Goal: Check status: Check status

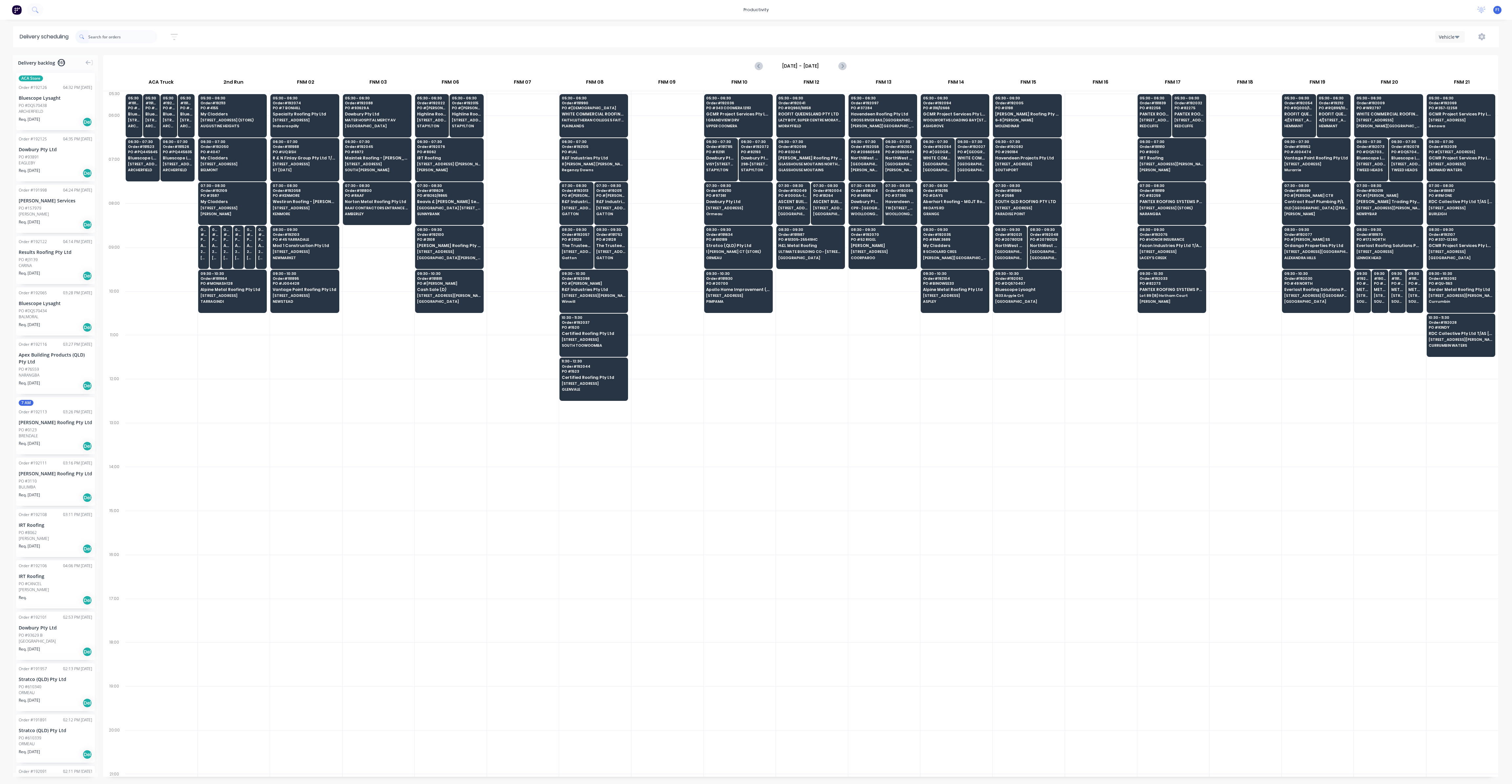
scroll to position [0, 1]
click at [131, 38] on input "text" at bounding box center [122, 36] width 69 height 13
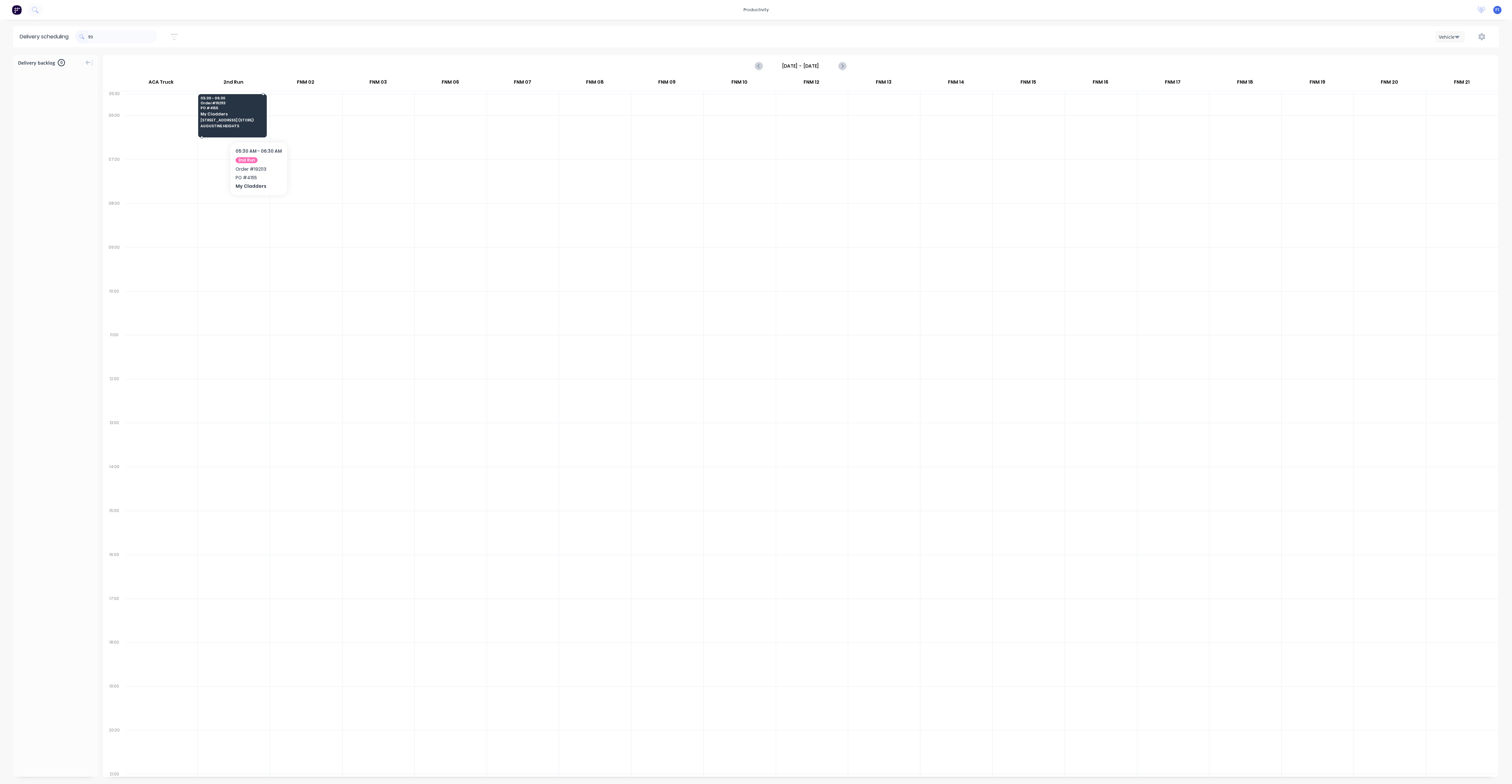
type input "9"
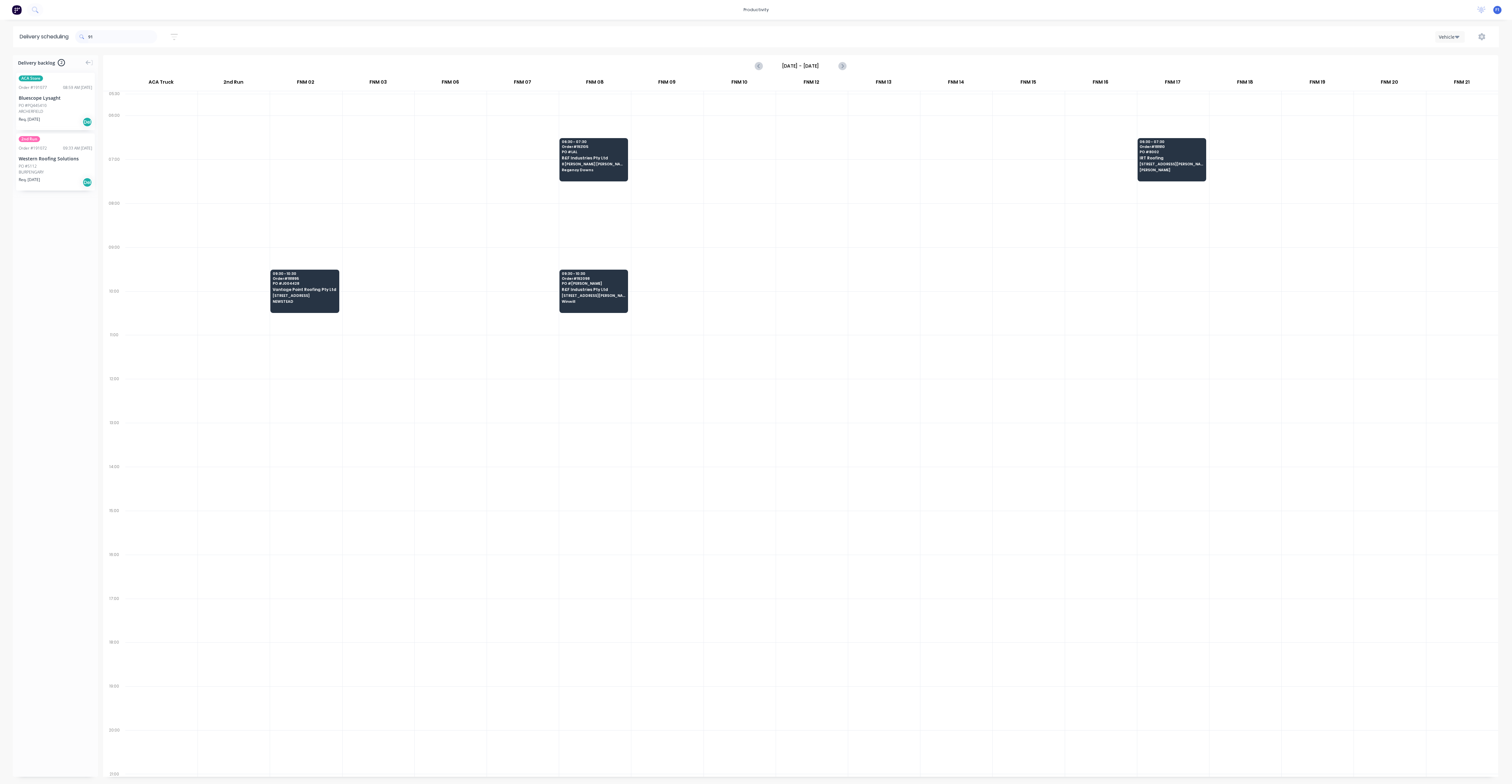
type input "9"
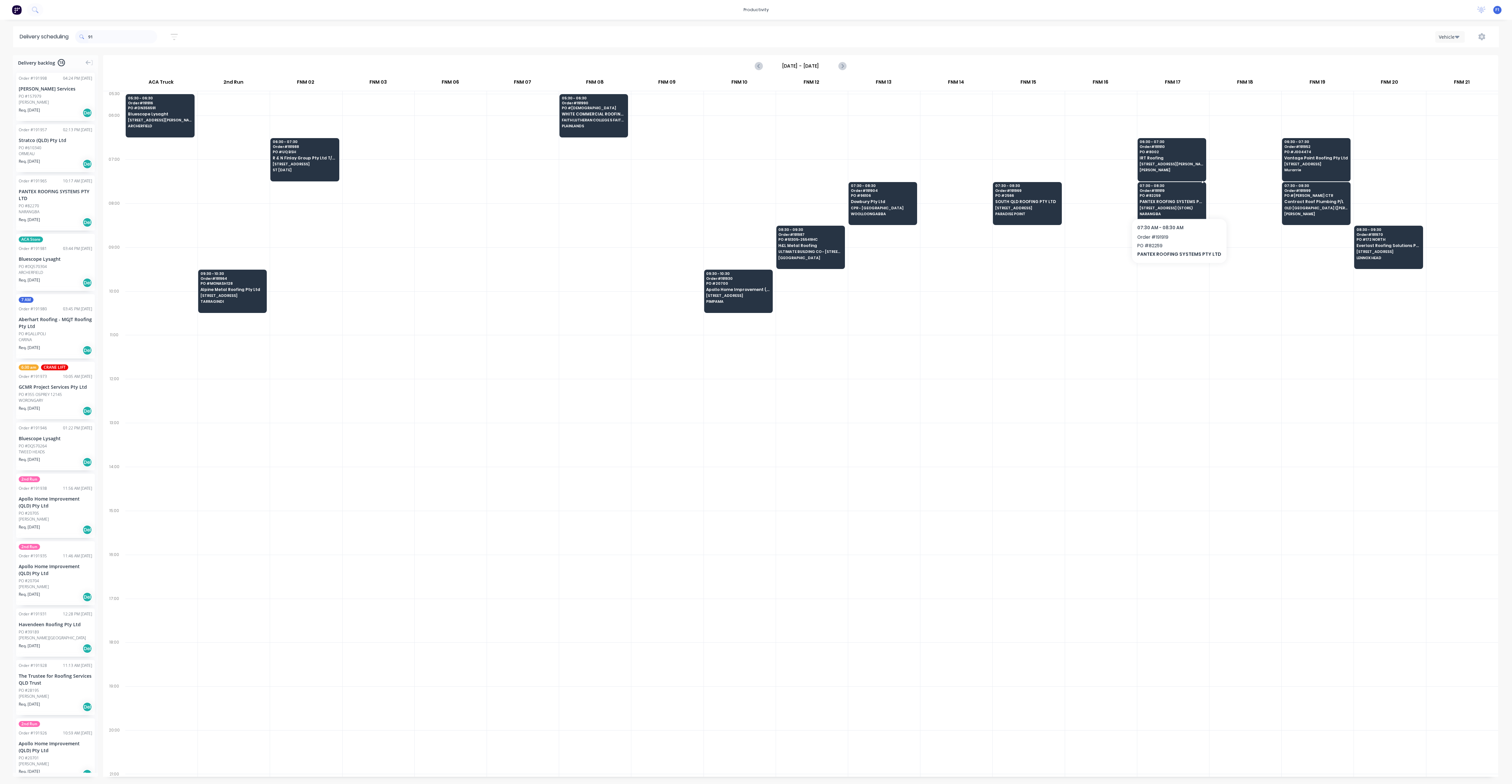
type input "9"
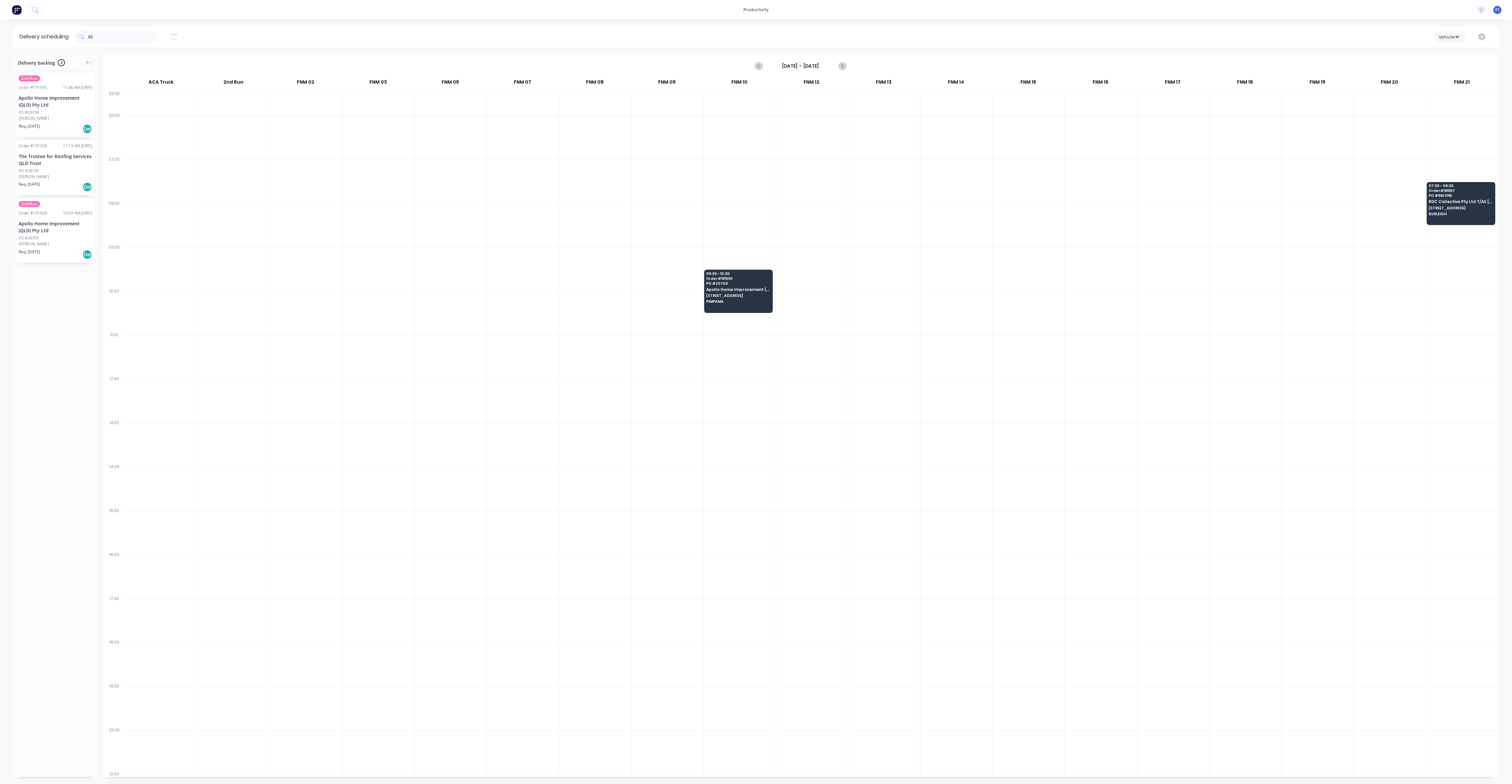
type input "8"
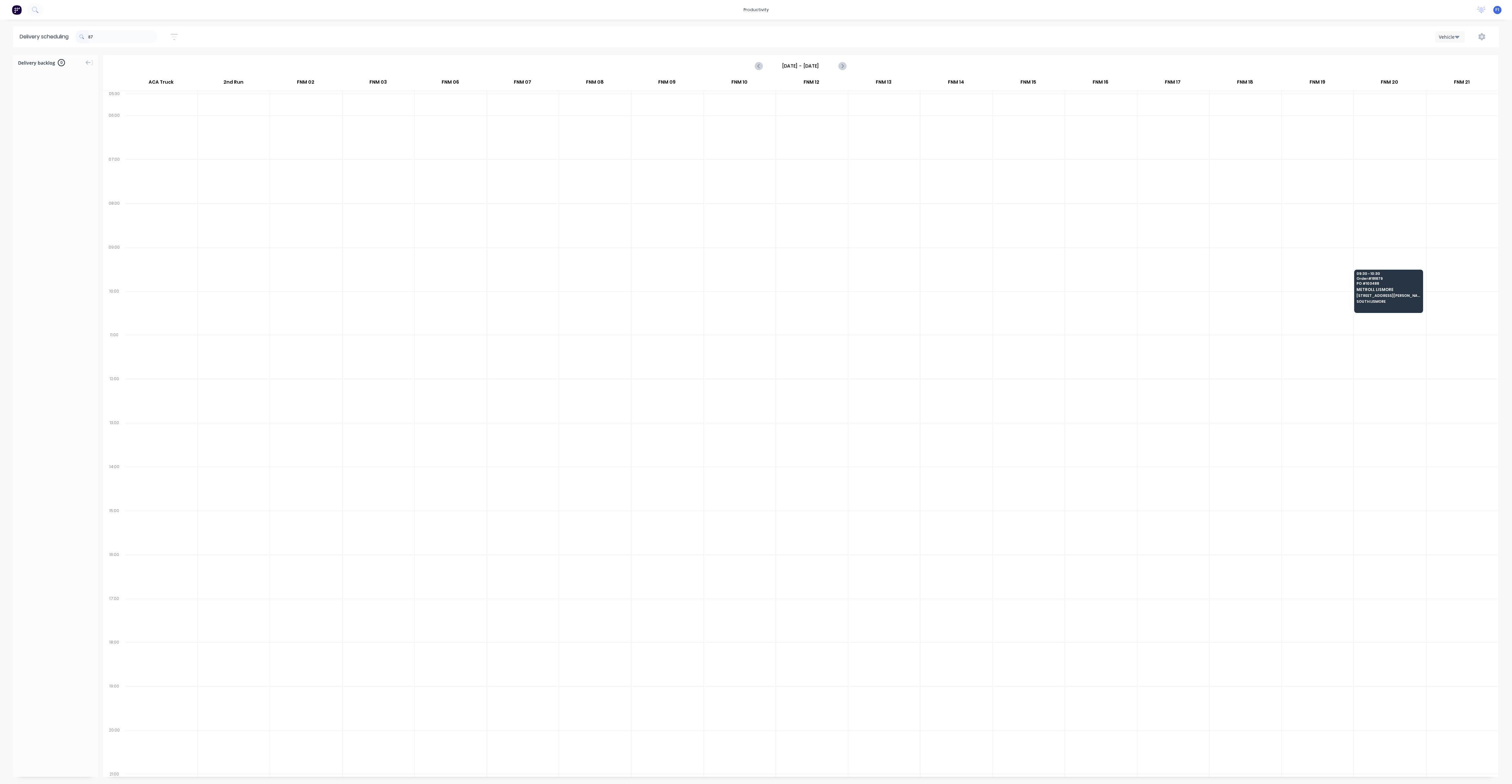
type input "8"
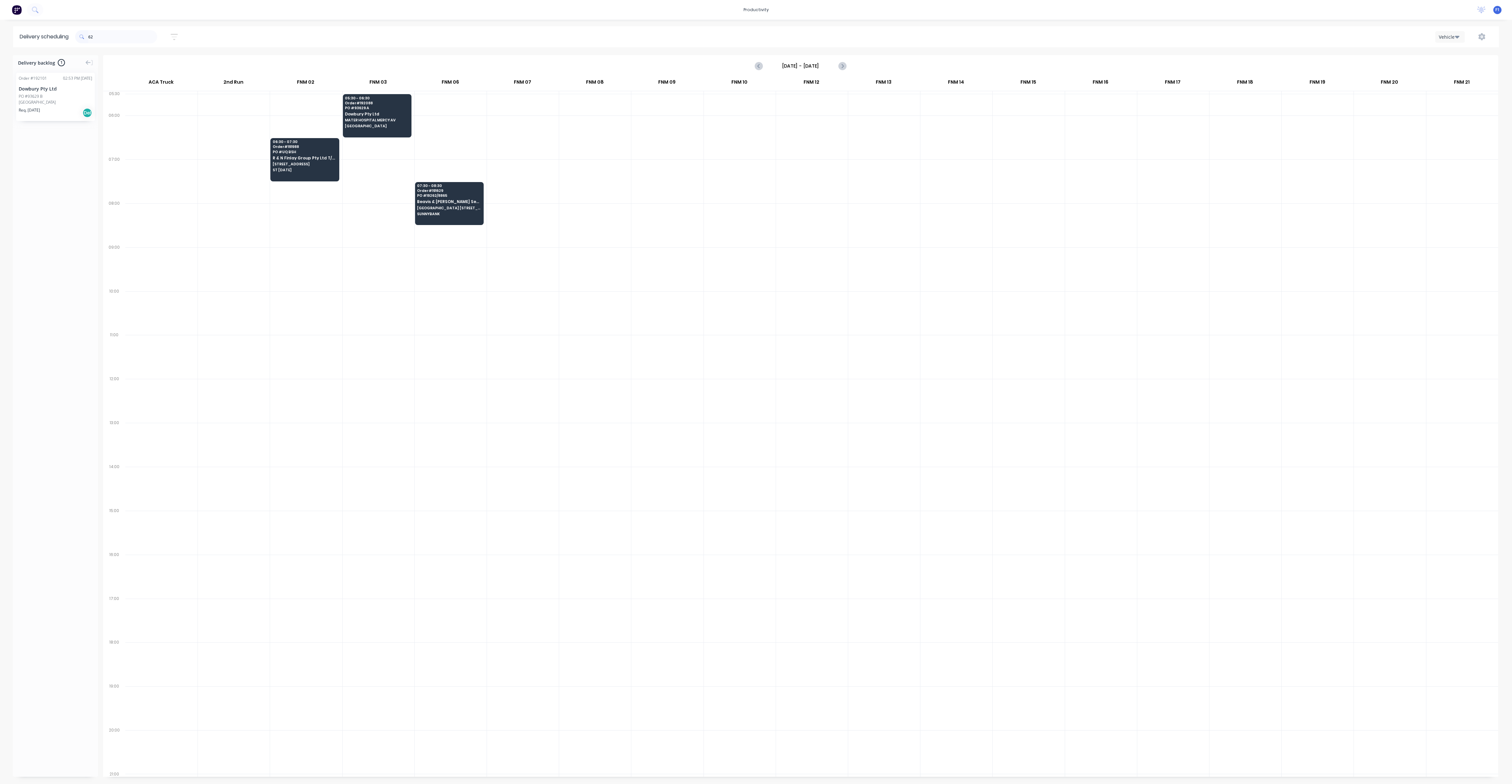
type input "6"
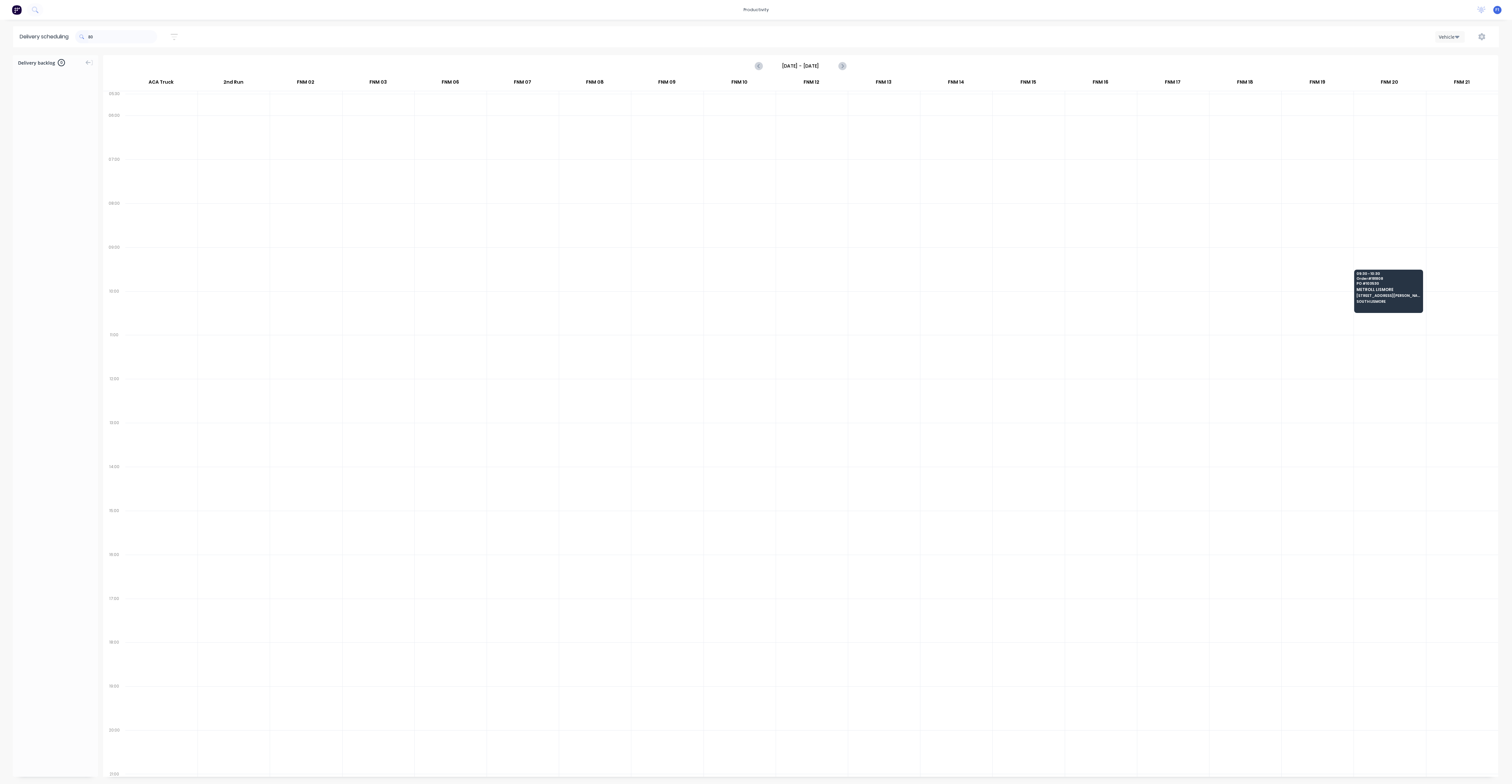
type input "8"
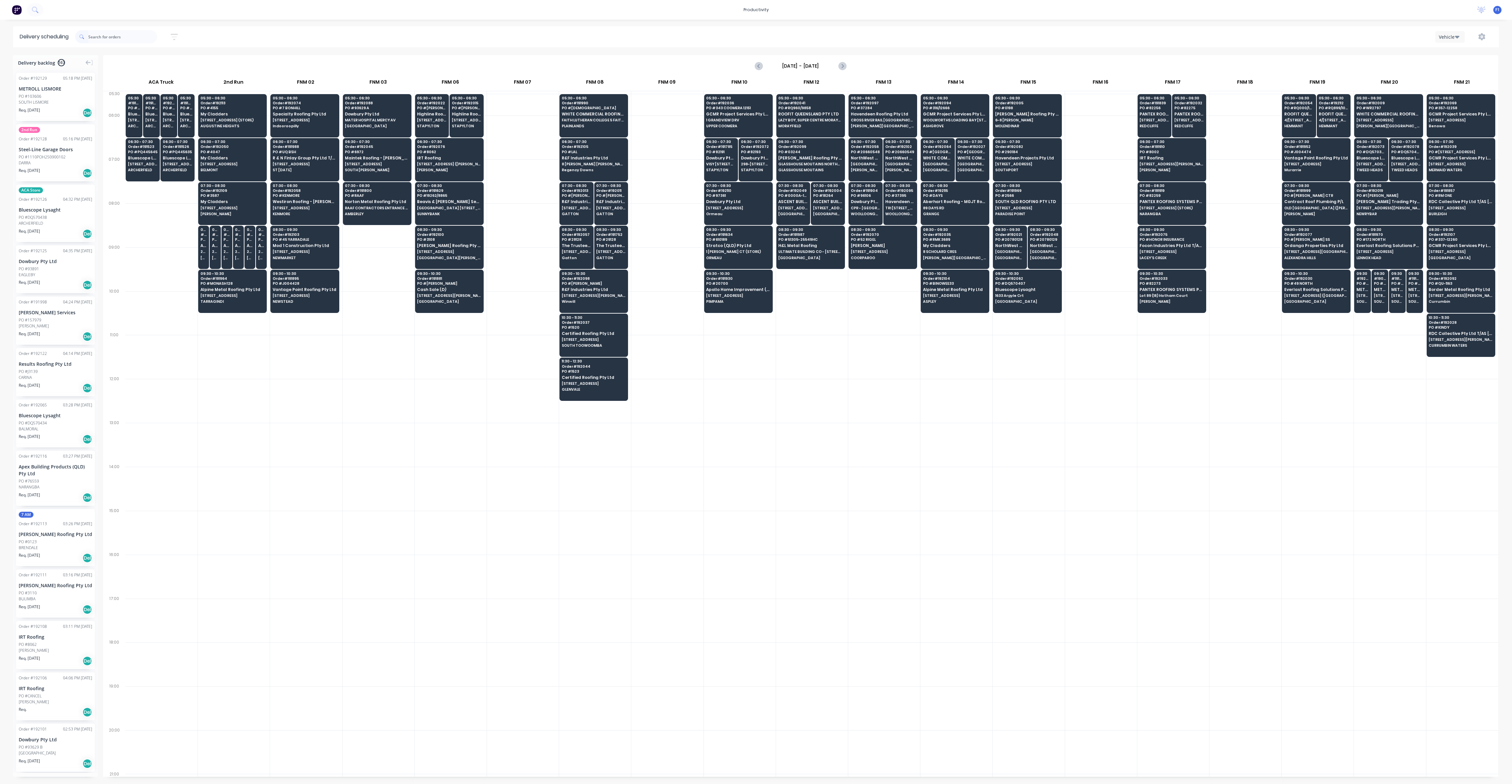
click at [126, 40] on input "text" at bounding box center [122, 36] width 69 height 13
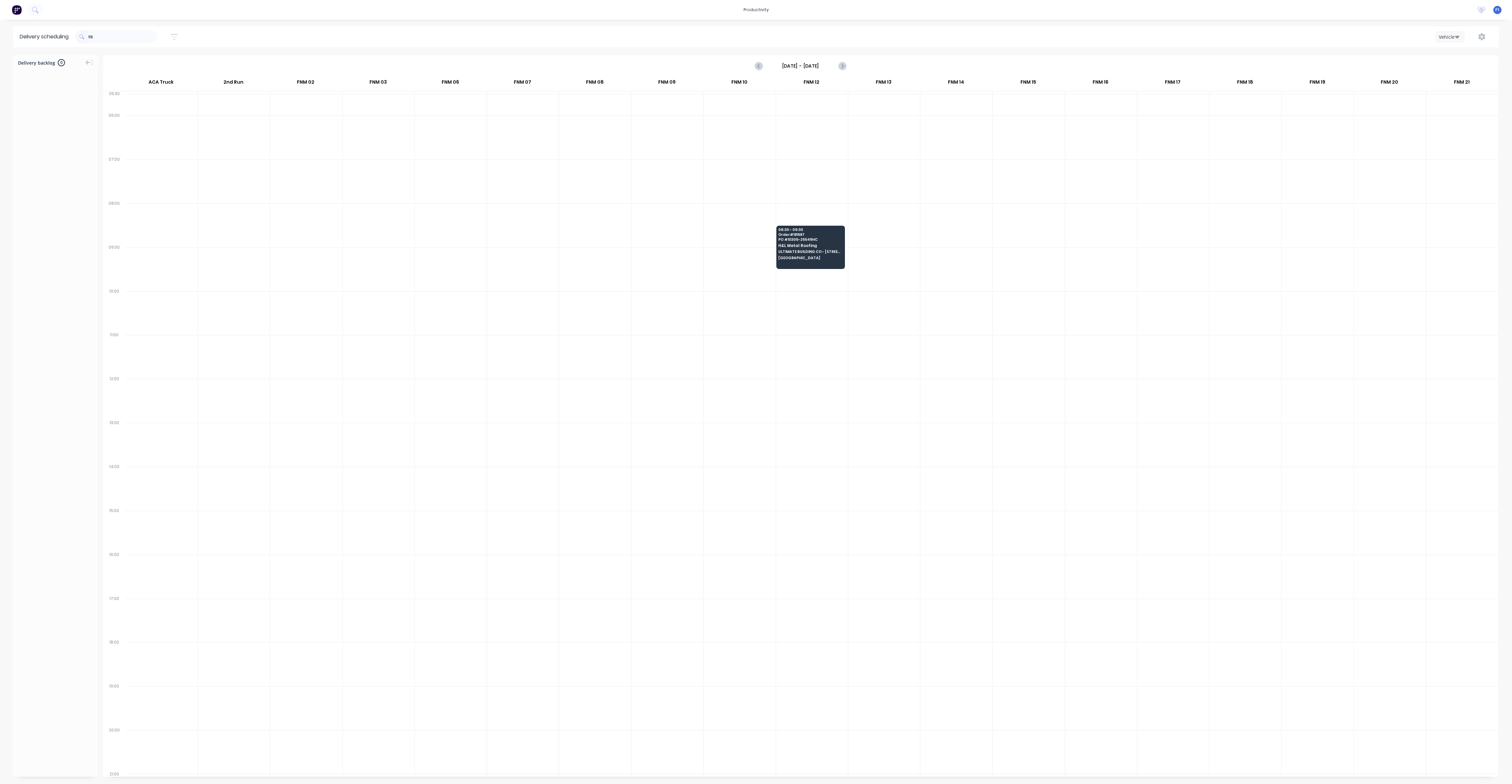
type input "9"
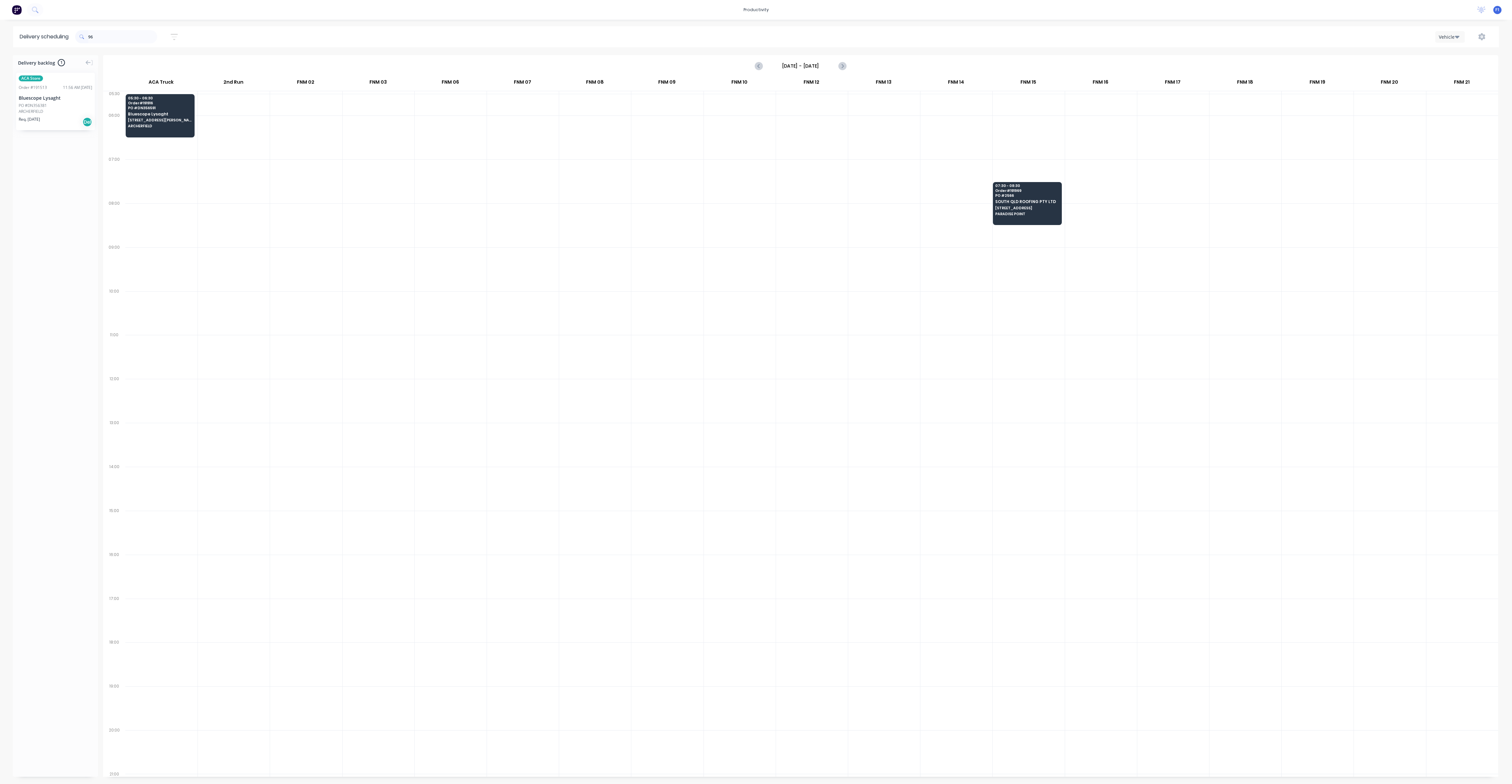
type input "9"
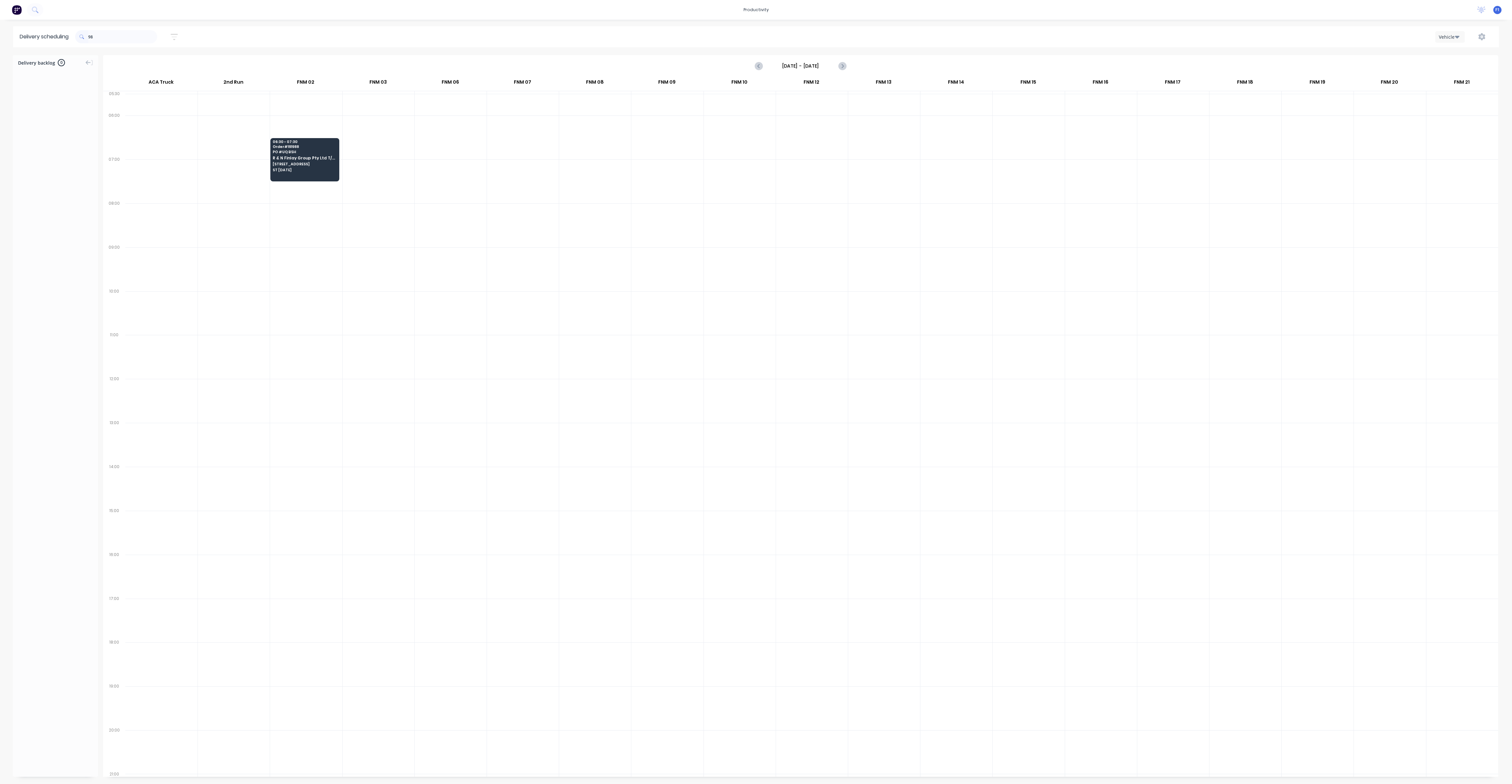
type input "9"
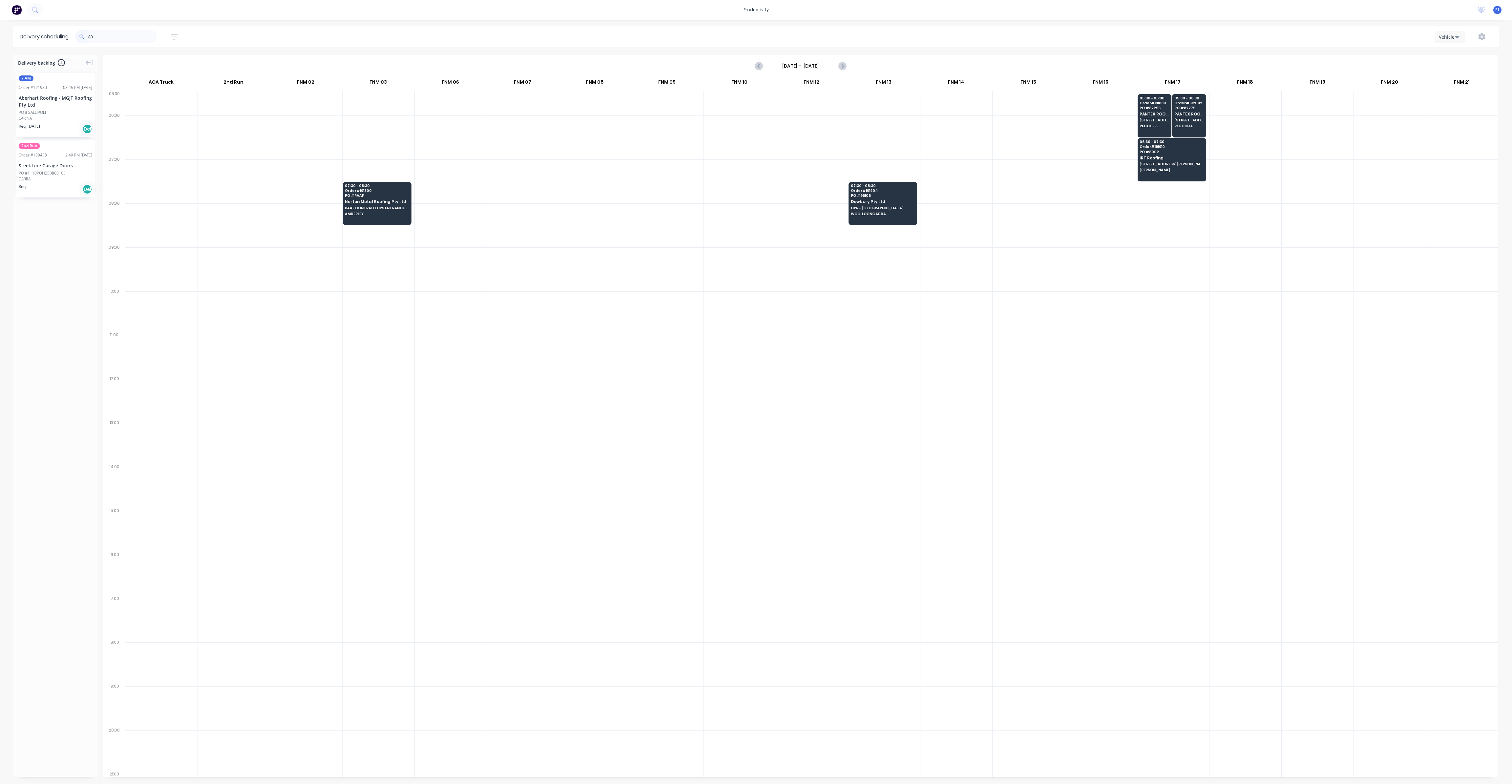
type input "8"
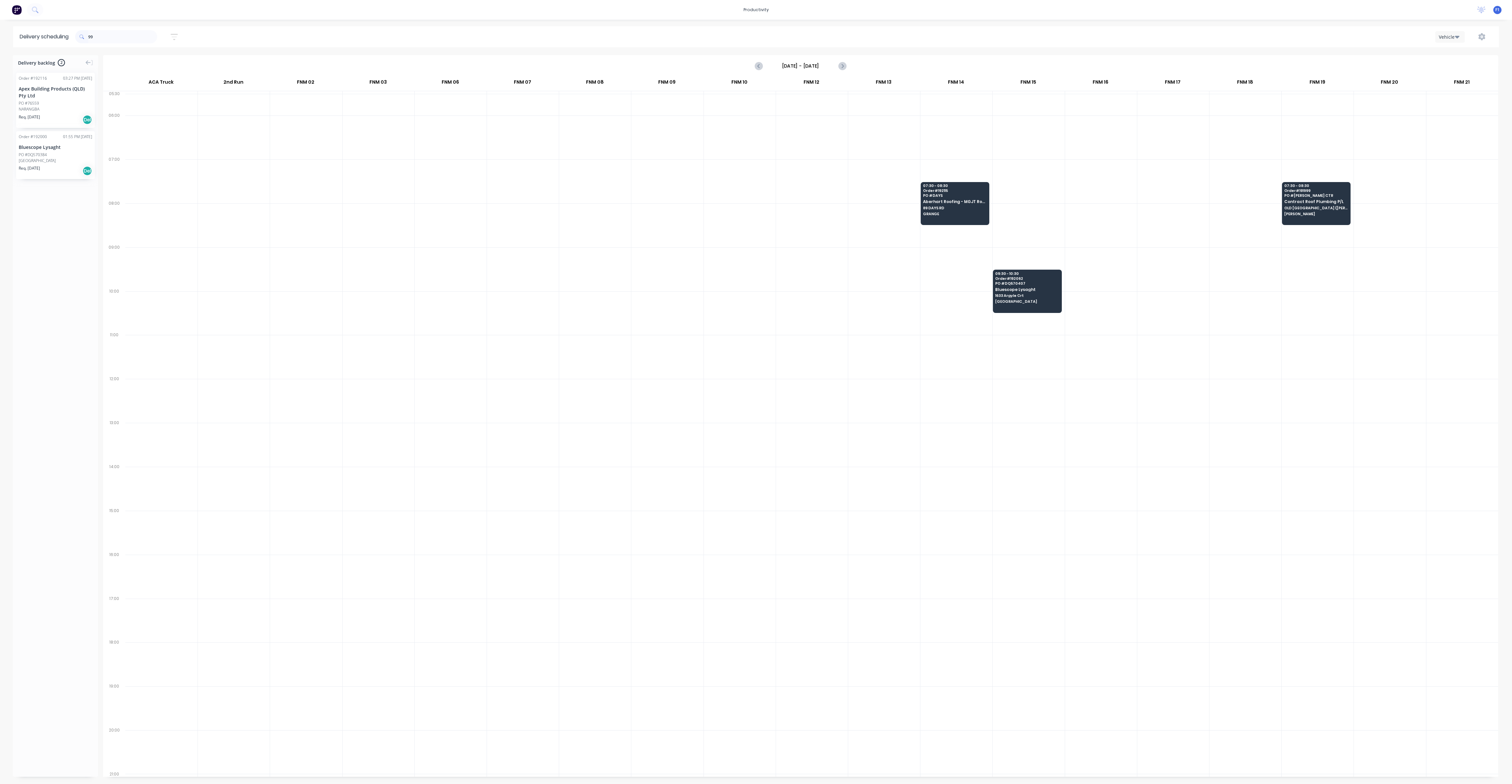
type input "9"
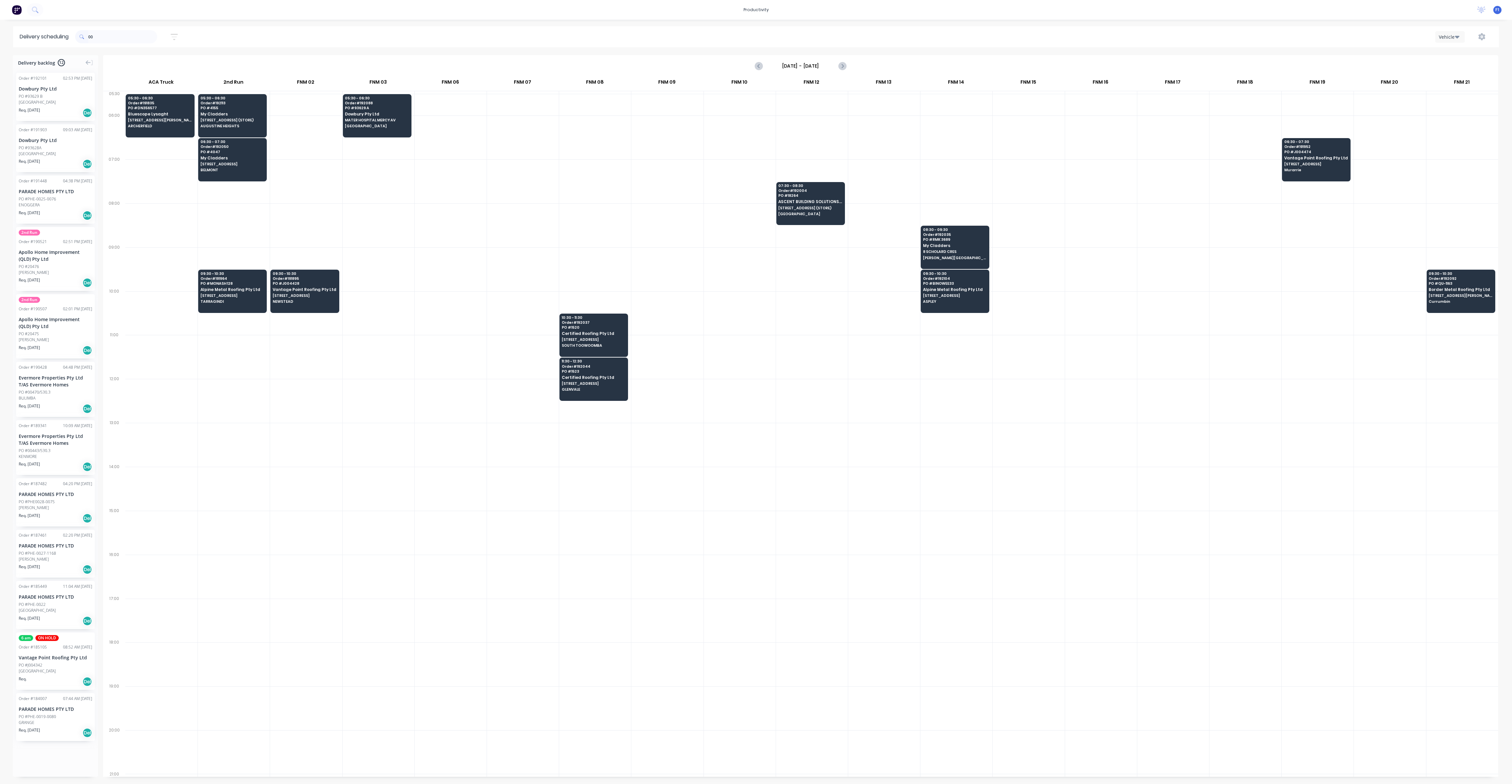
type input "0"
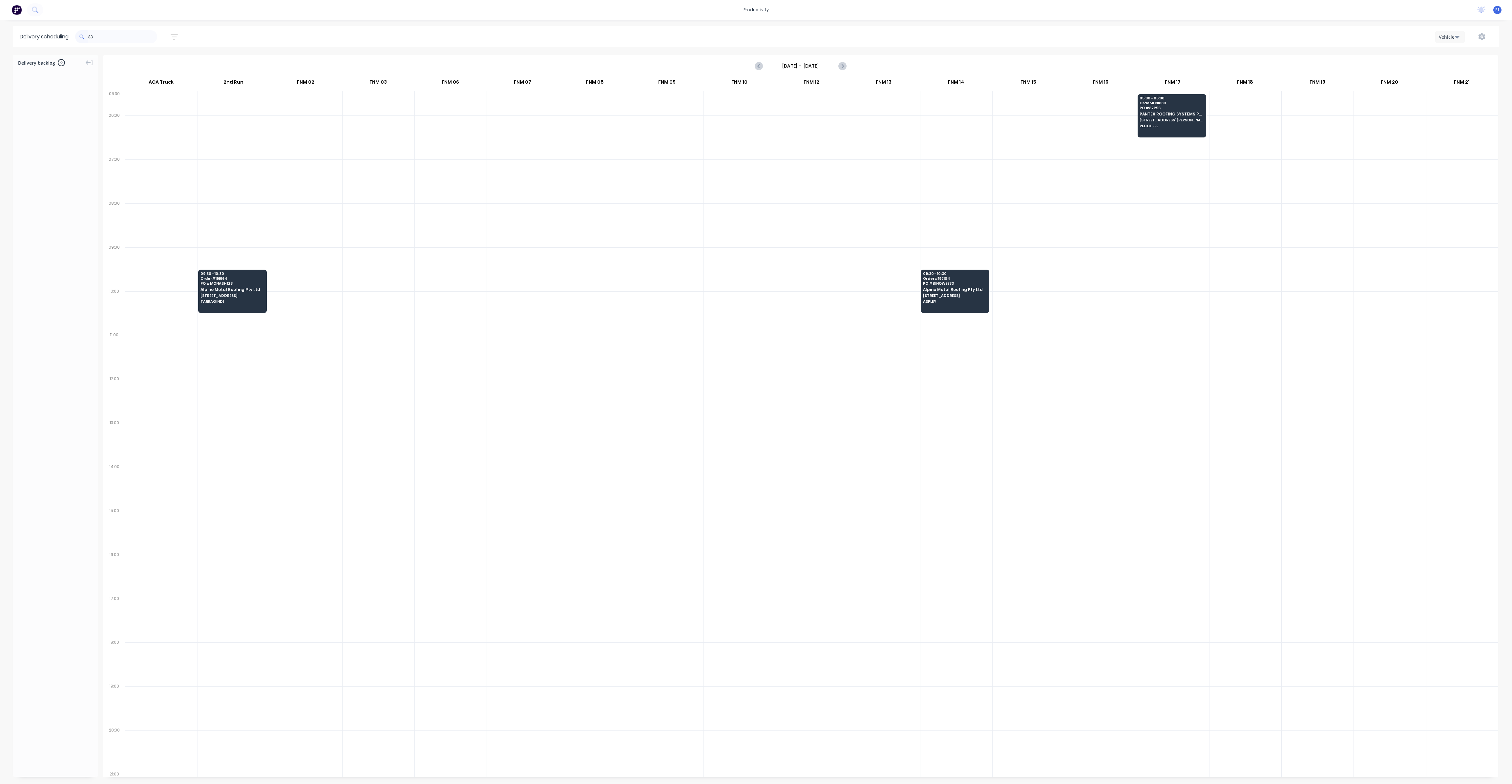
type input "8"
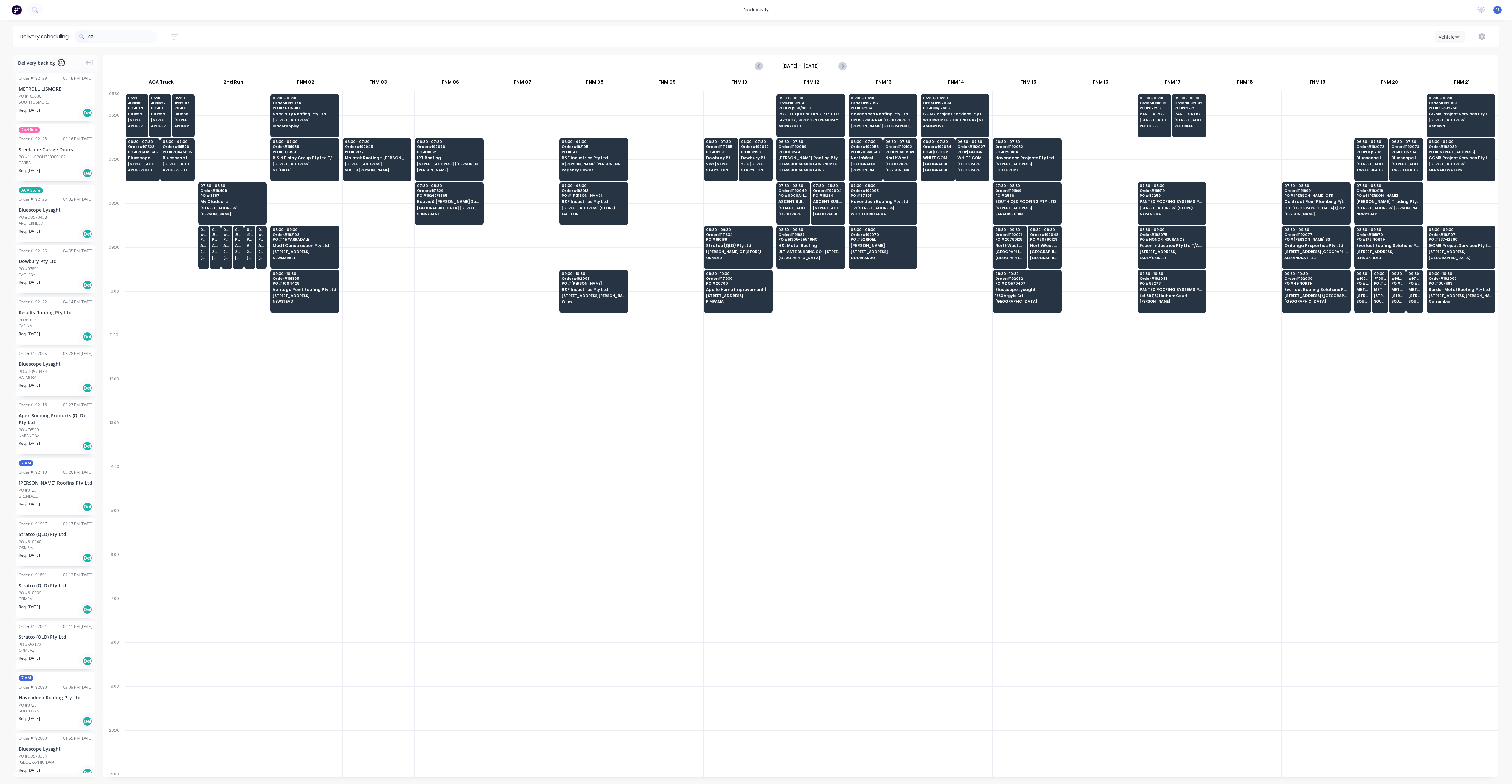
click at [134, 40] on input "07" at bounding box center [122, 36] width 69 height 13
type input "0"
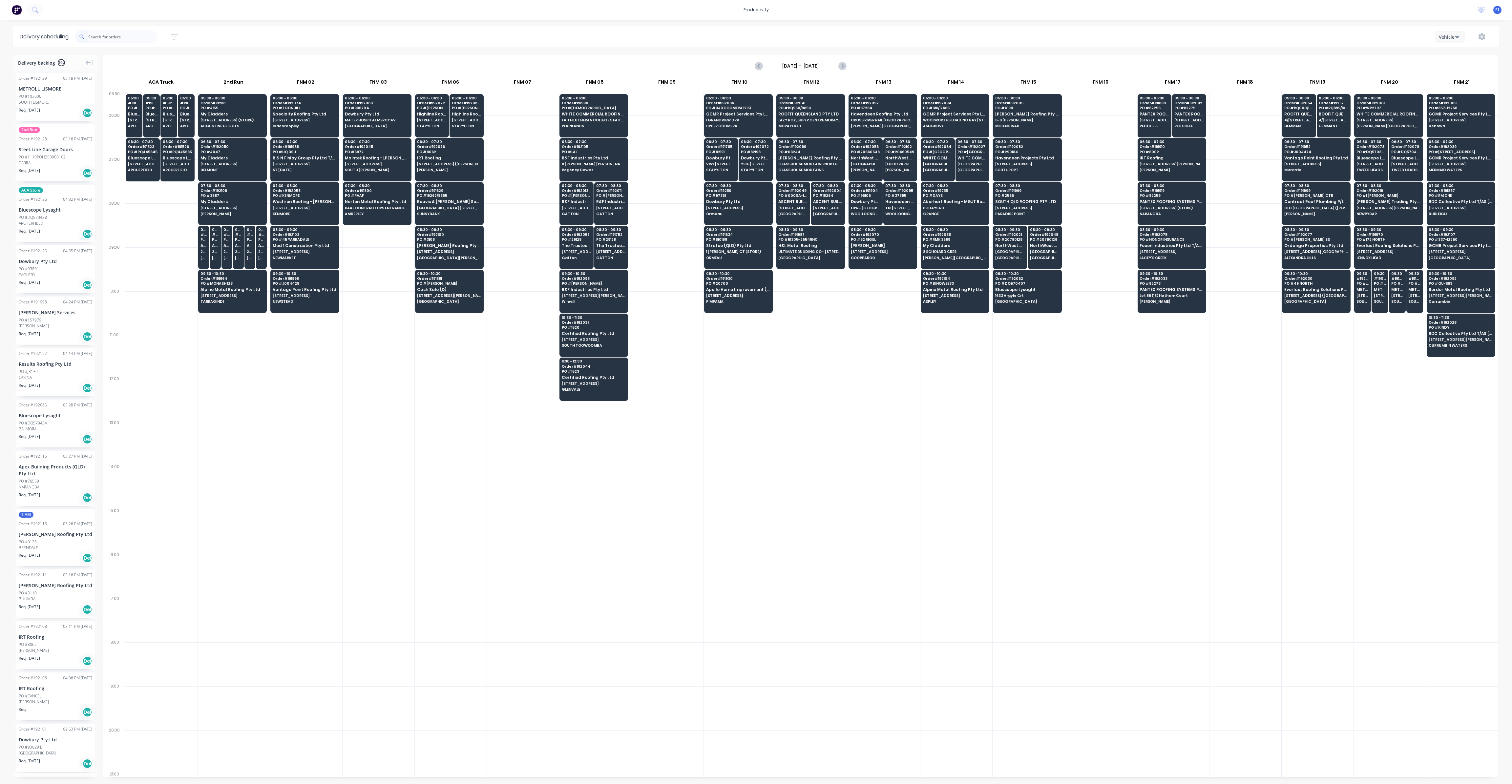
click at [98, 36] on input "text" at bounding box center [122, 36] width 69 height 13
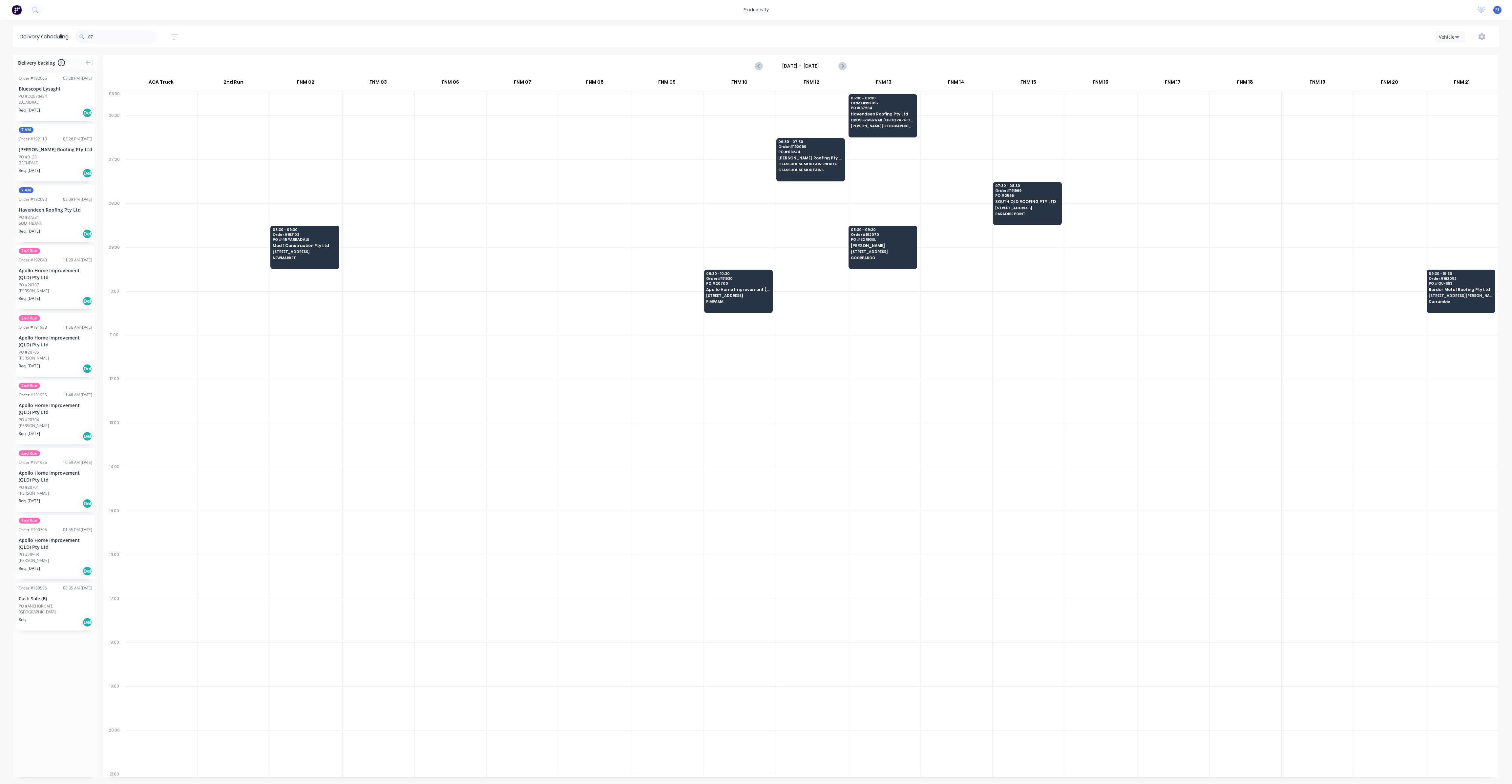
type input "0"
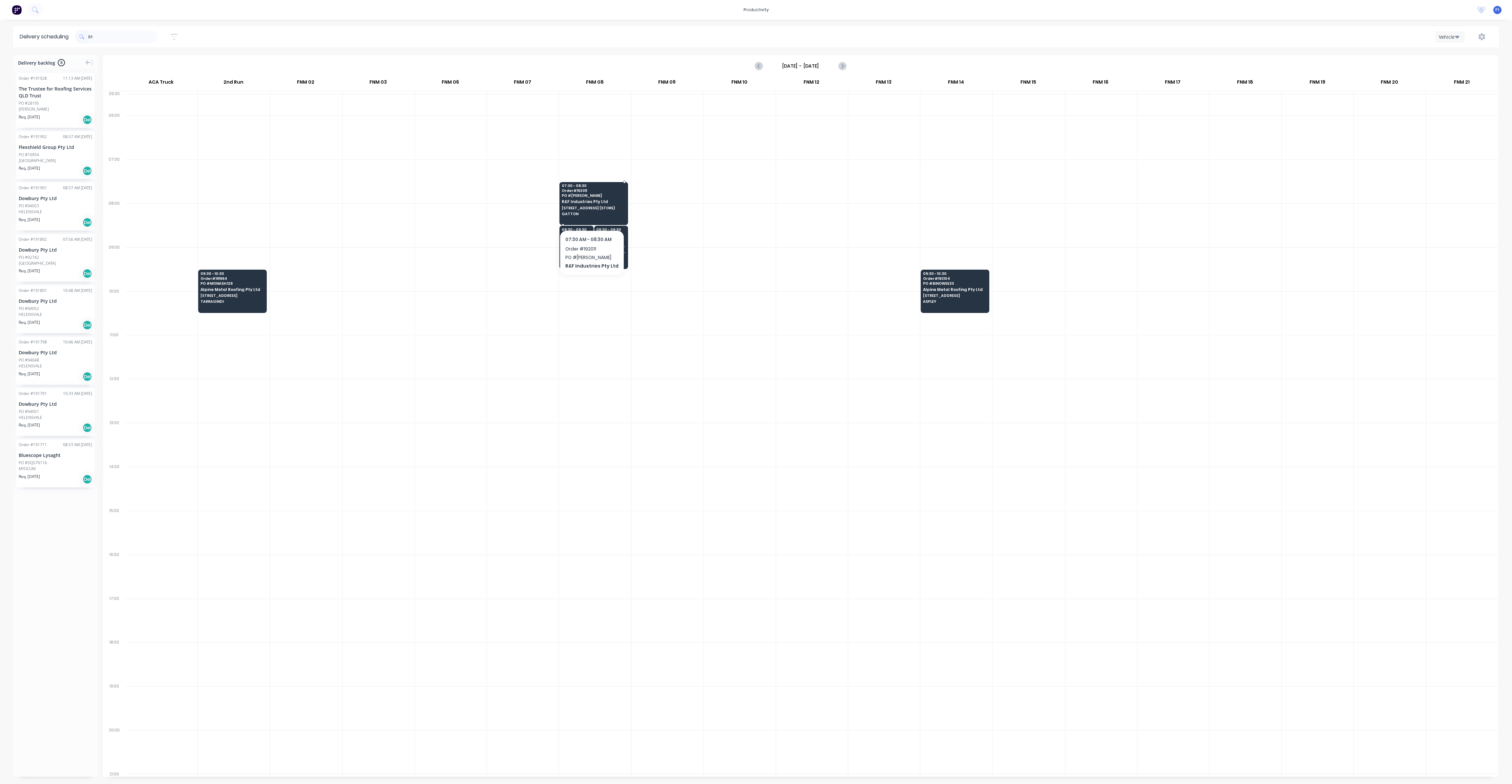
type input "0"
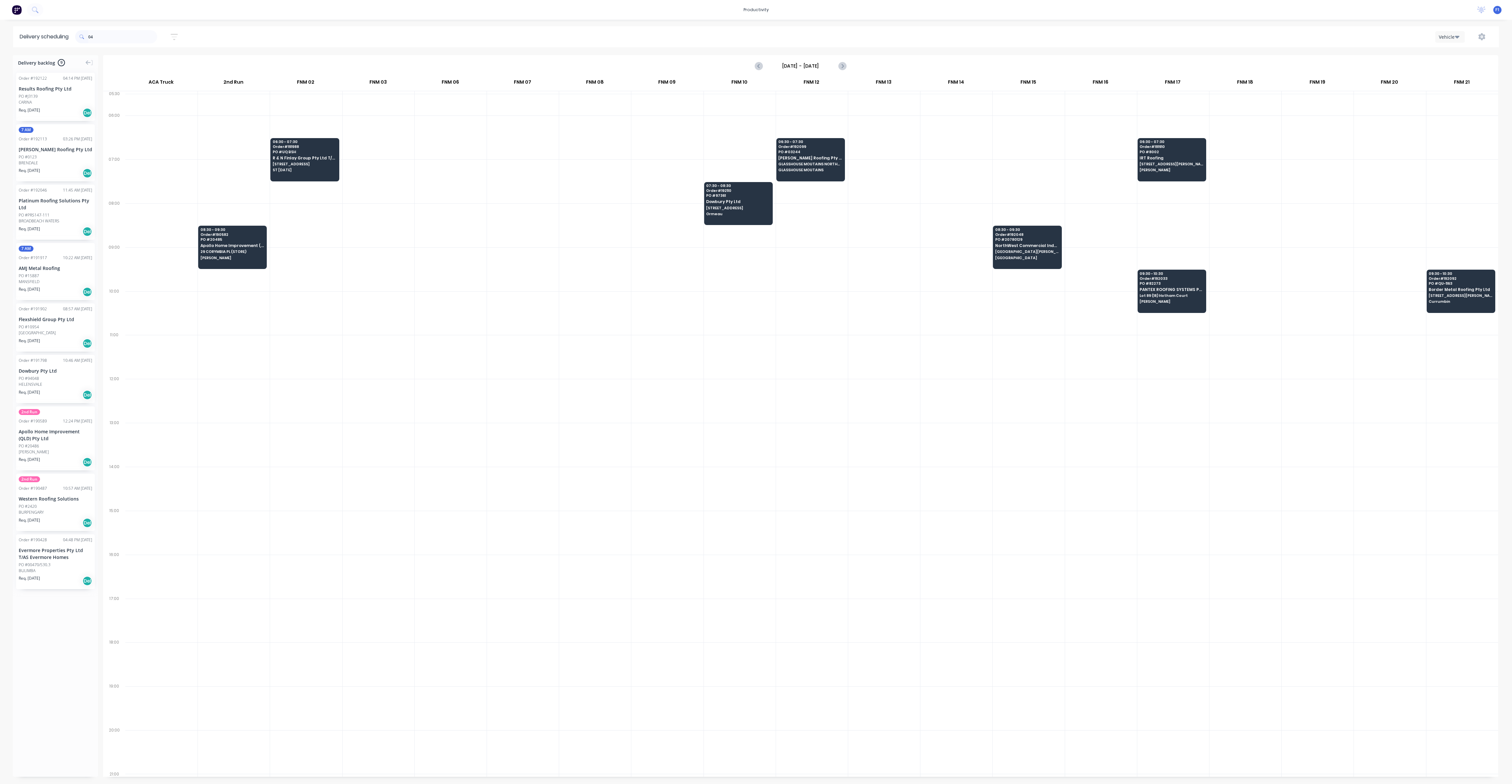
type input "0"
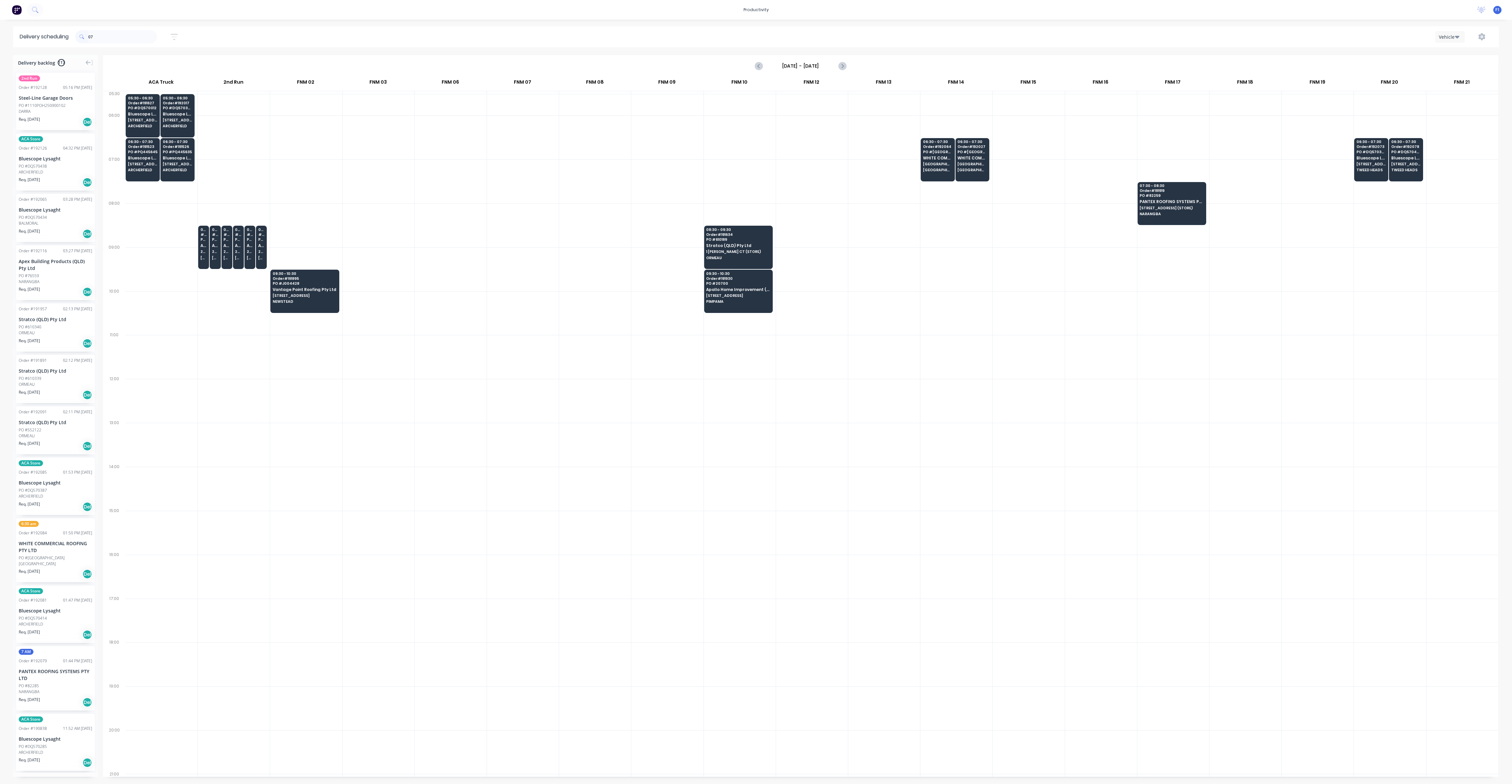
type input "0"
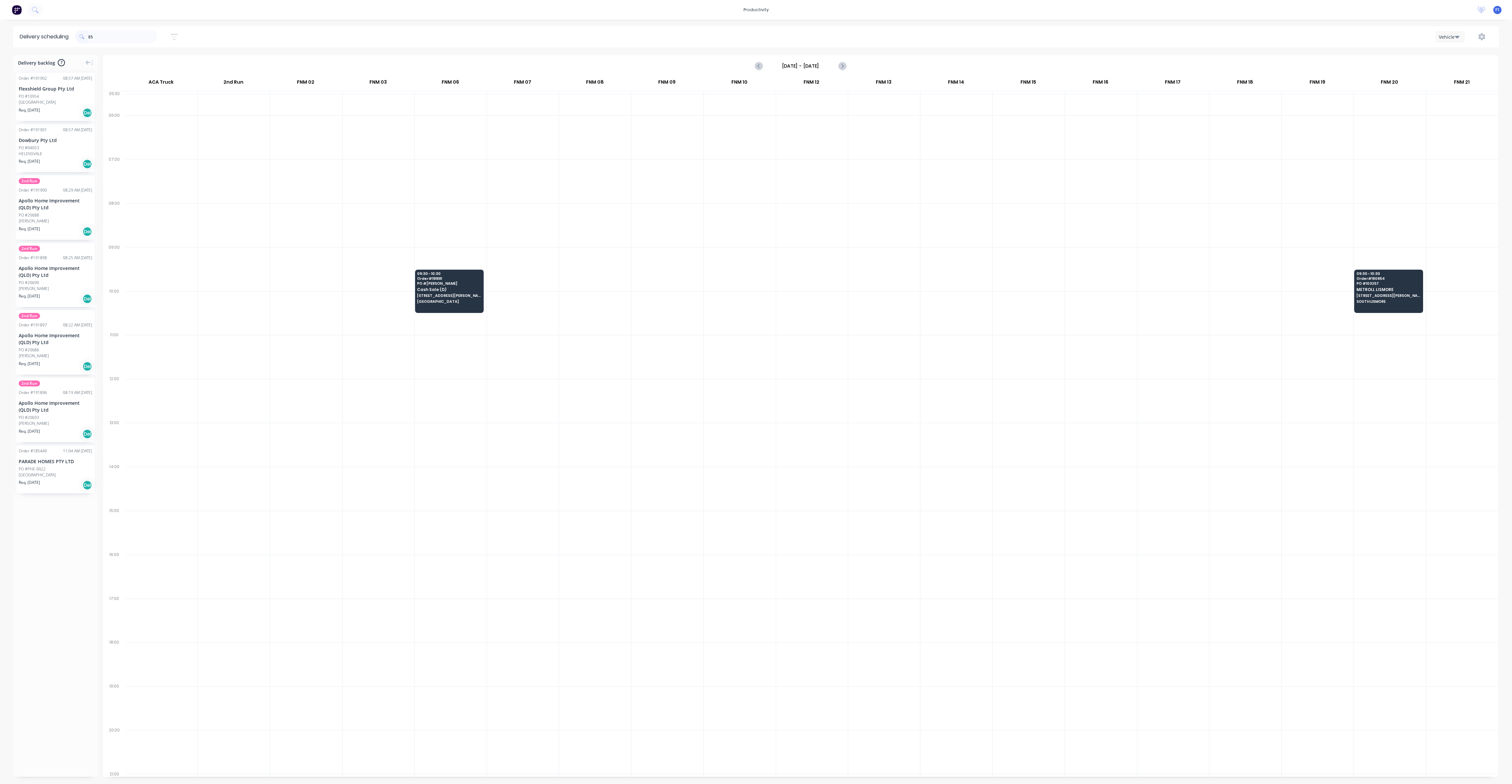
type input "8"
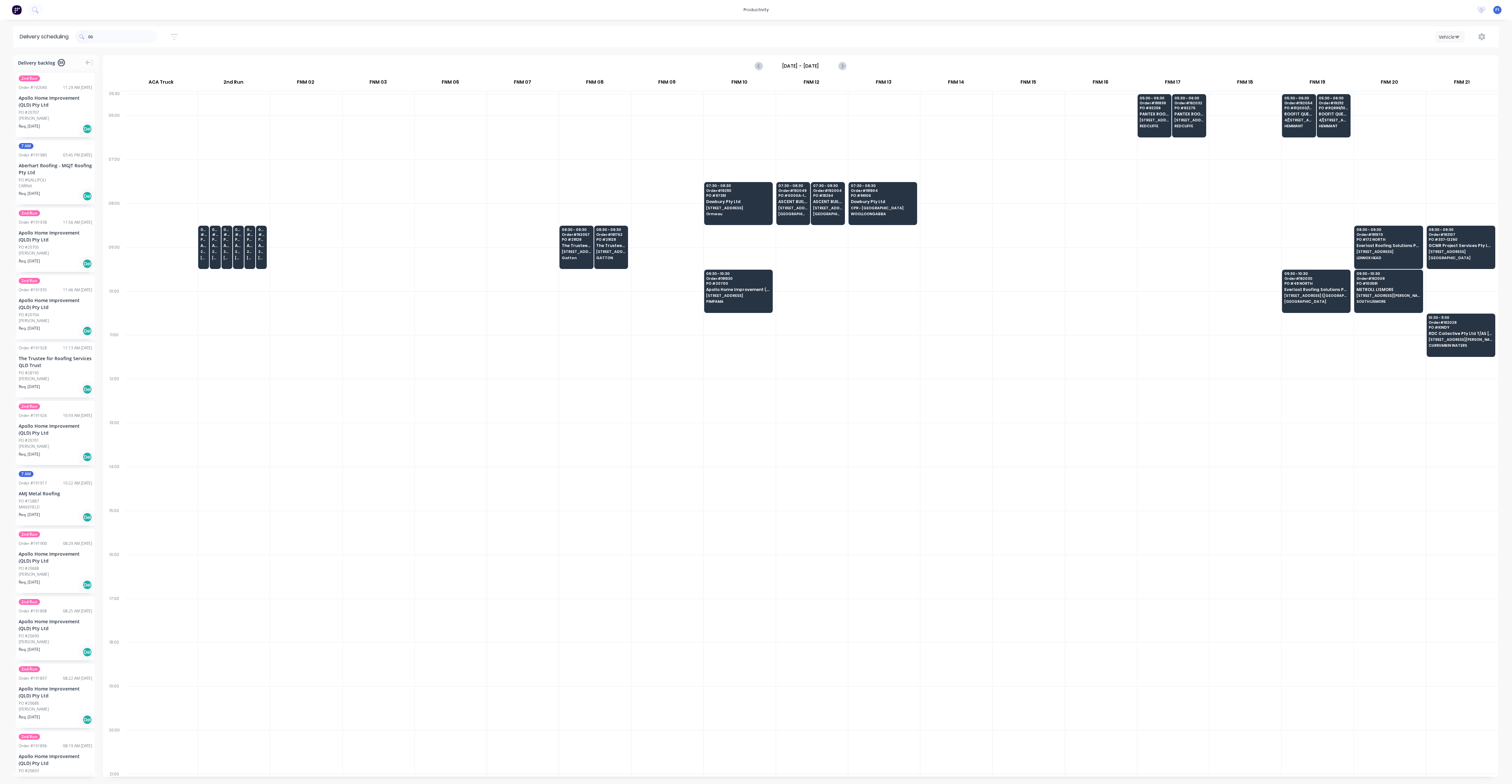
type input "0"
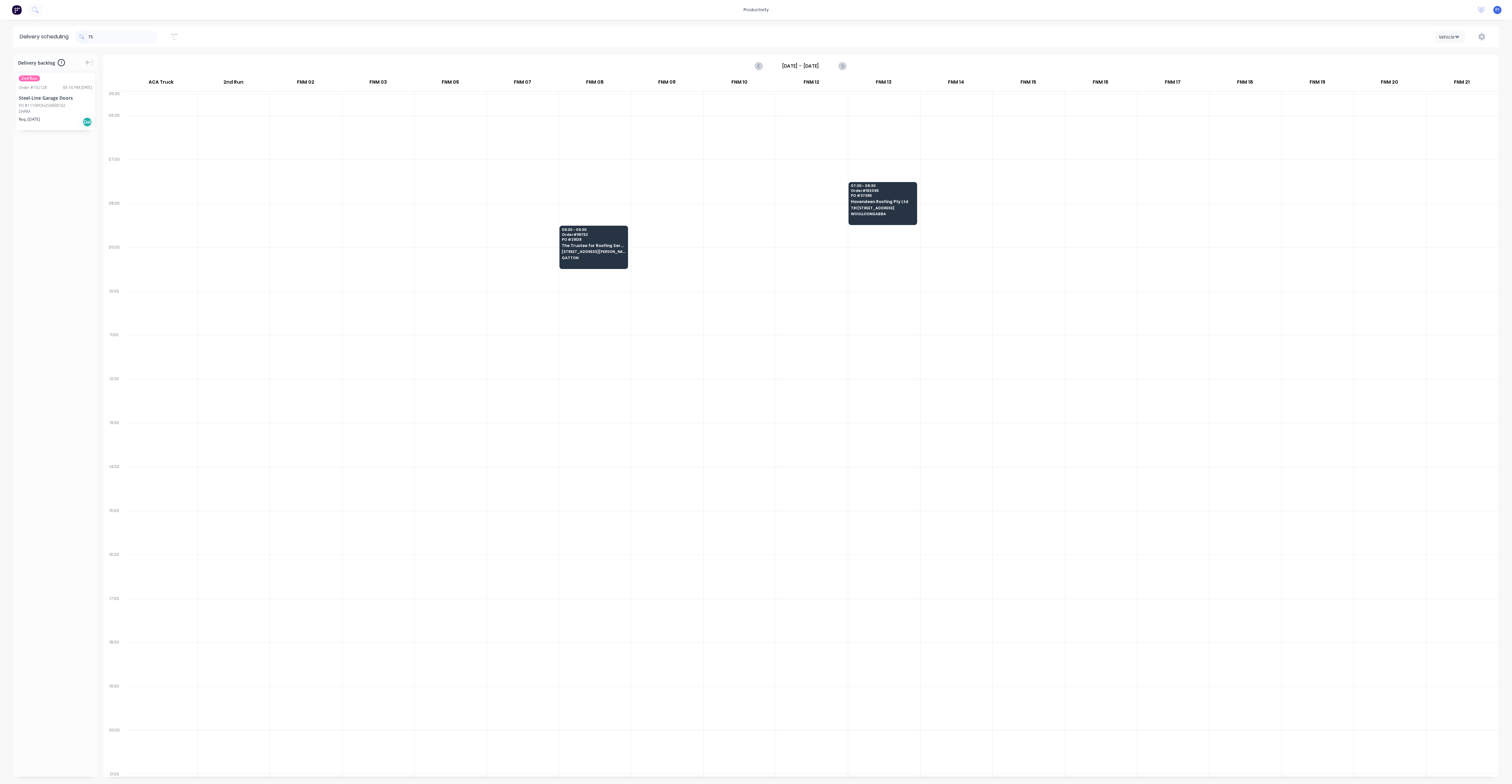
type input "7"
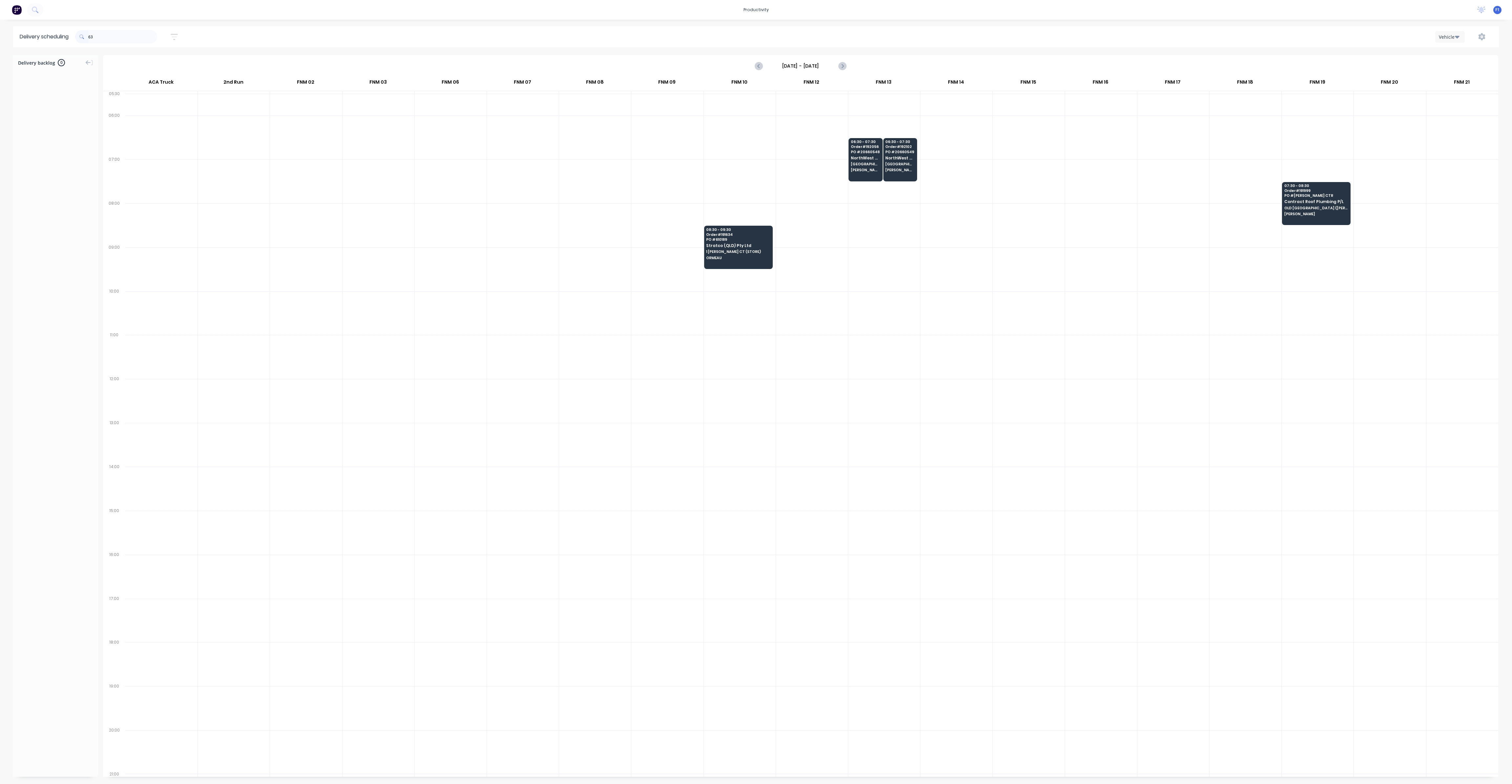
type input "6"
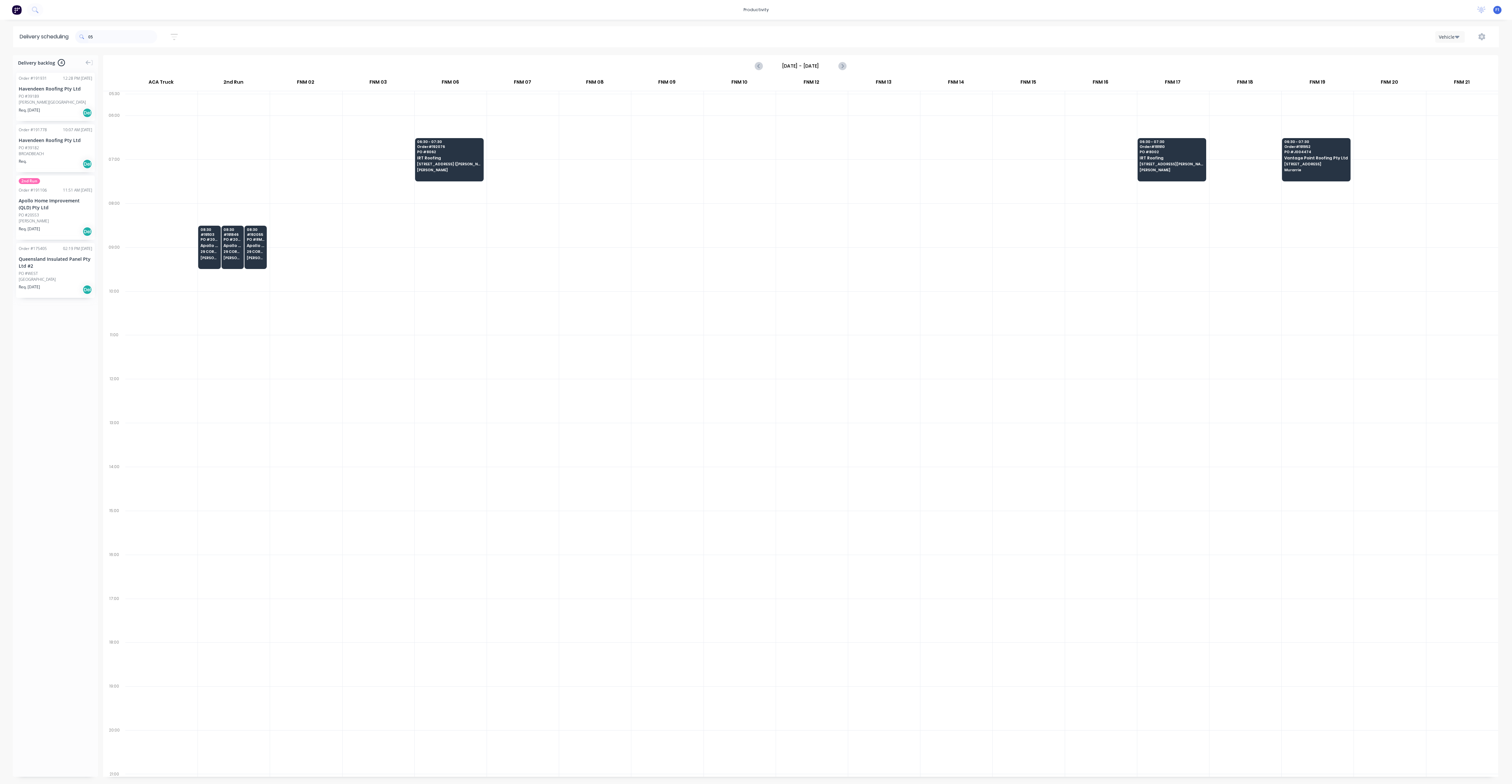
type input "0"
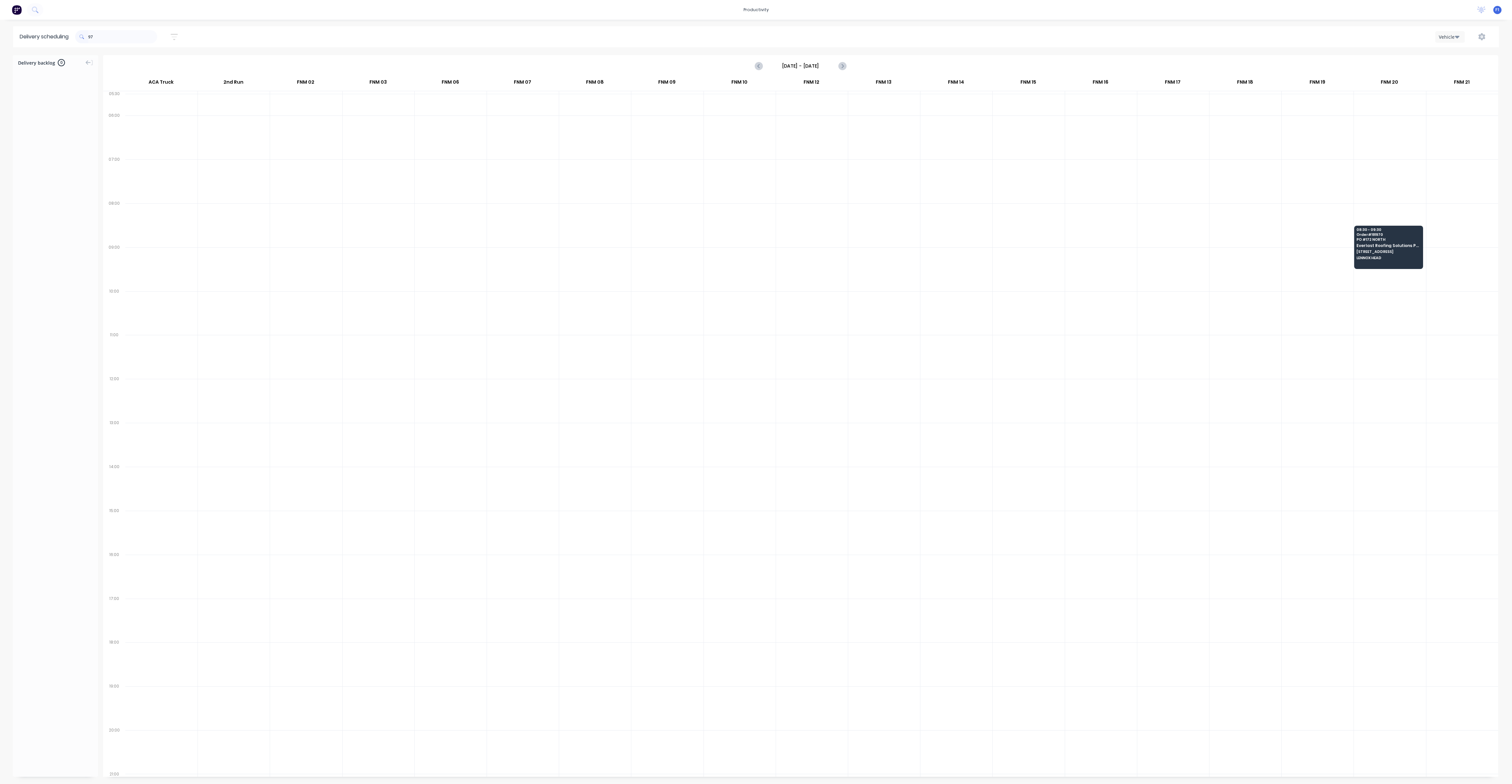
type input "9"
type input "5"
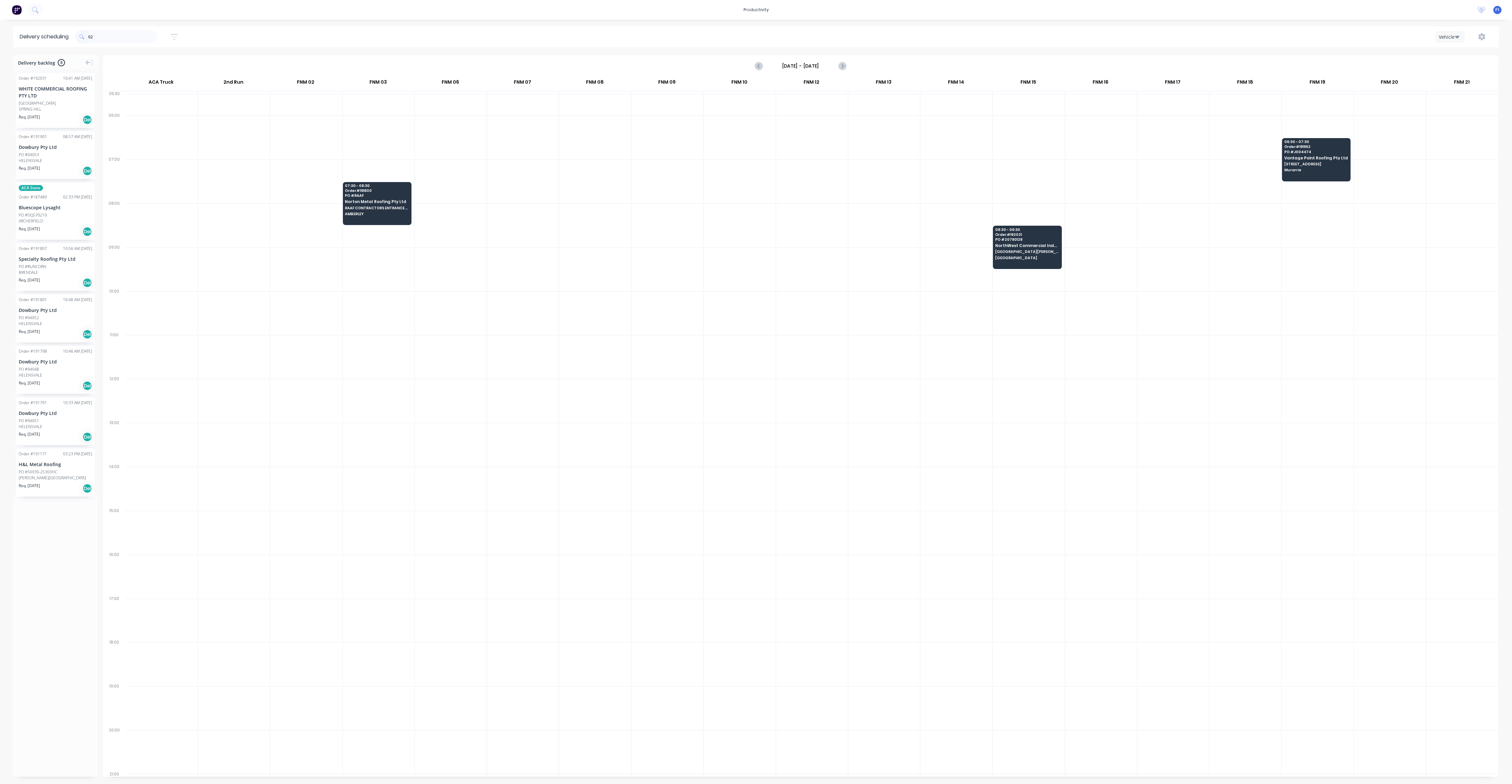
type input "0"
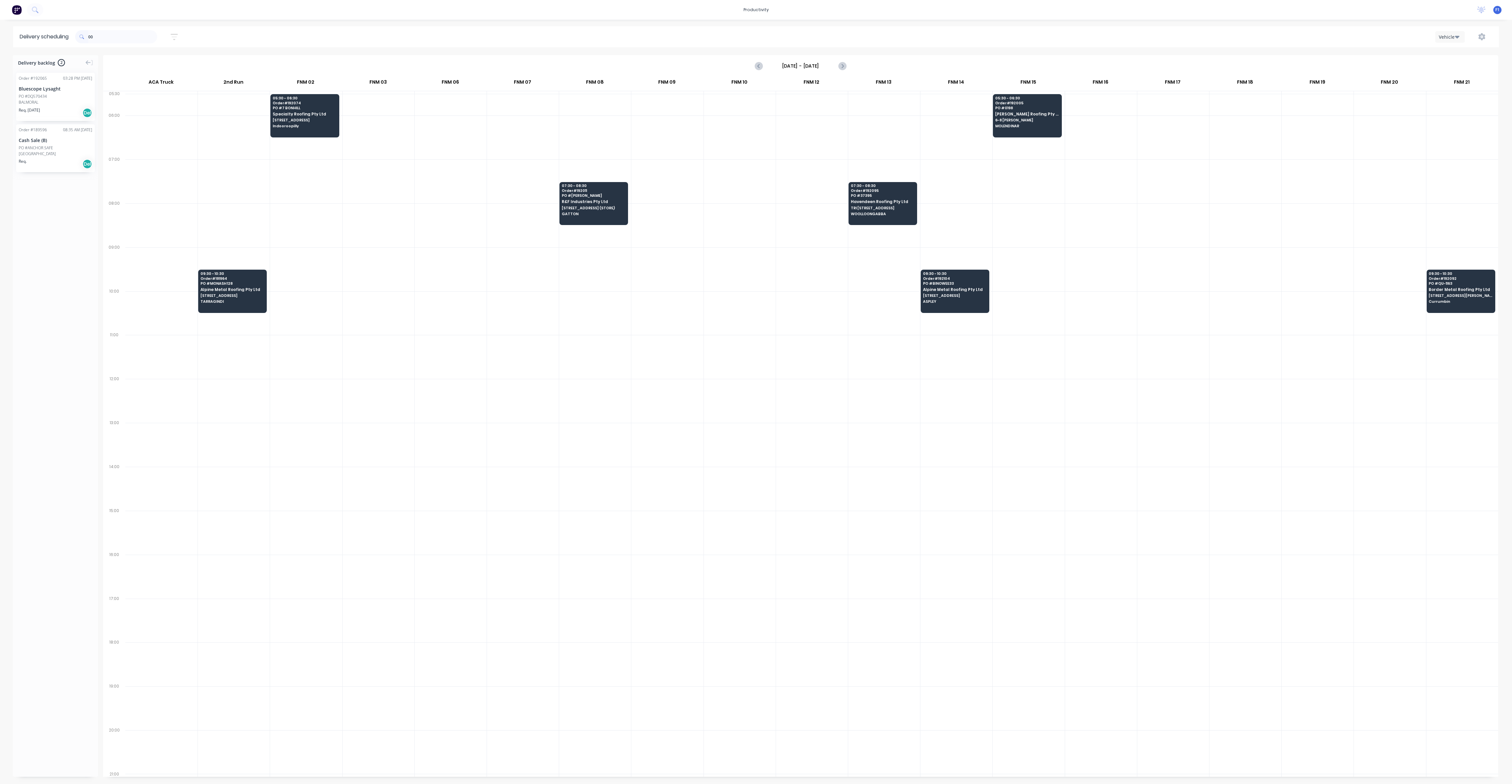
type input "0"
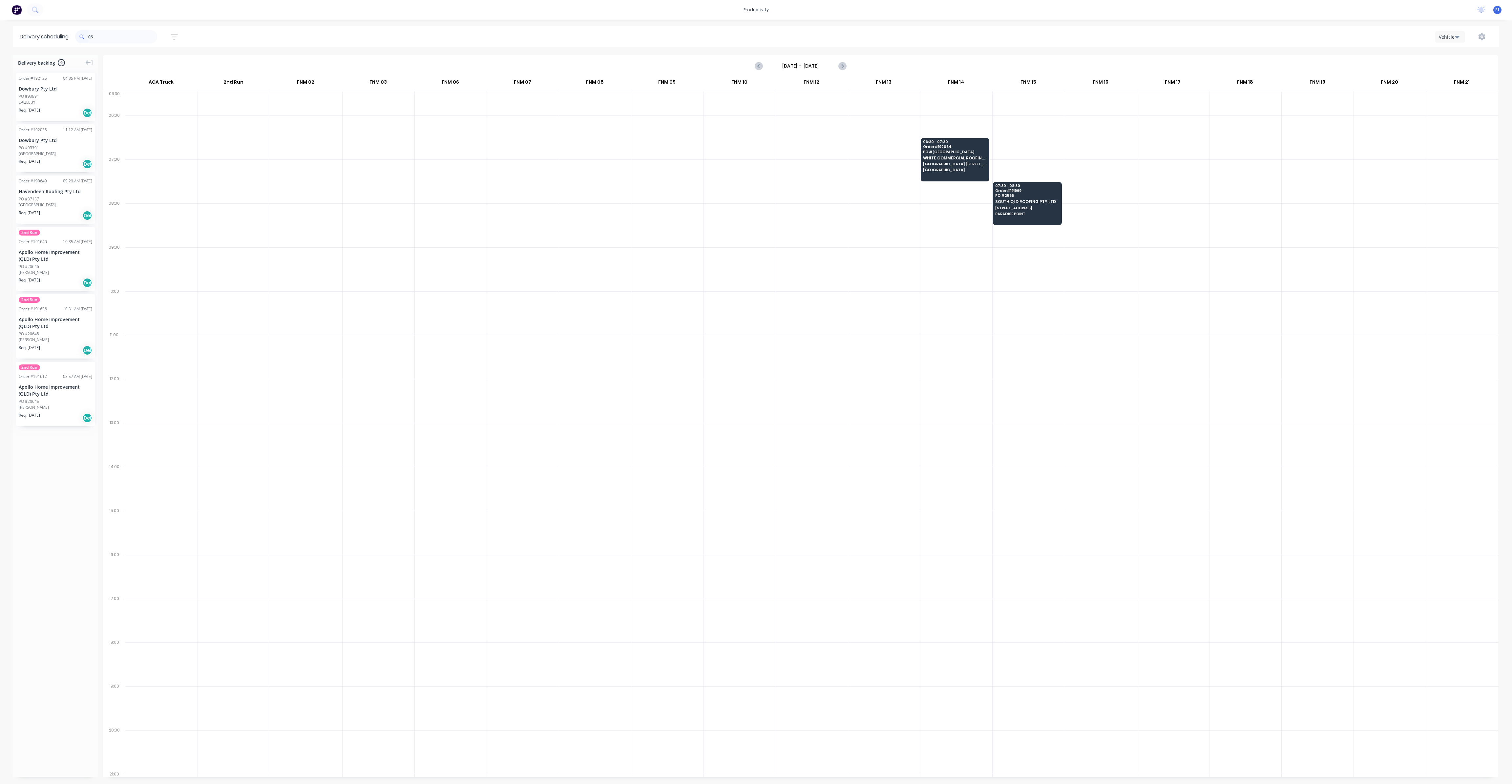
type input "0"
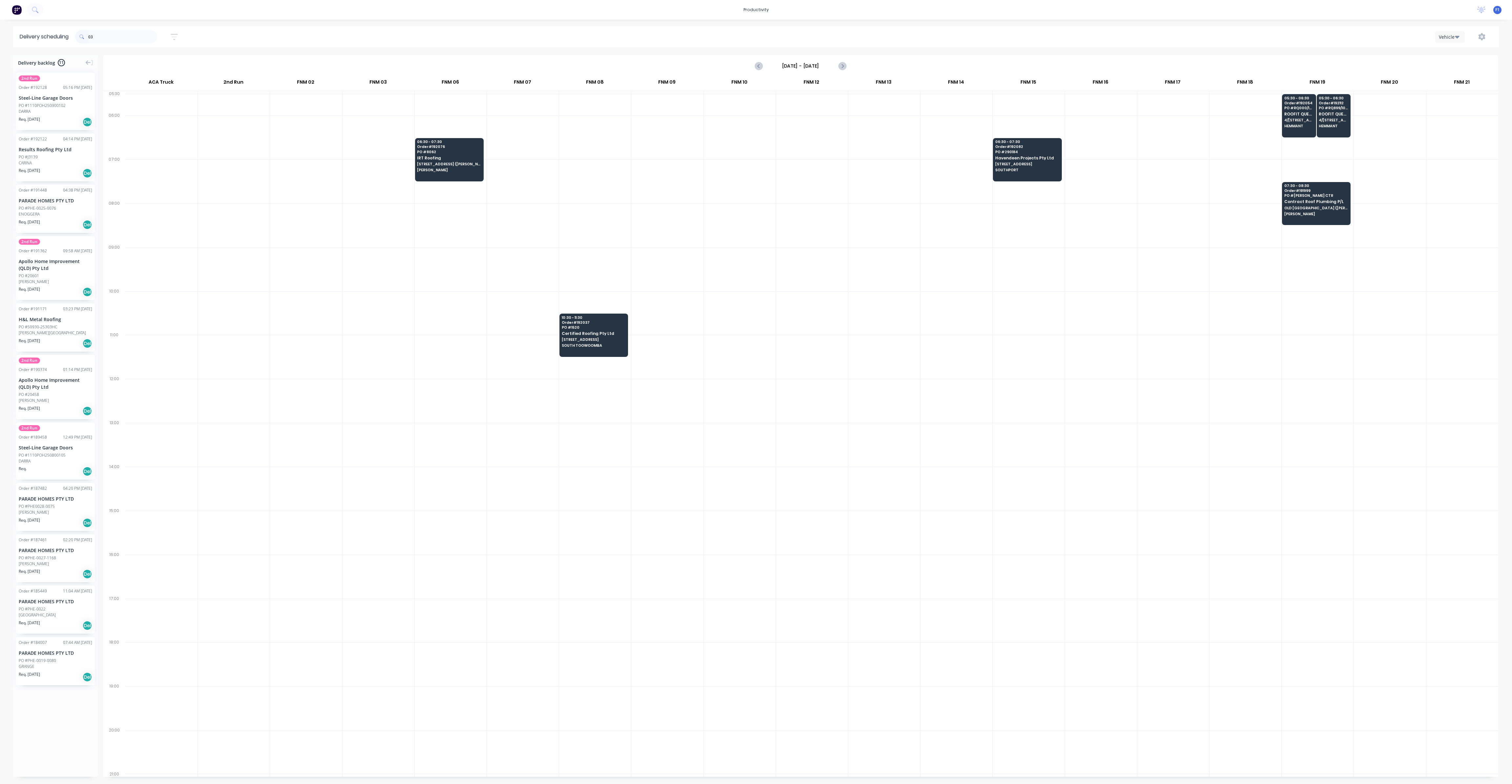
type input "0"
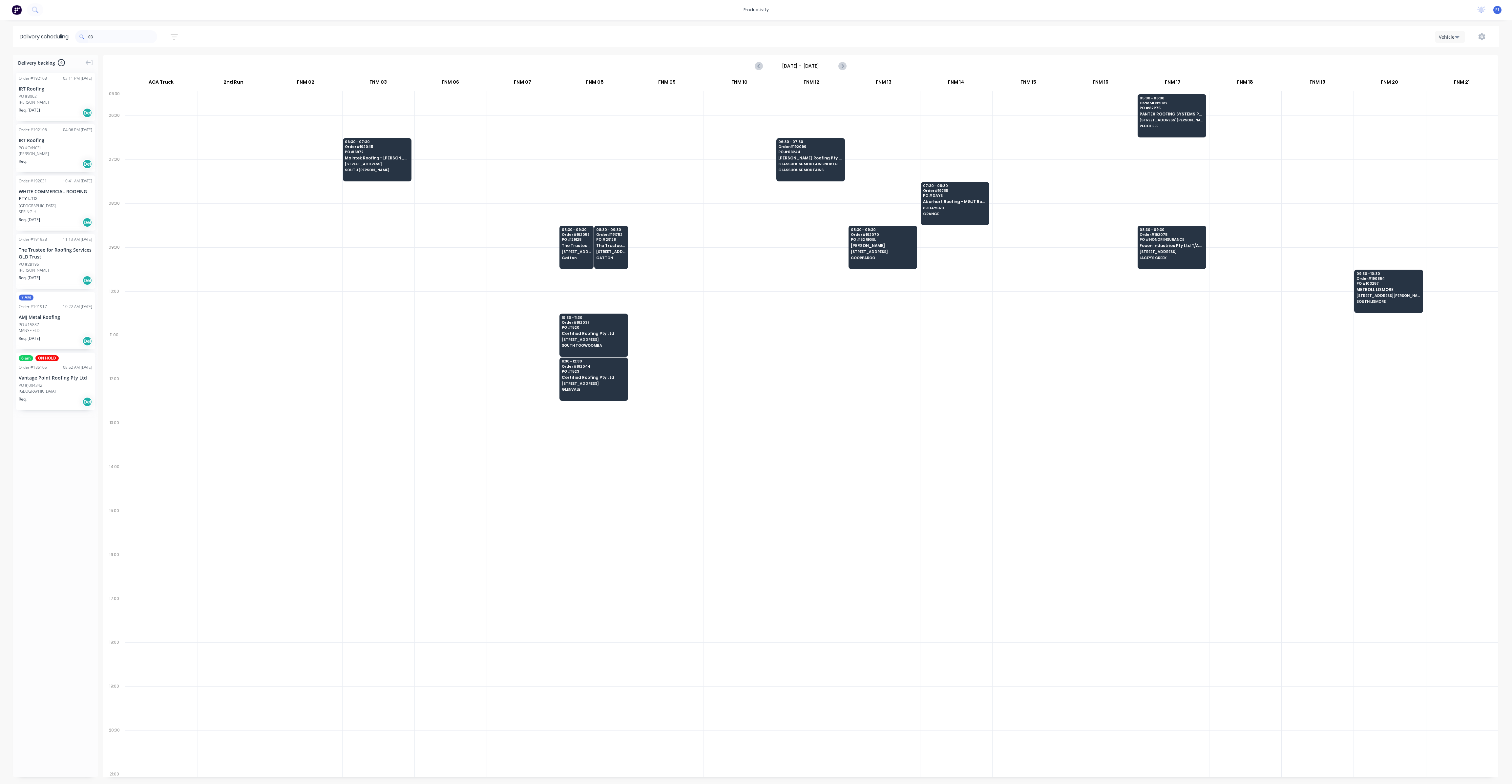
type input "0"
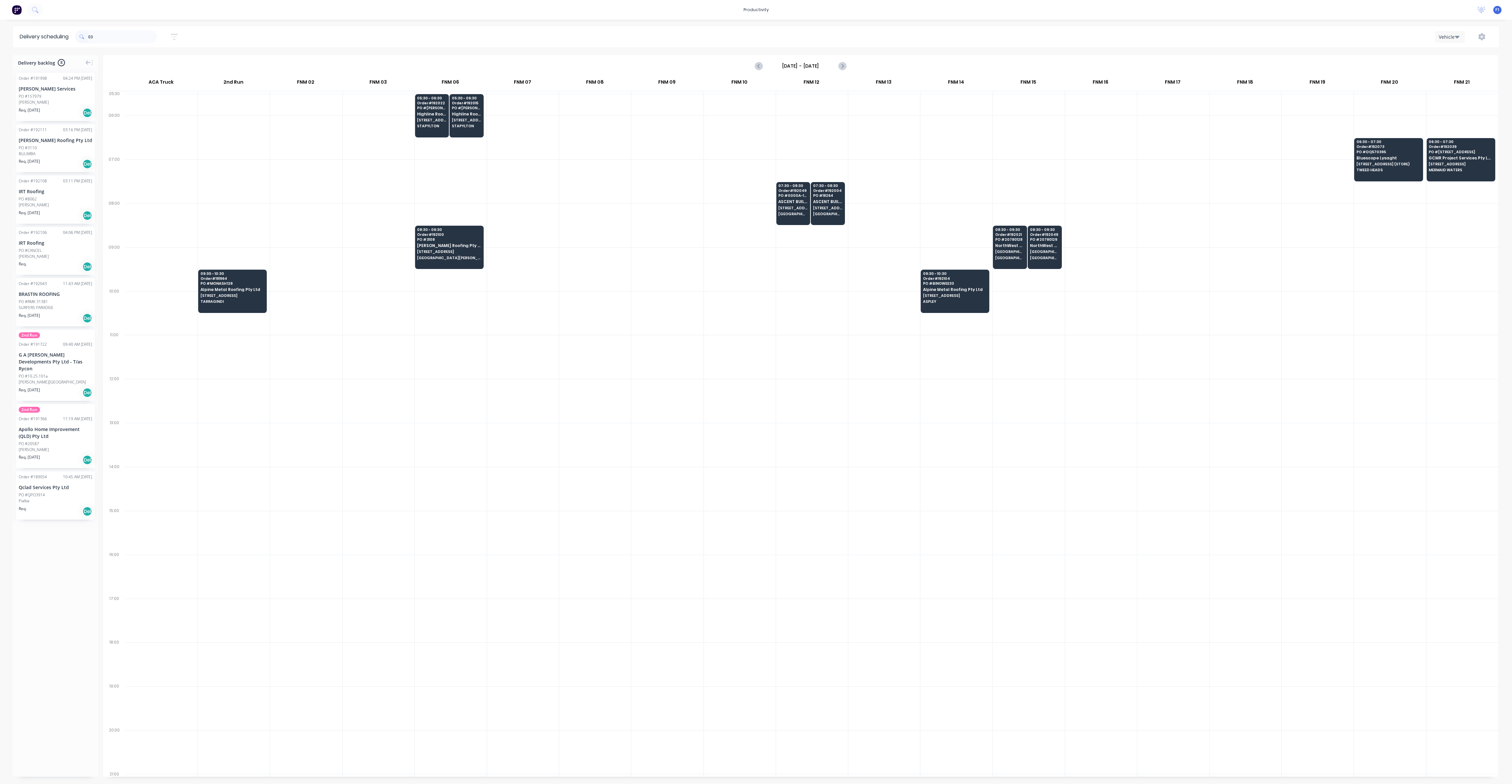
type input "0"
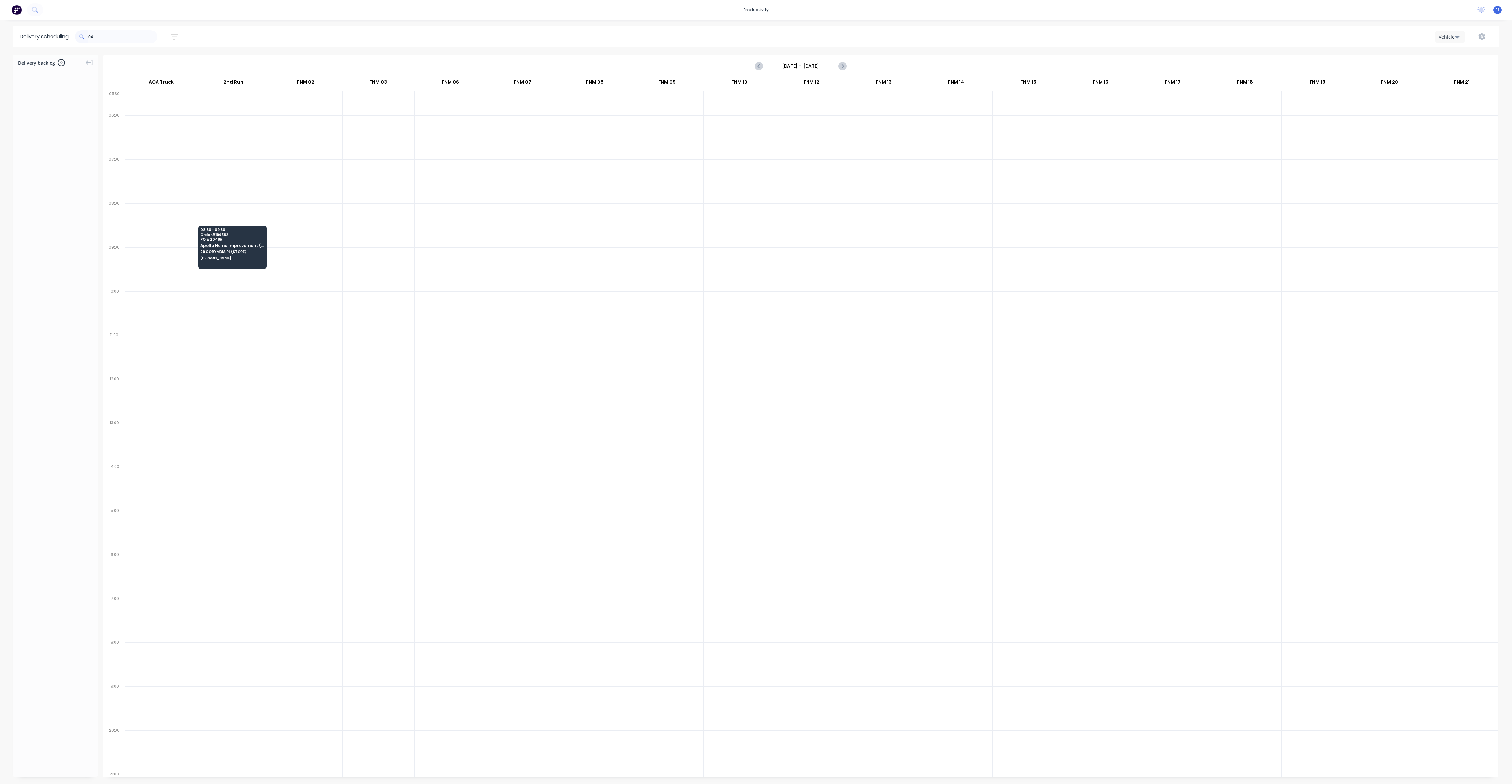
type input "0"
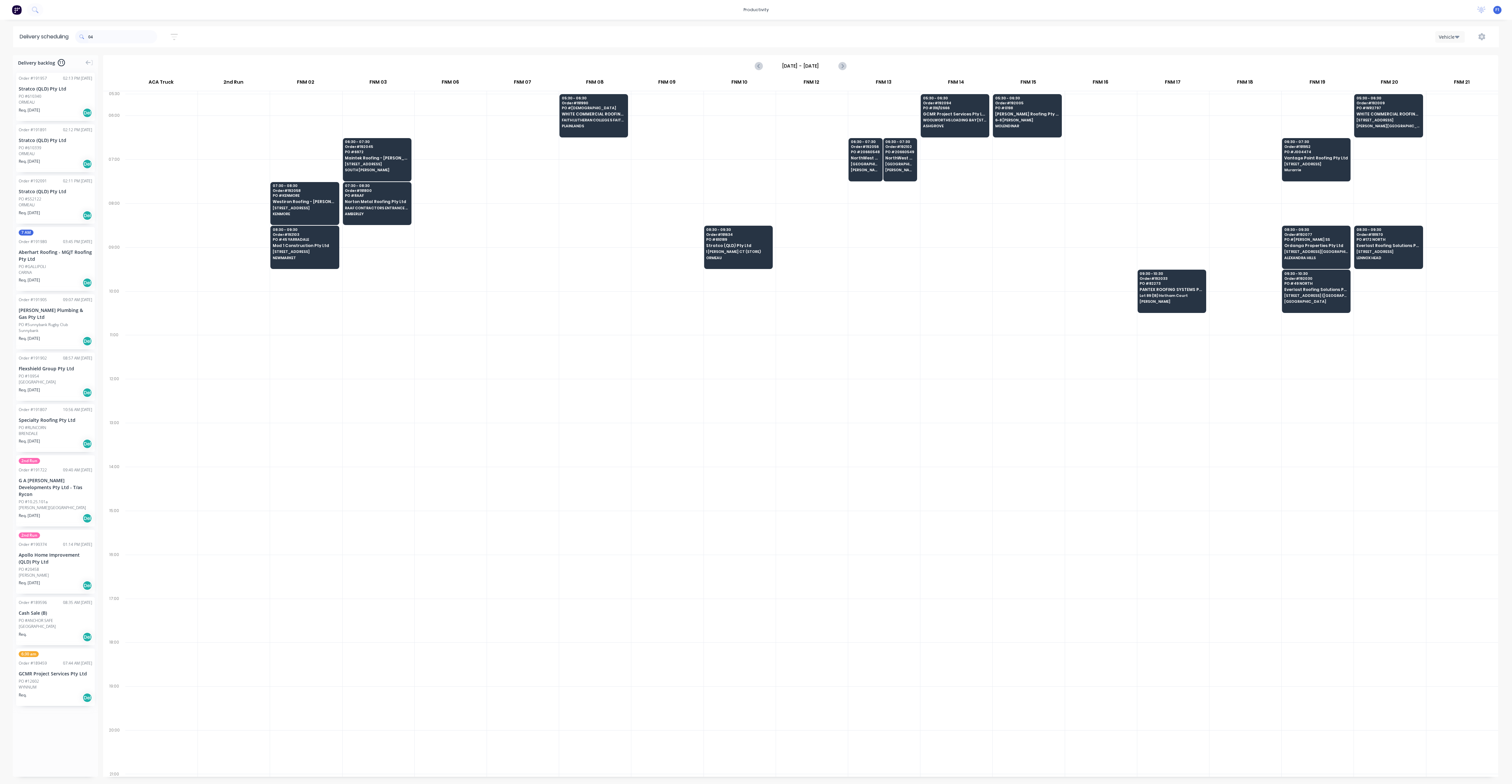
type input "0"
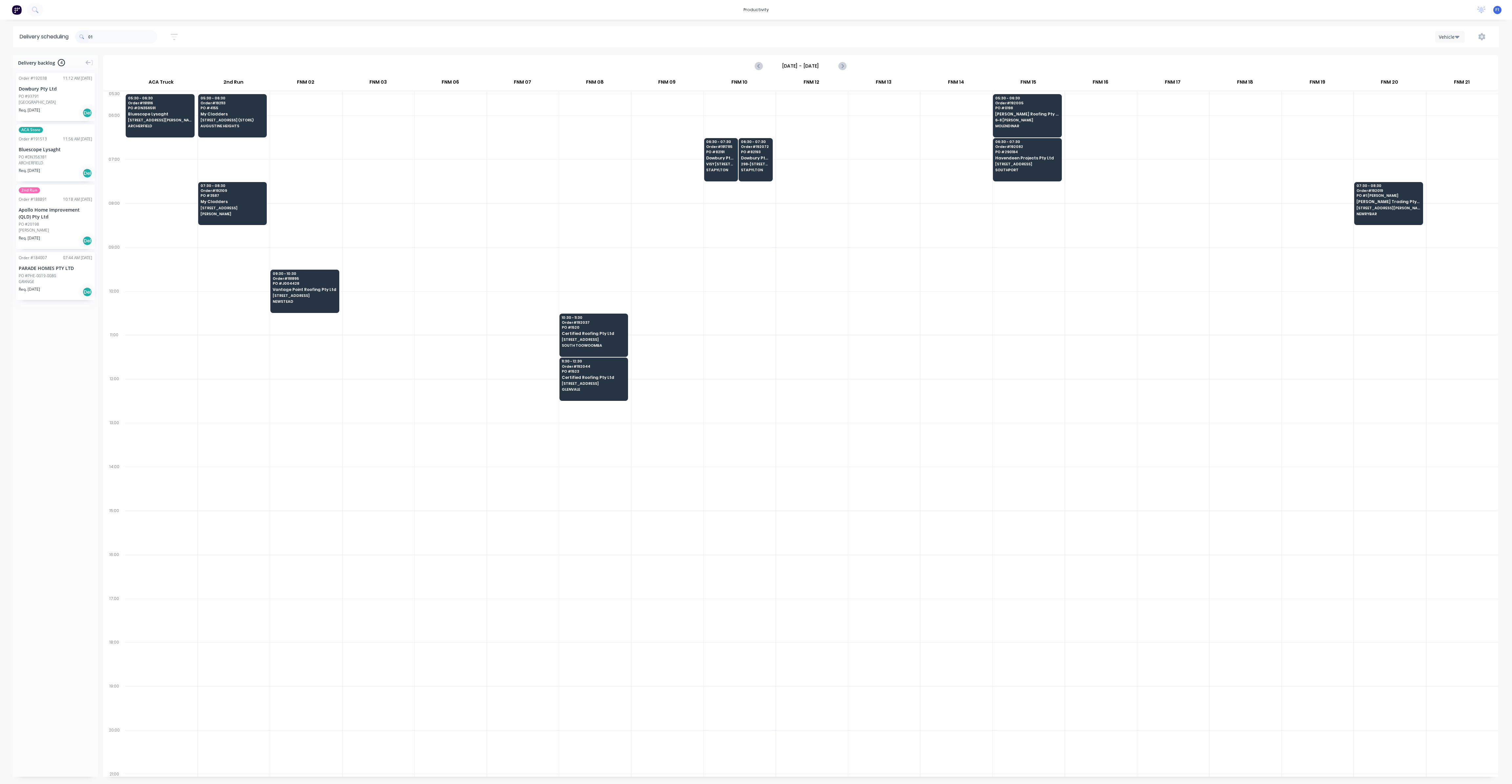
type input "0"
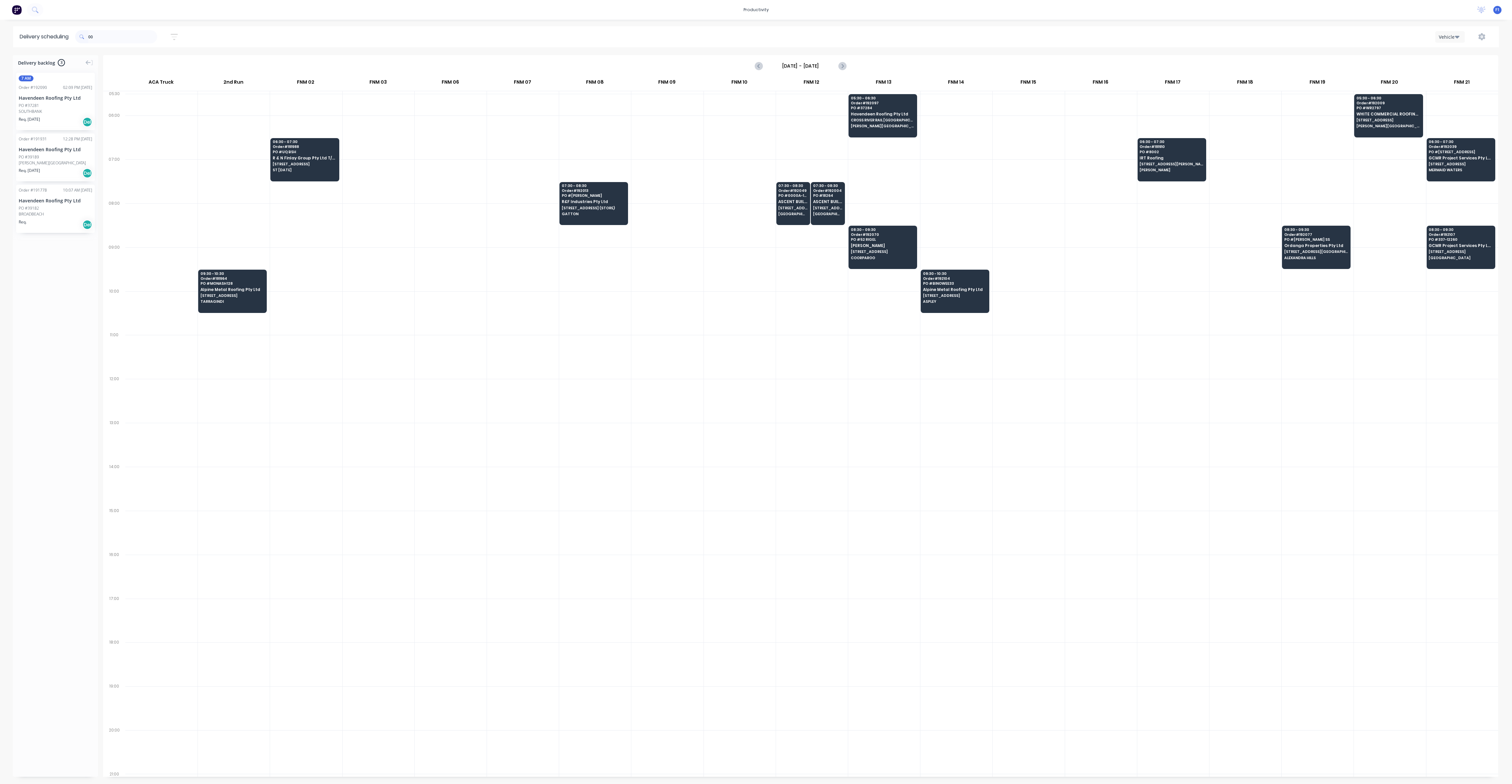
type input "0"
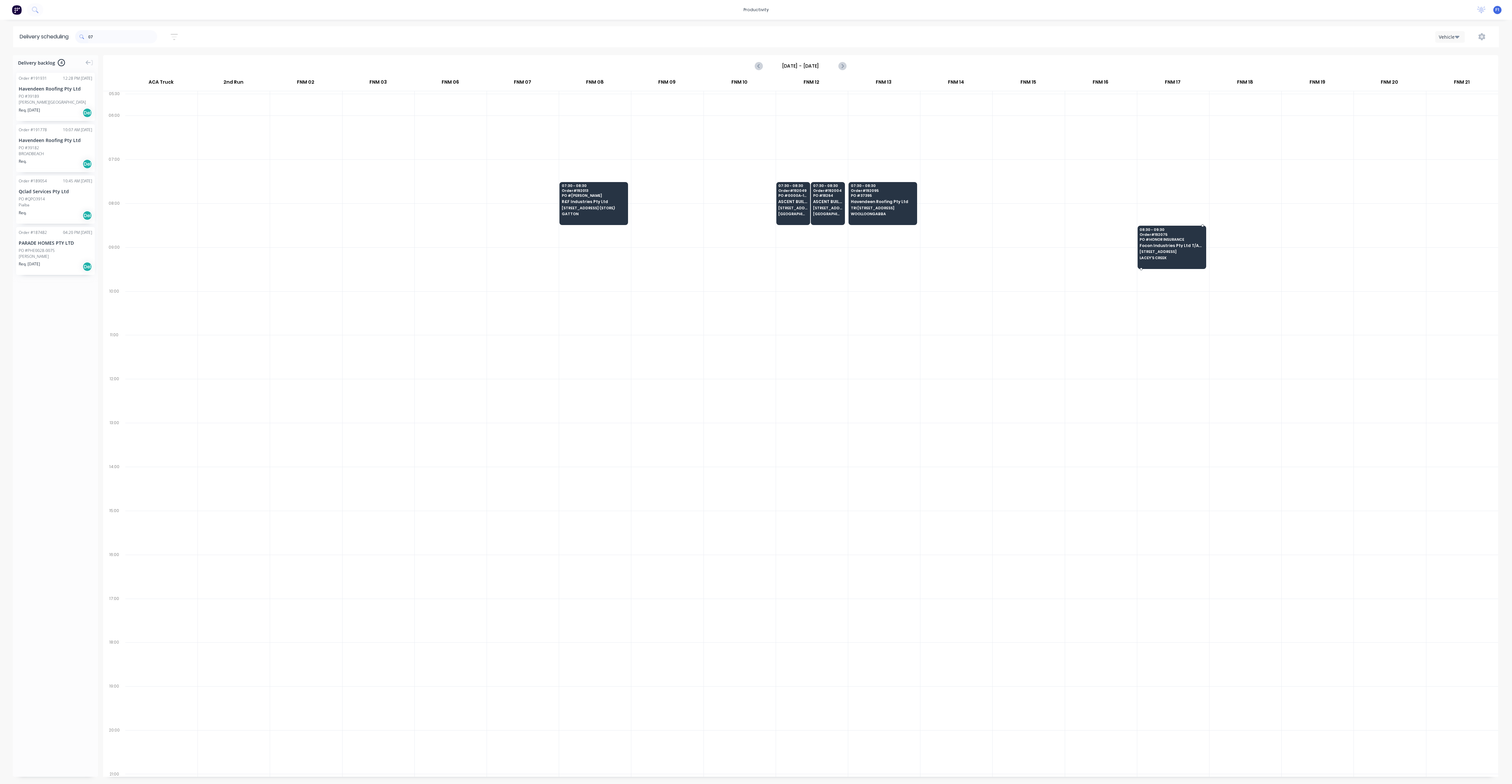
type input "0"
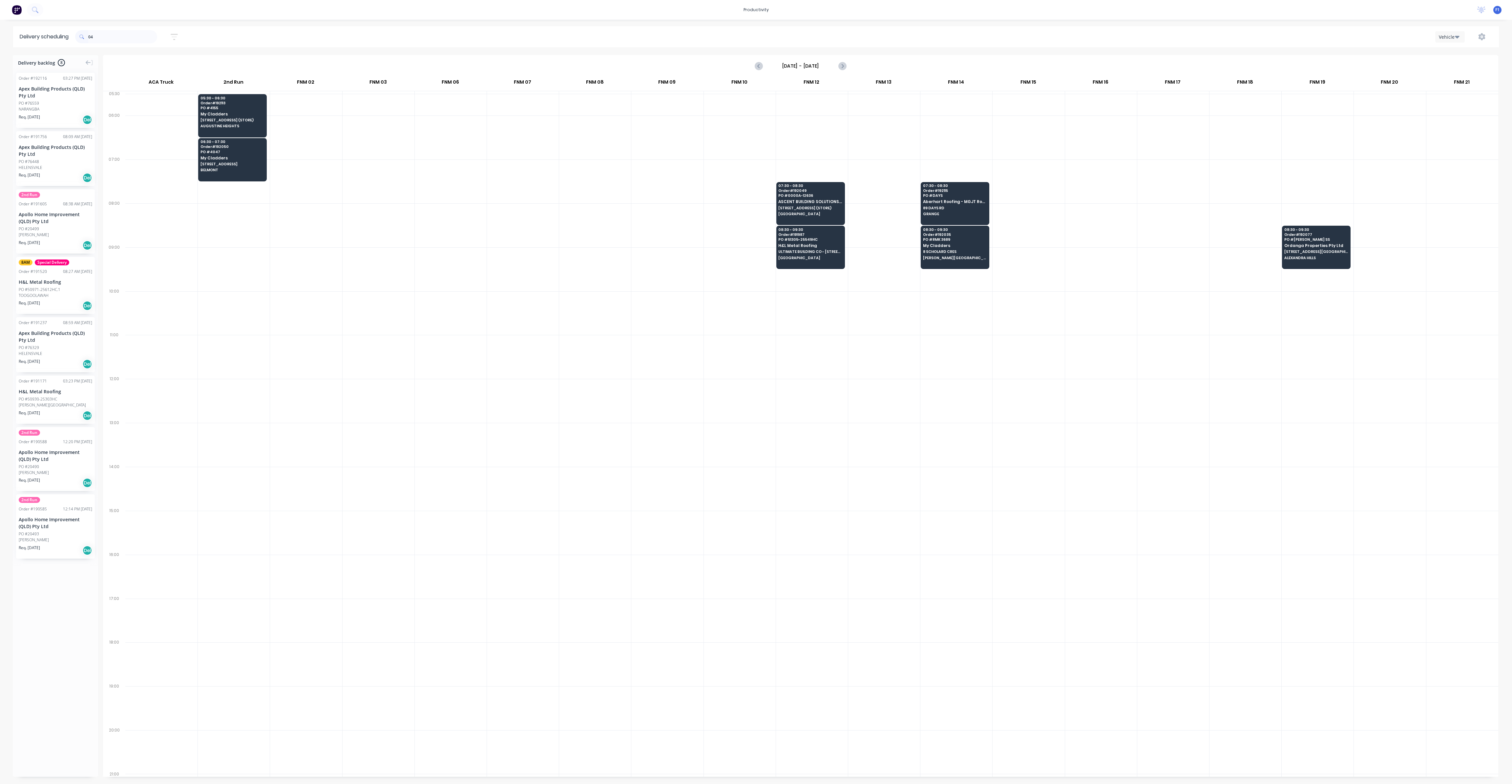
type input "0"
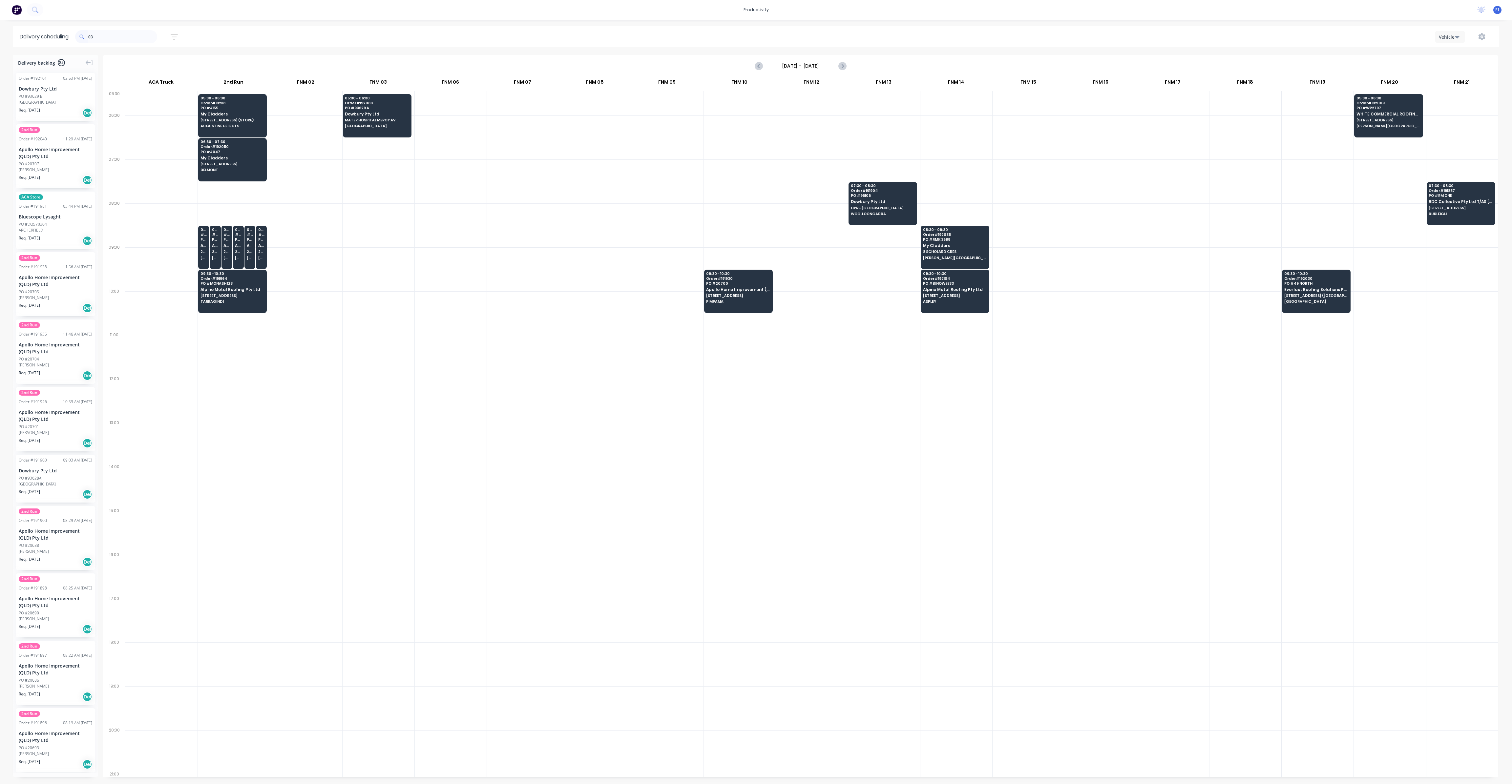
type input "0"
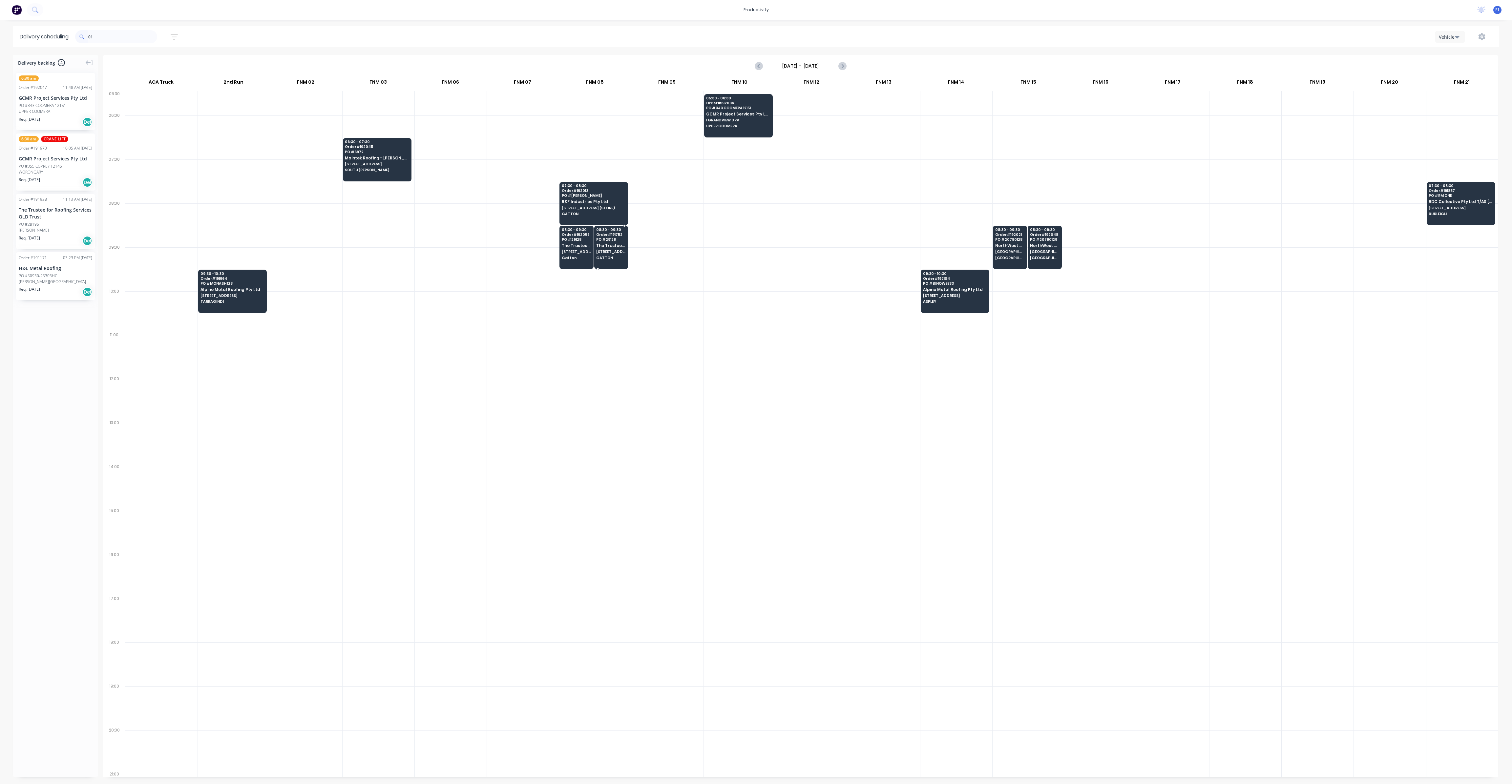
type input "0"
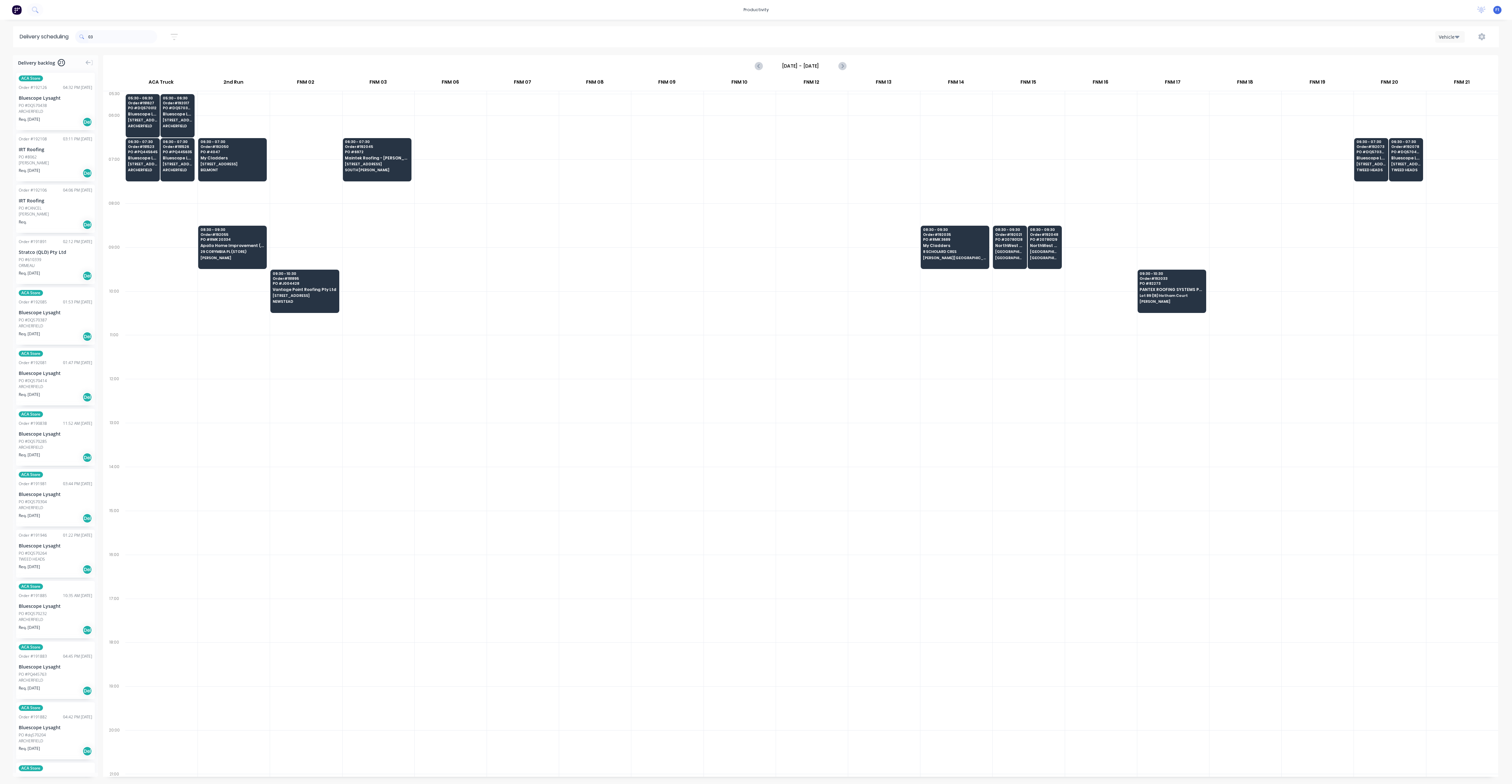
type input "0"
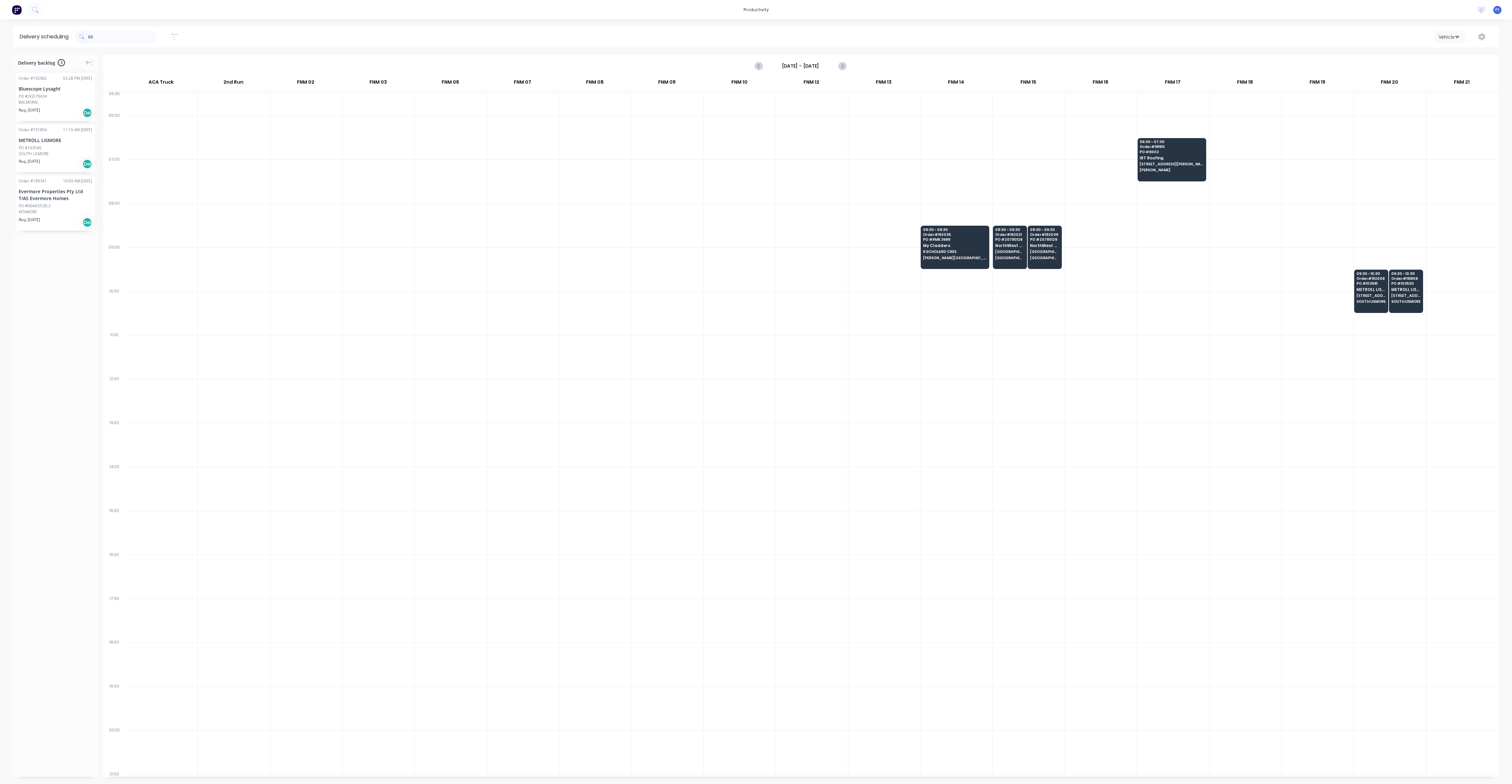
type input "0"
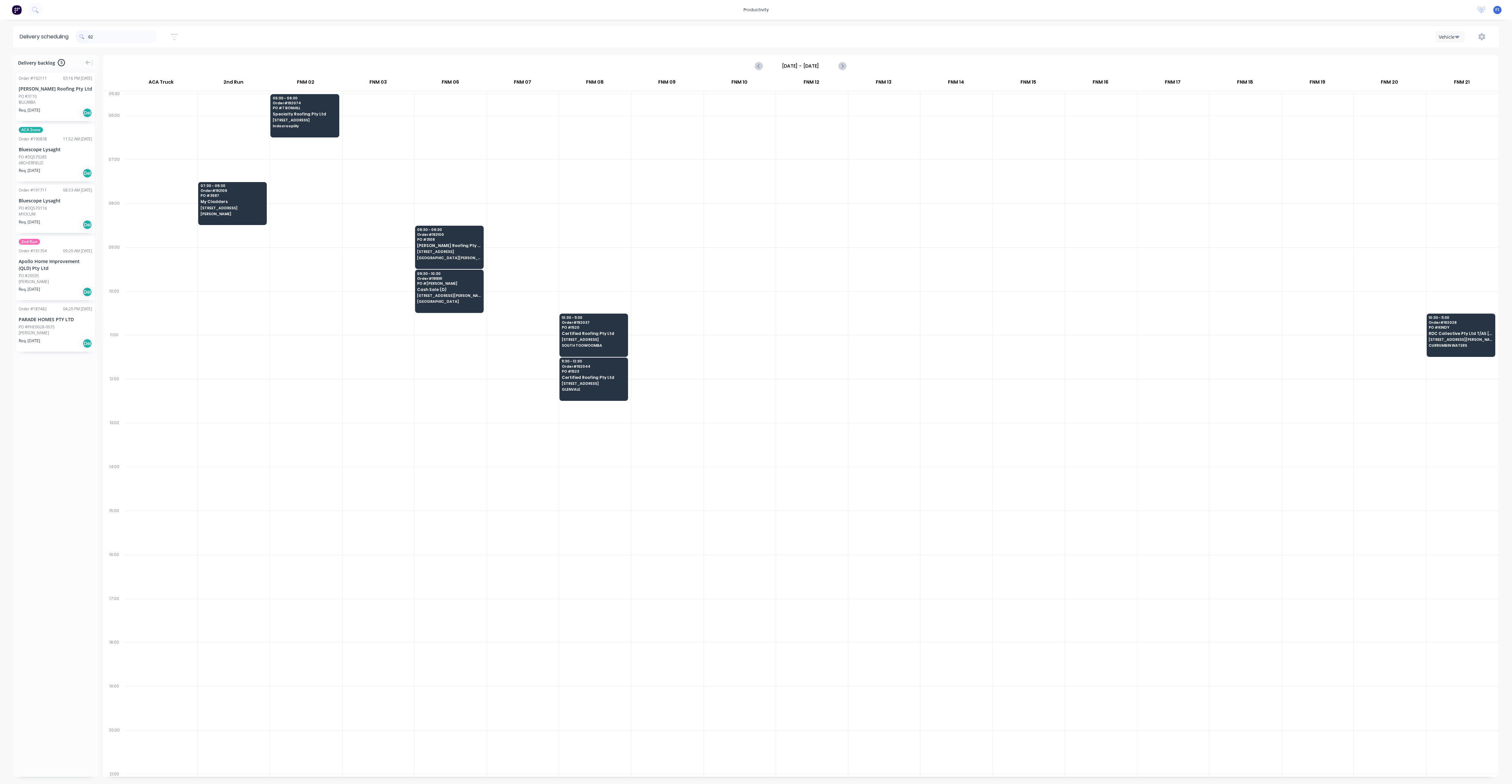
type input "0"
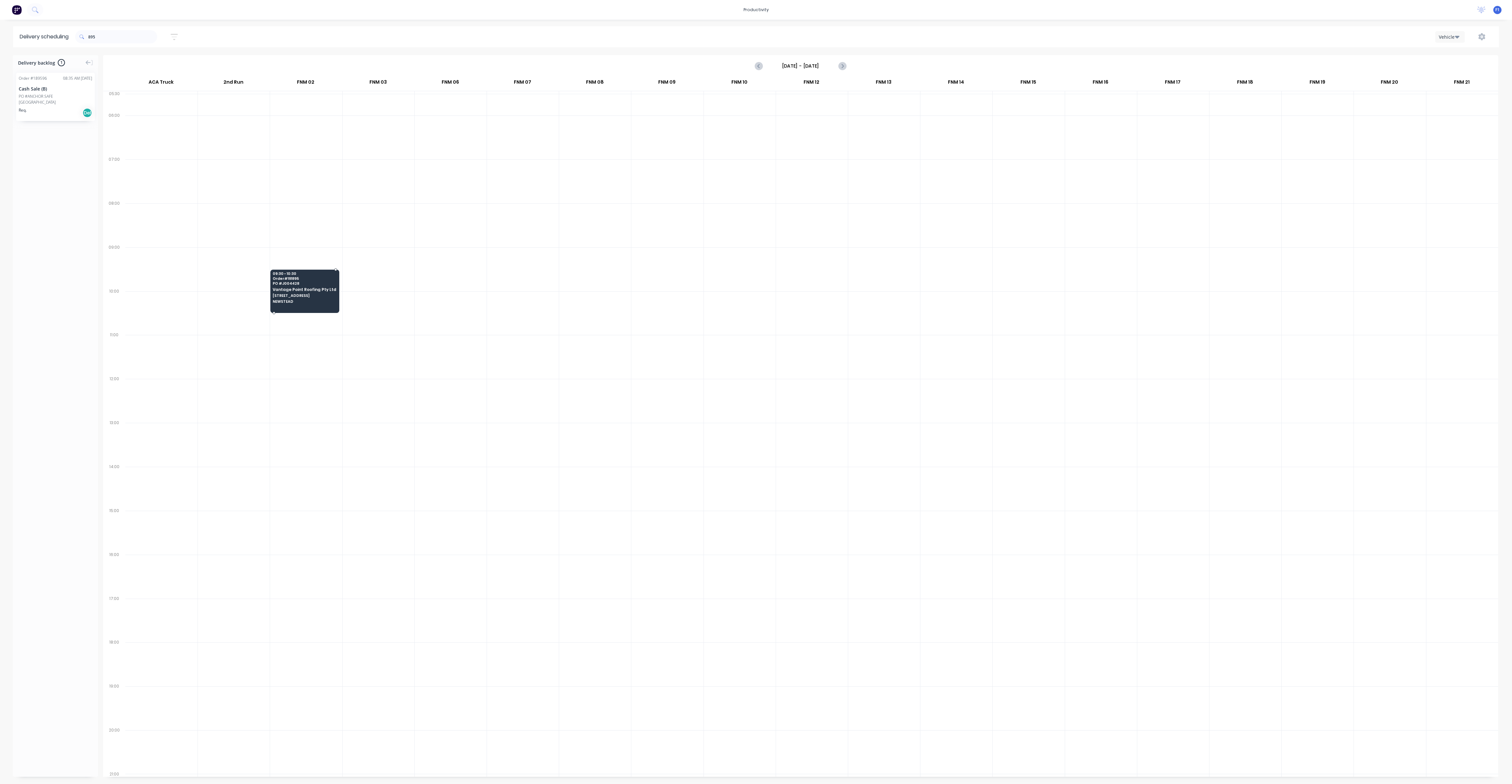
click at [310, 289] on span "Vantage Point Roofing Pty Ltd" at bounding box center [305, 289] width 63 height 4
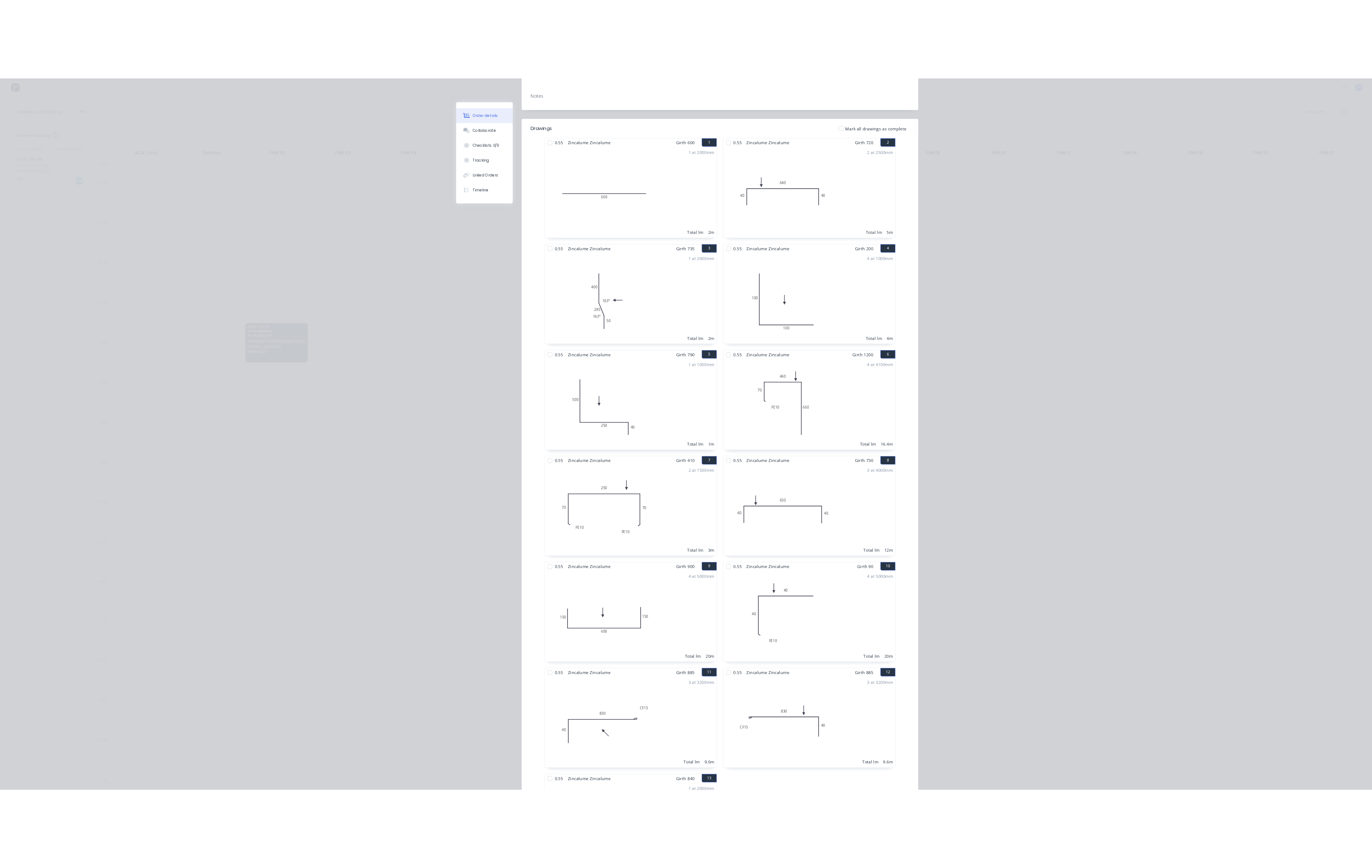
scroll to position [25, 0]
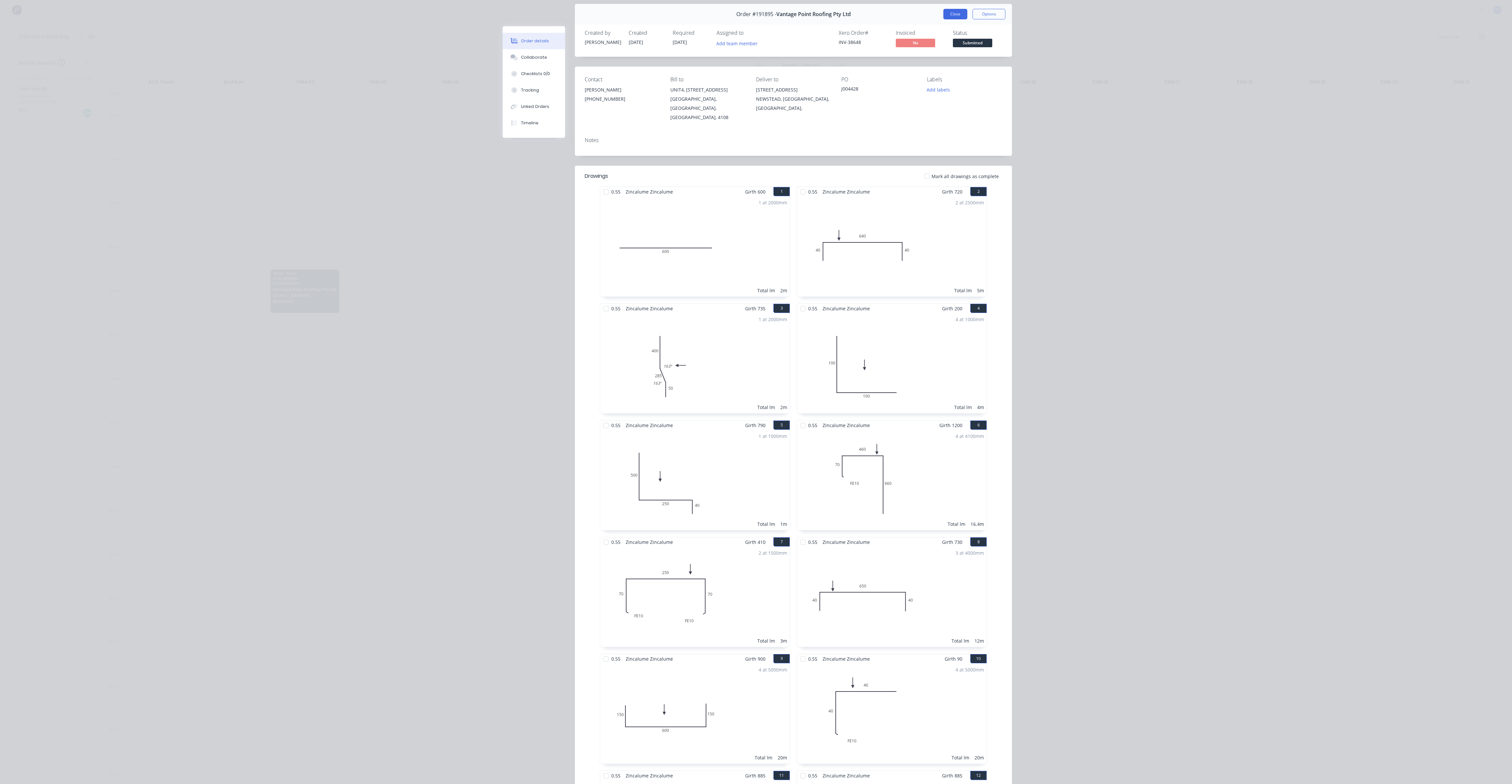
click at [955, 15] on button "Close" at bounding box center [955, 14] width 24 height 11
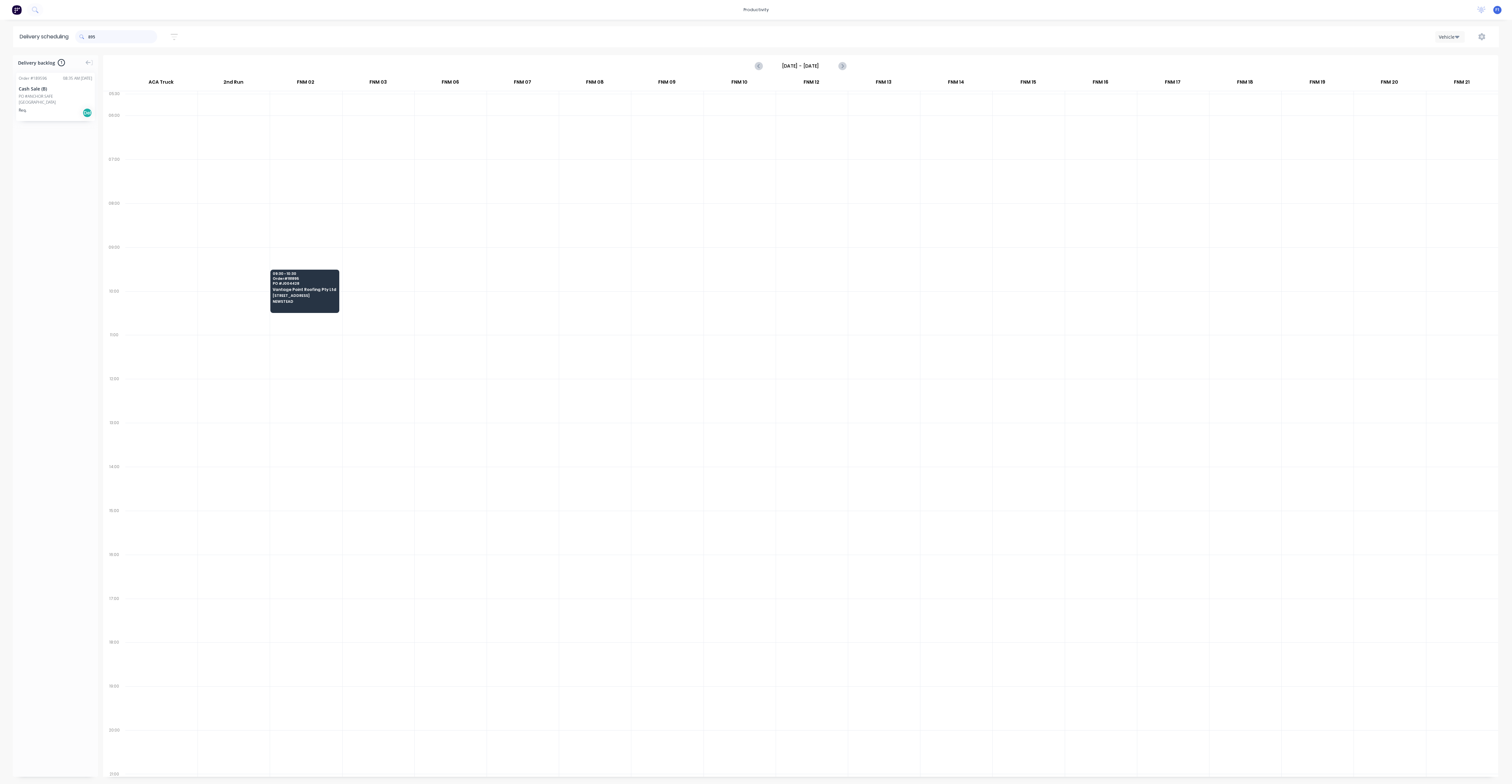
click at [142, 38] on input "895" at bounding box center [122, 36] width 69 height 13
type input "8"
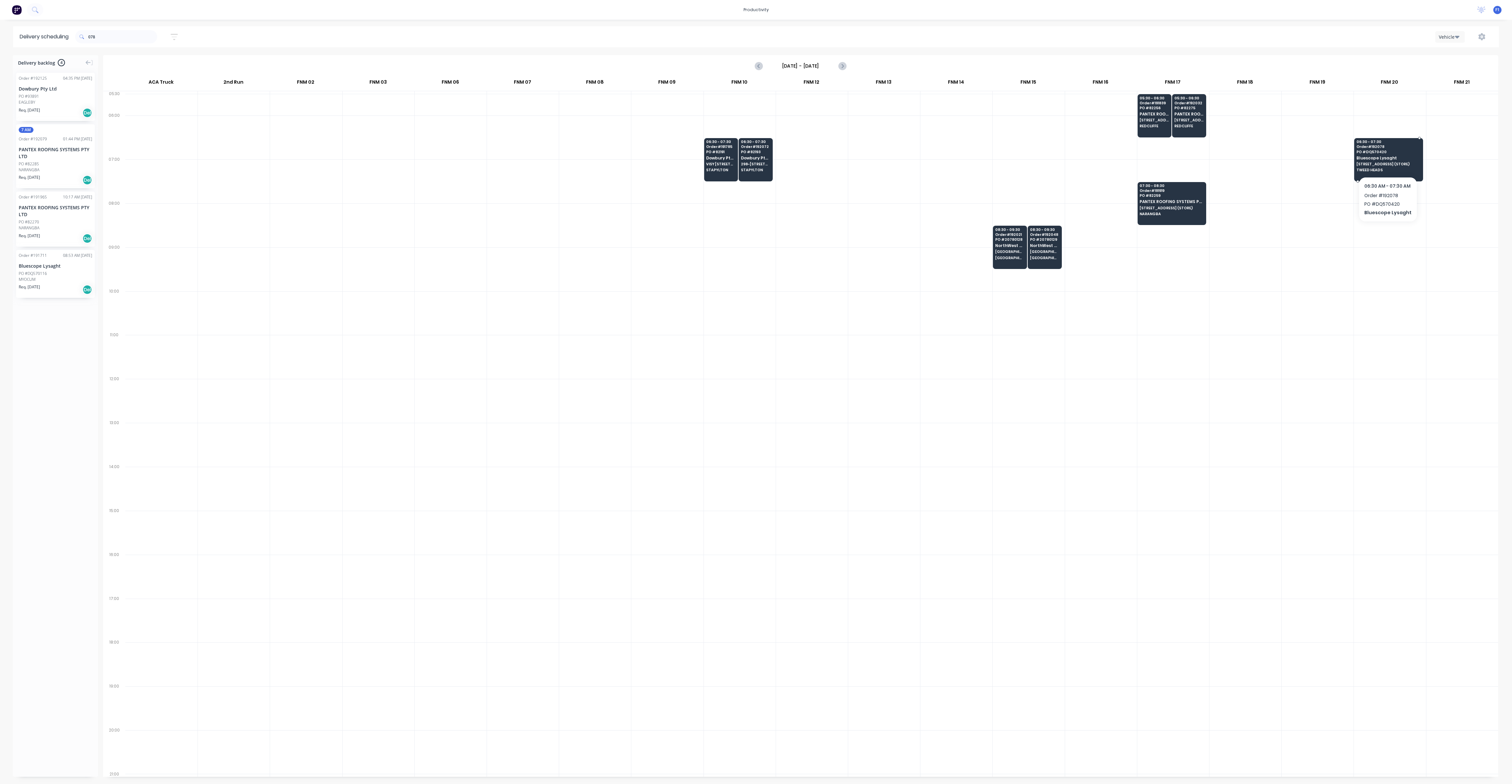
click at [1391, 166] on div "06:30 - 07:30 Order # 192078 PO # DQ570420 Bluescope Lysaght 10 GREENWAY DR (ST…" at bounding box center [1389, 156] width 68 height 37
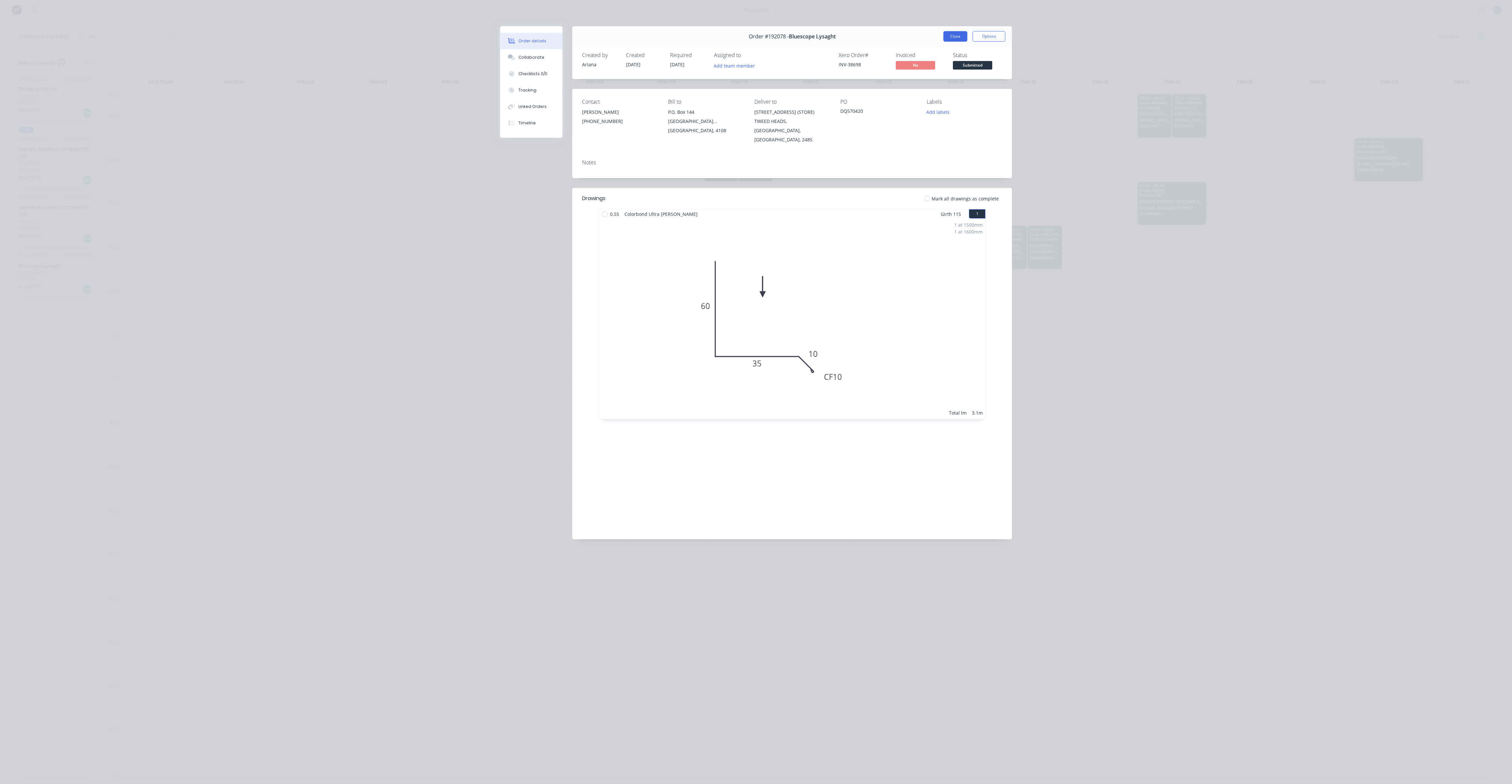
click at [955, 38] on button "Close" at bounding box center [955, 36] width 24 height 11
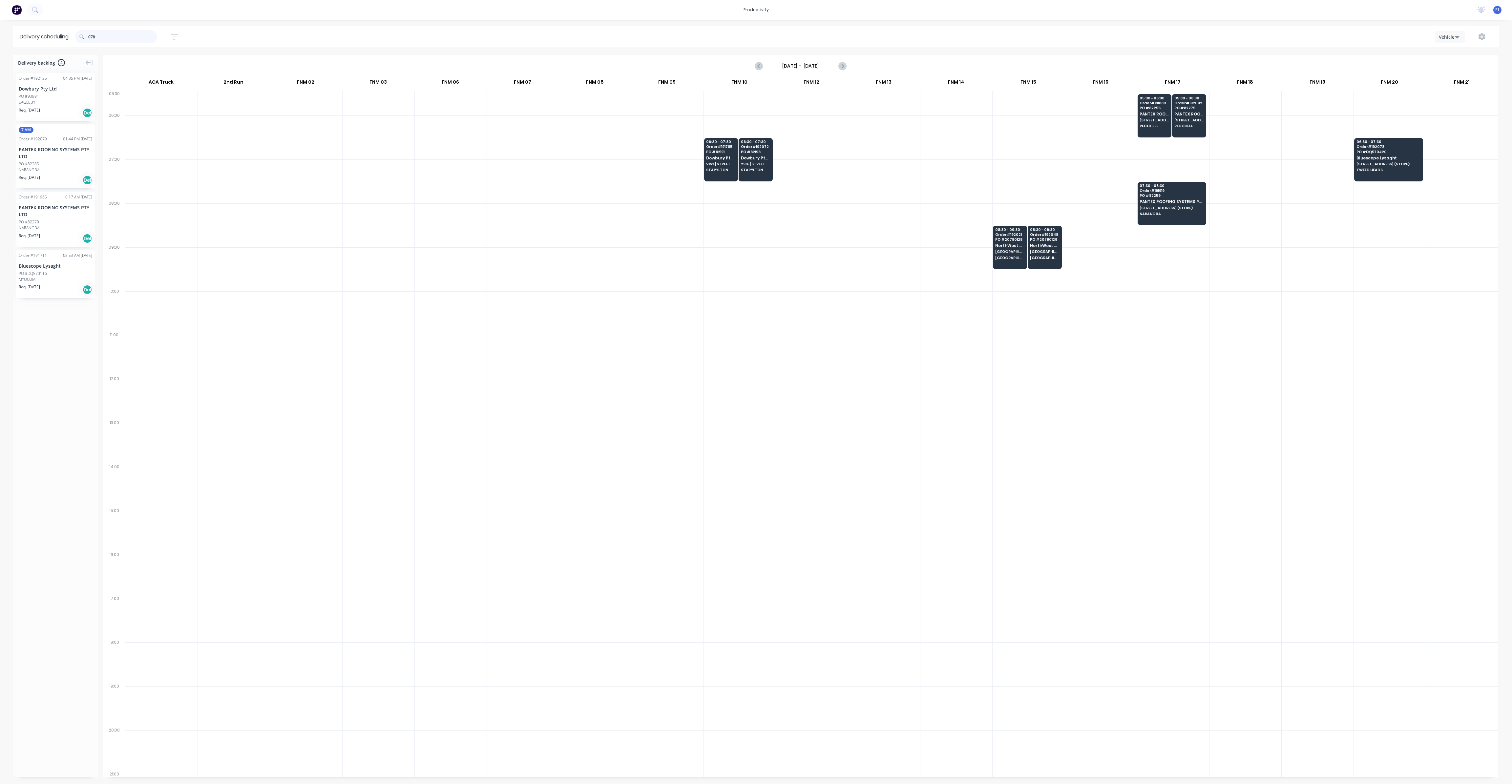
click at [110, 31] on input "078" at bounding box center [122, 36] width 69 height 13
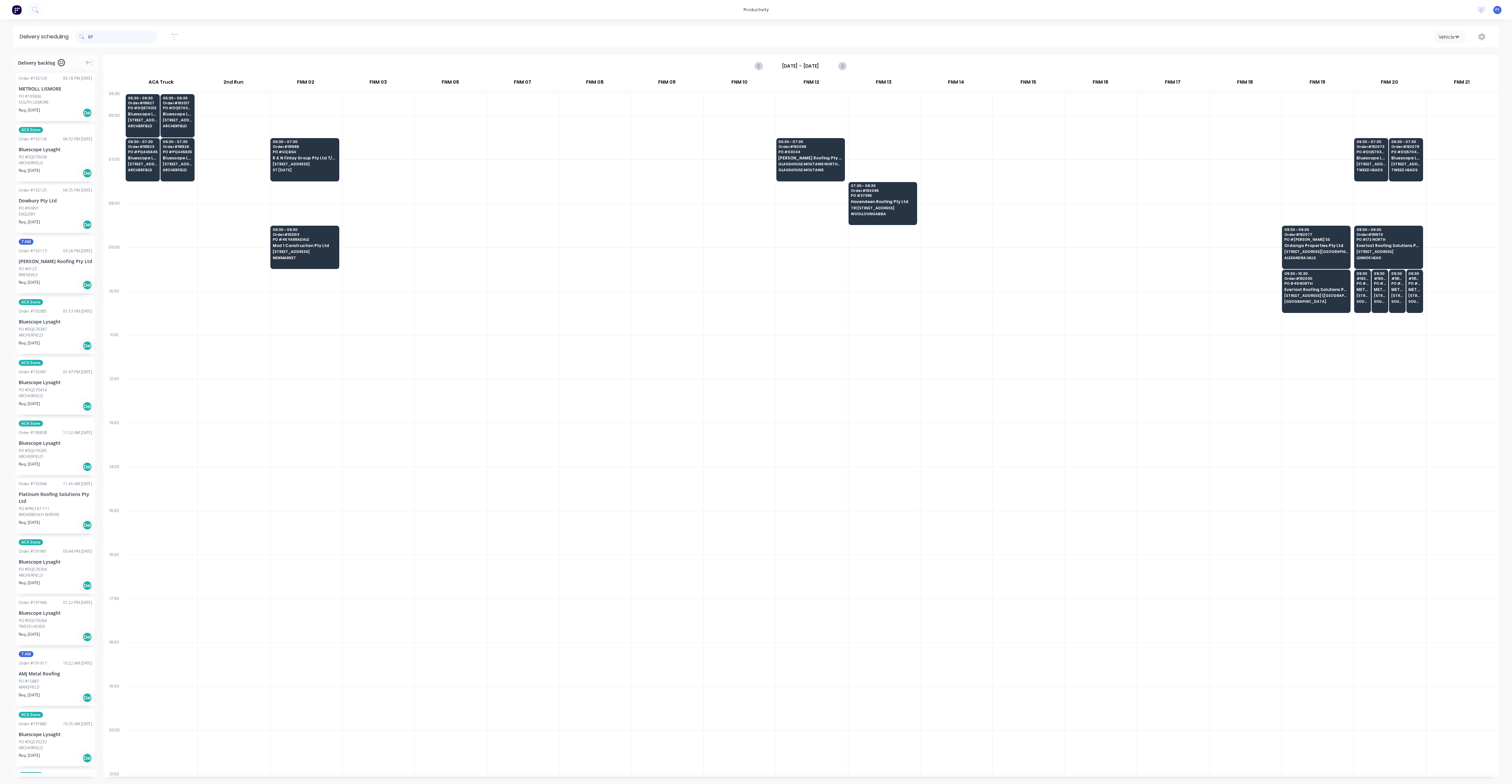
type input "0"
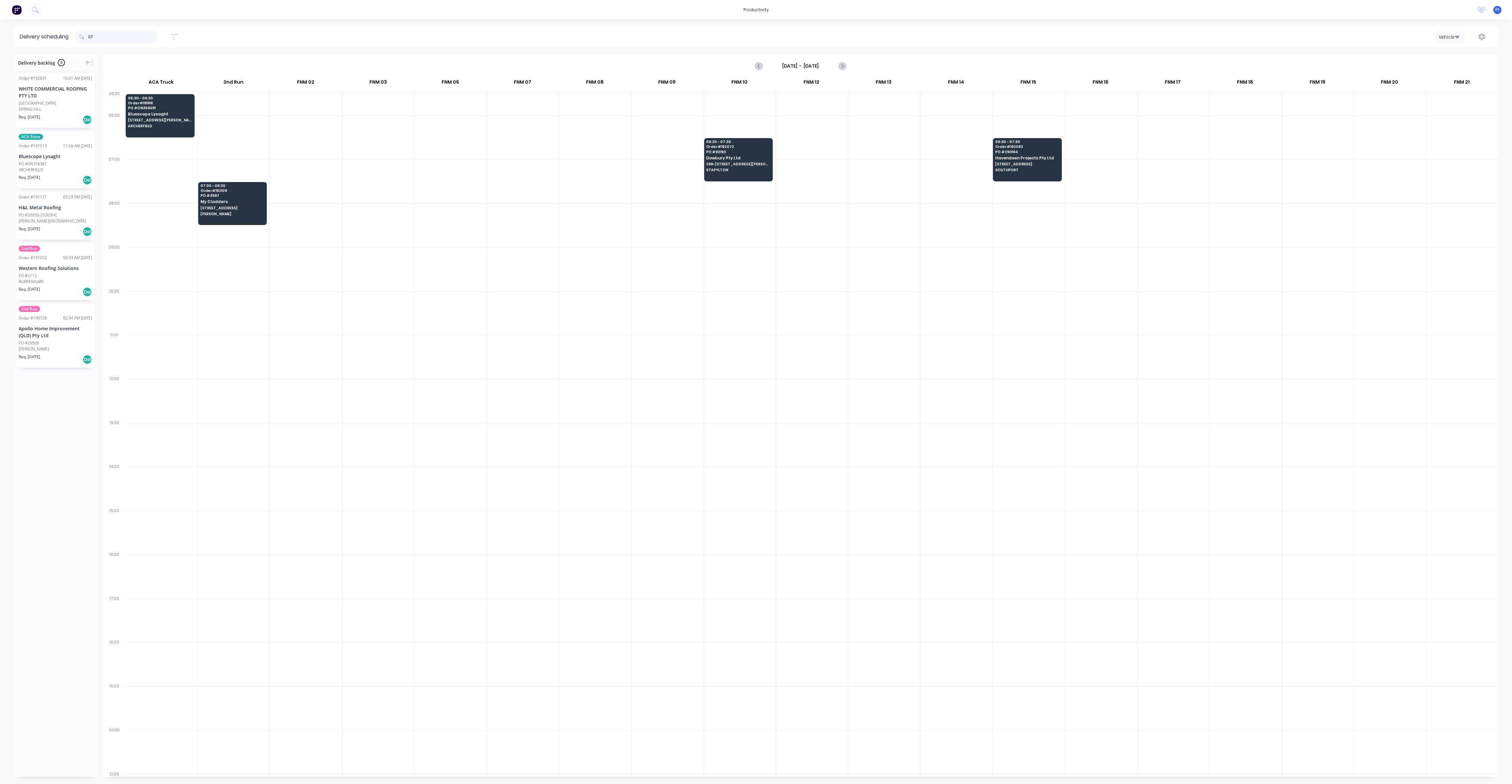
type input "0"
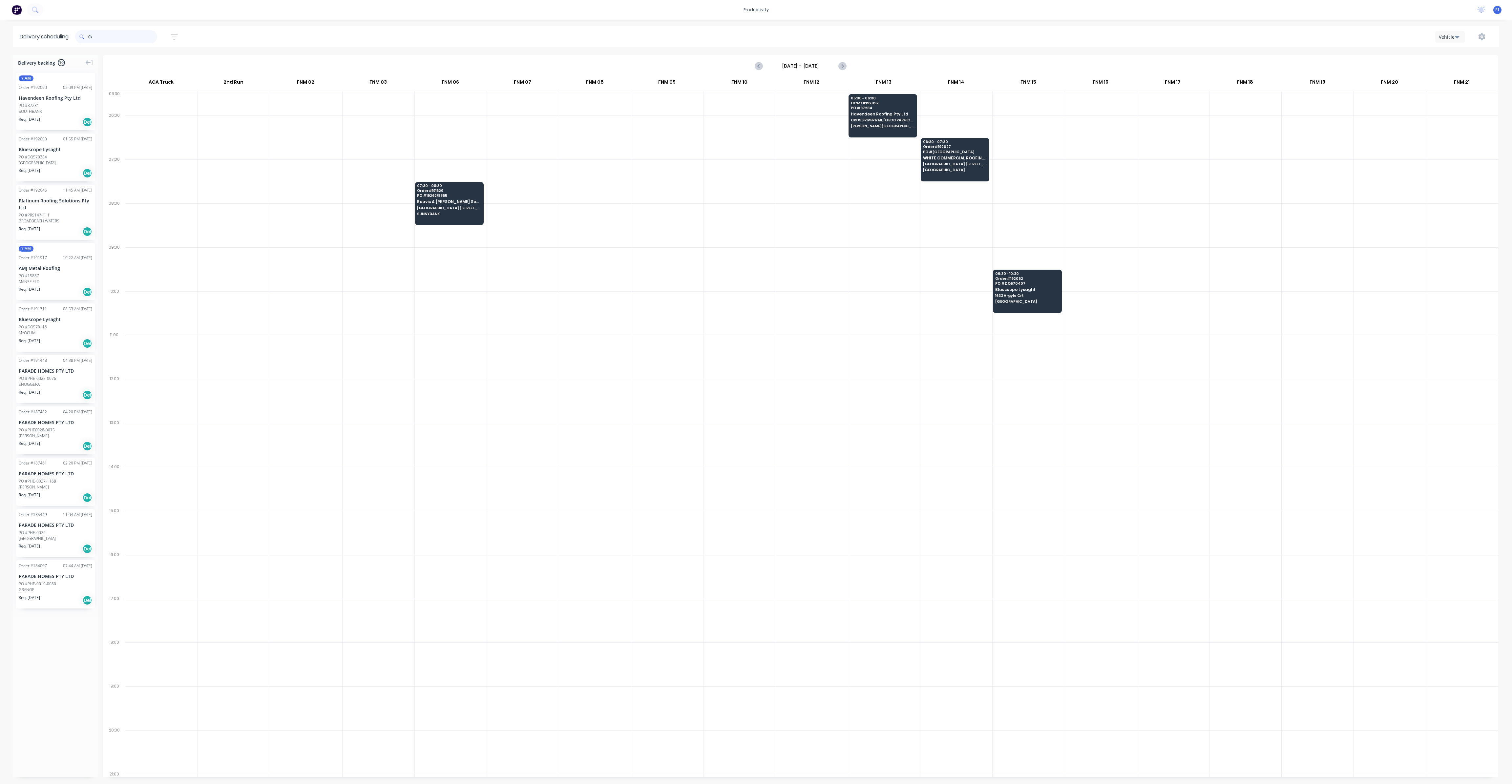
type input "0"
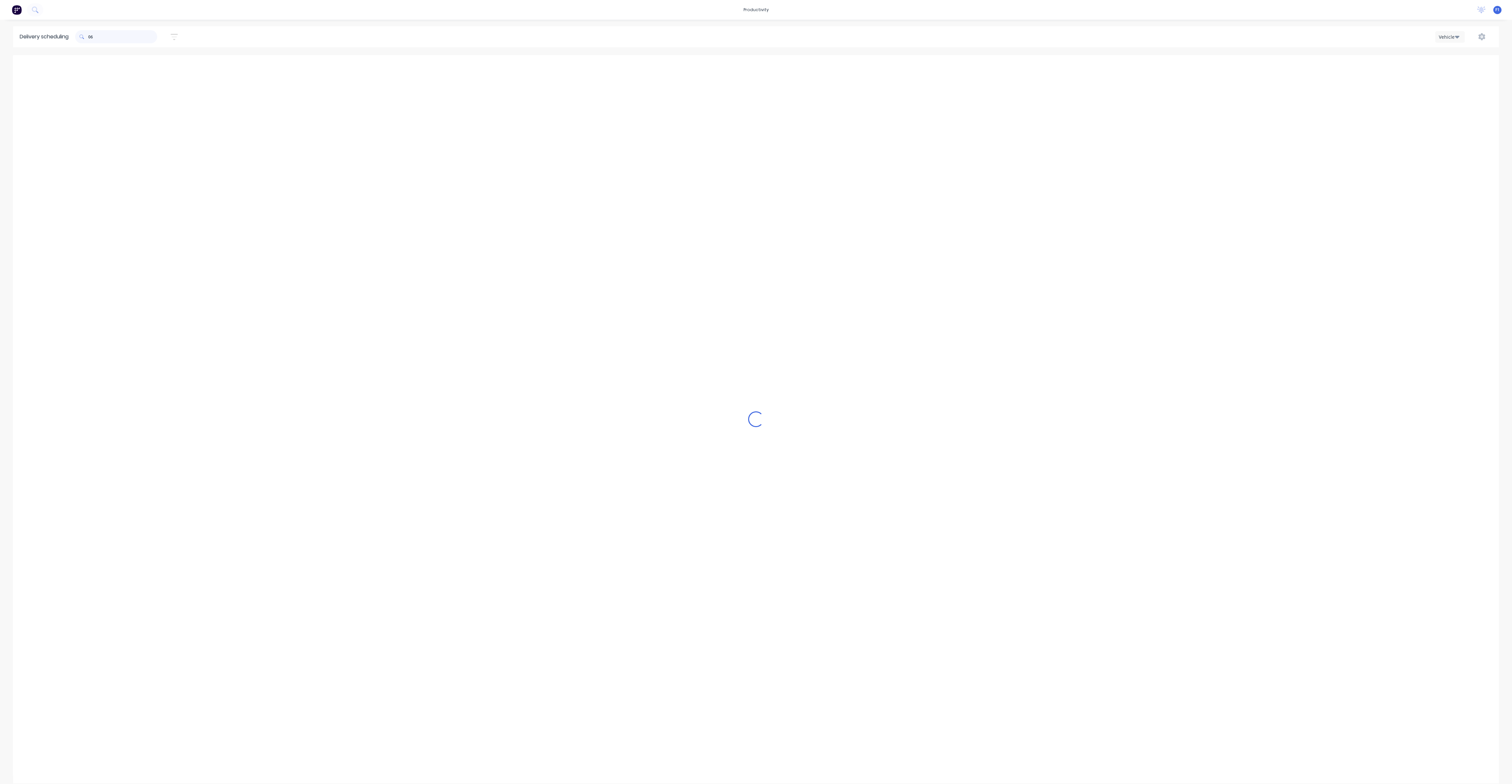
type input "0"
type input "9"
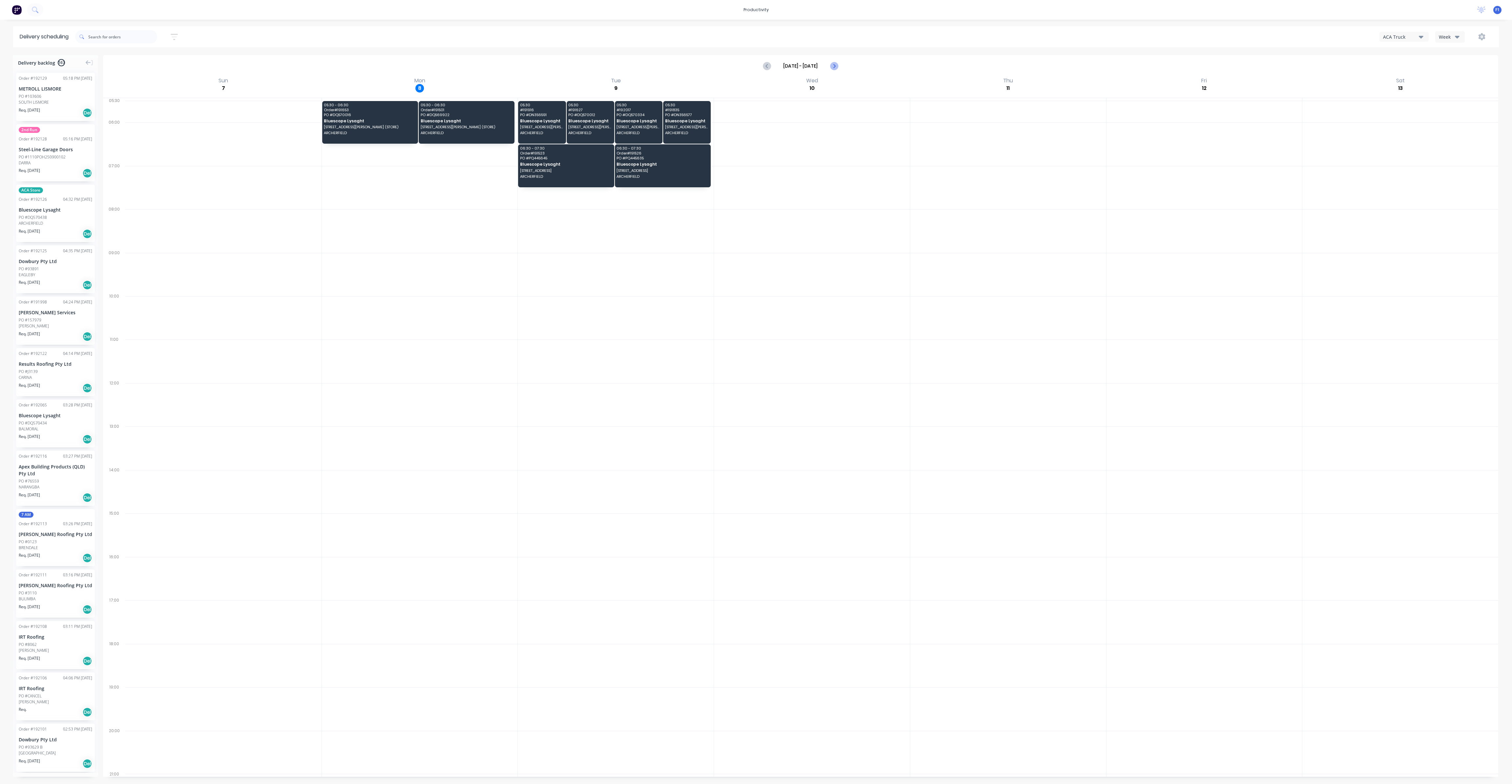
click at [836, 65] on icon "Next page" at bounding box center [833, 66] width 8 height 8
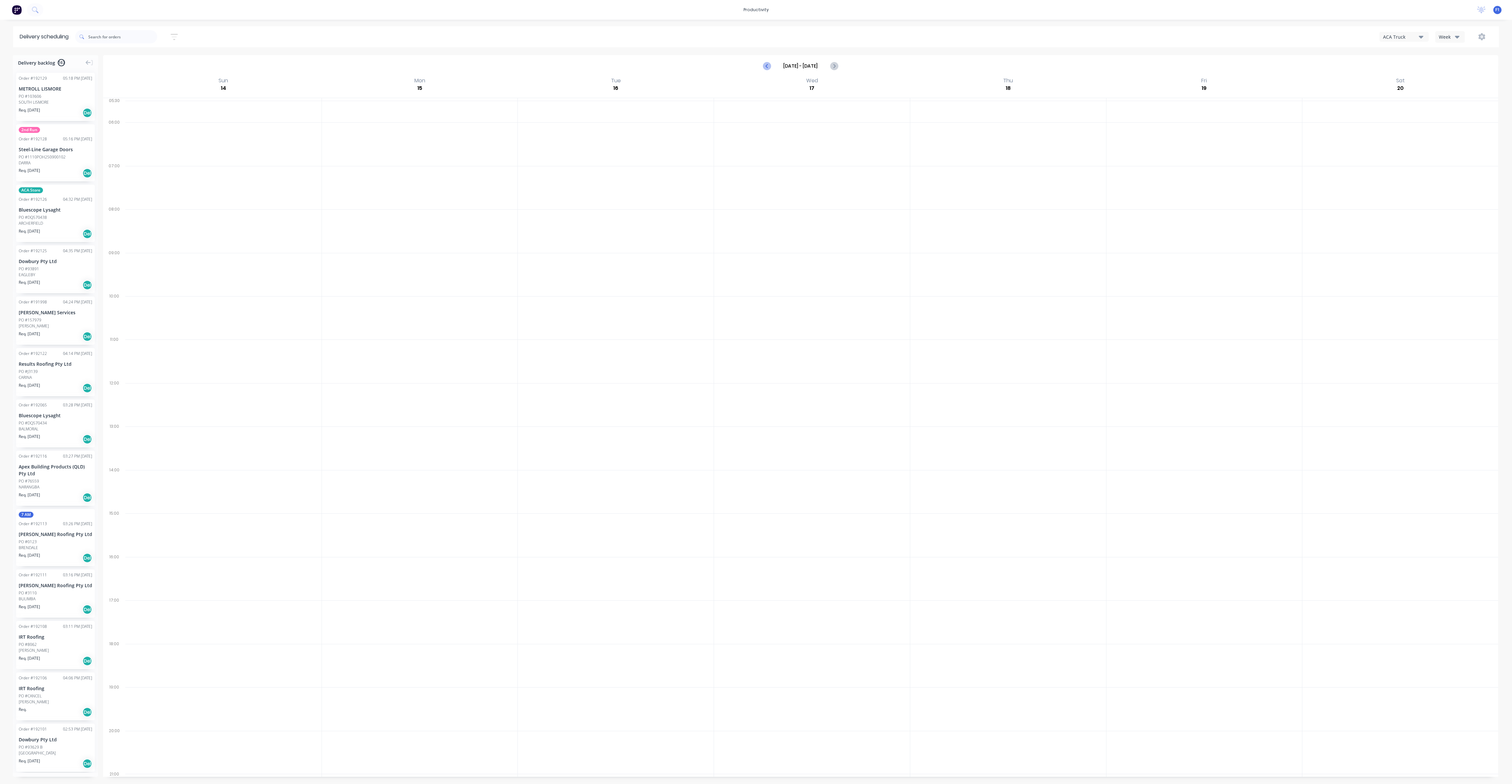
click at [767, 65] on icon "Previous page" at bounding box center [767, 66] width 3 height 5
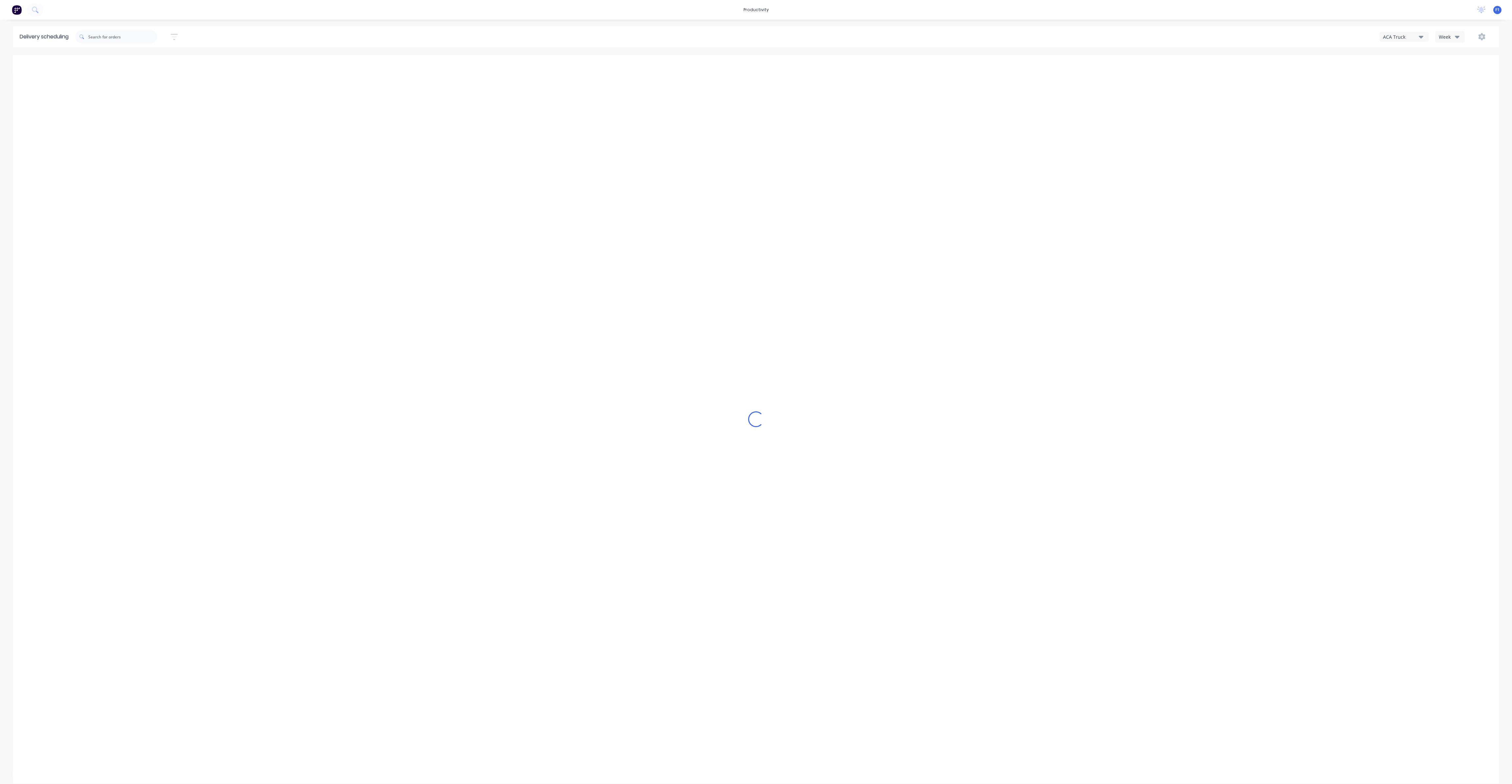
type input "[DATE] - [DATE]"
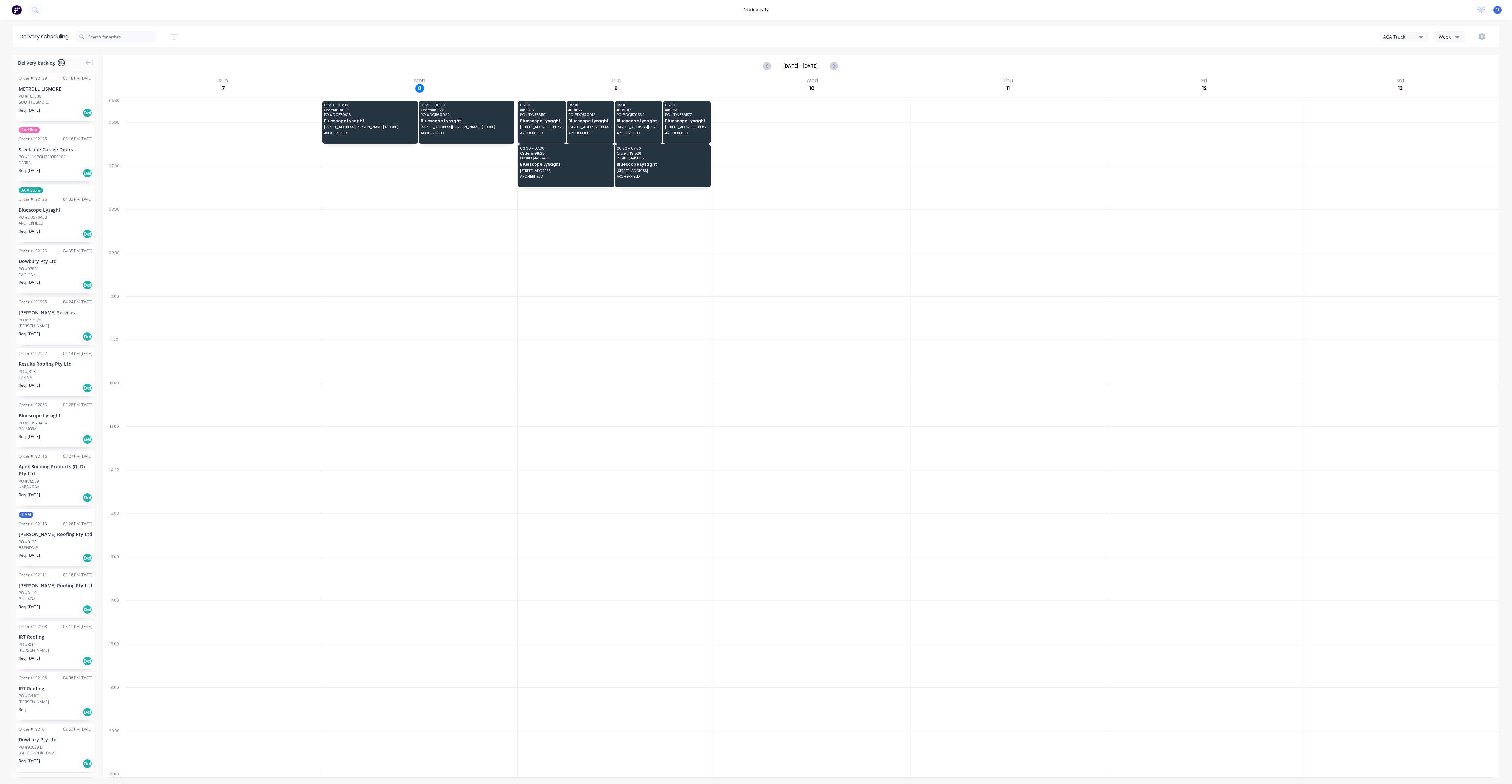
click at [1457, 34] on icon "button" at bounding box center [1457, 36] width 5 height 7
click at [1447, 70] on div "Vehicle" at bounding box center [1468, 67] width 65 height 13
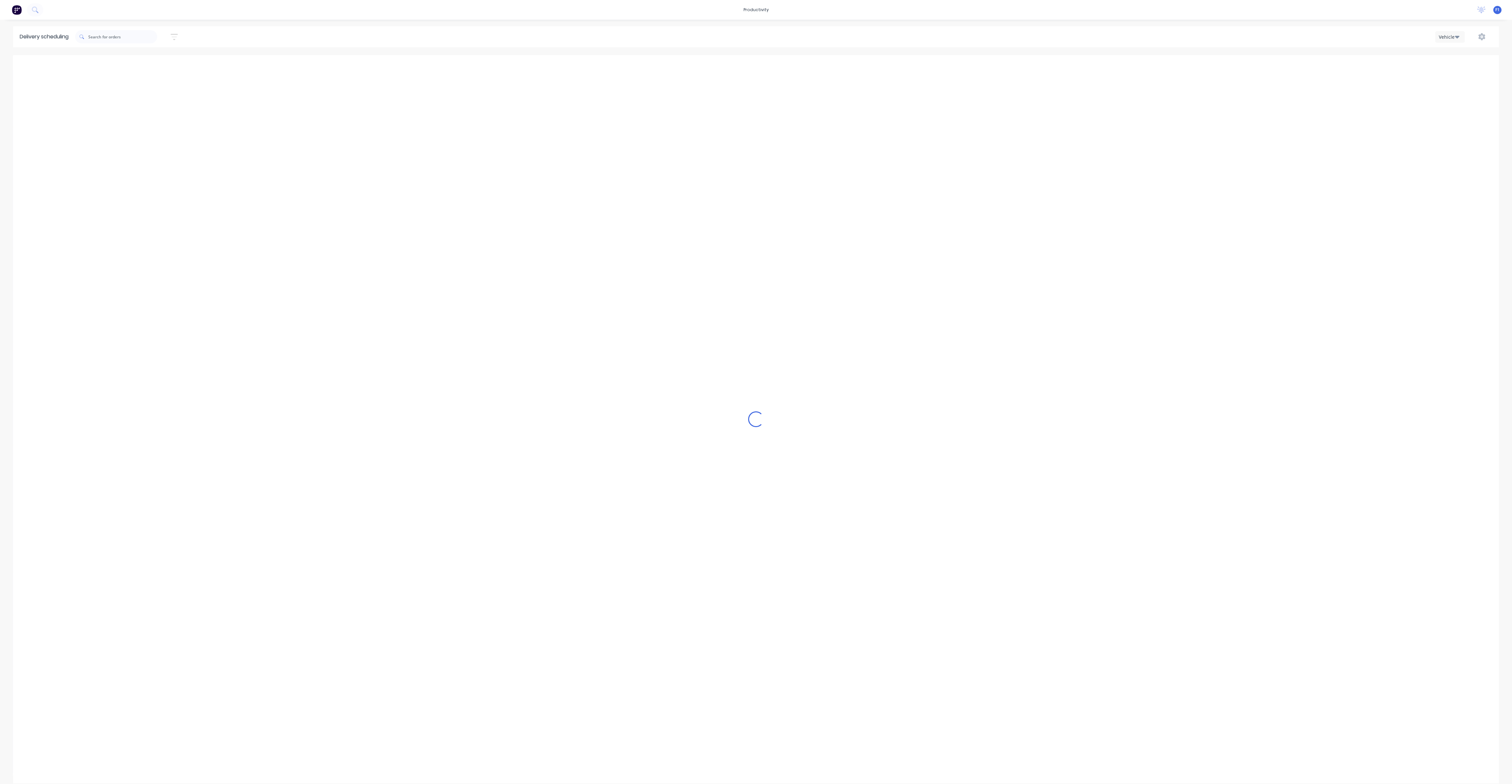
scroll to position [0, 1]
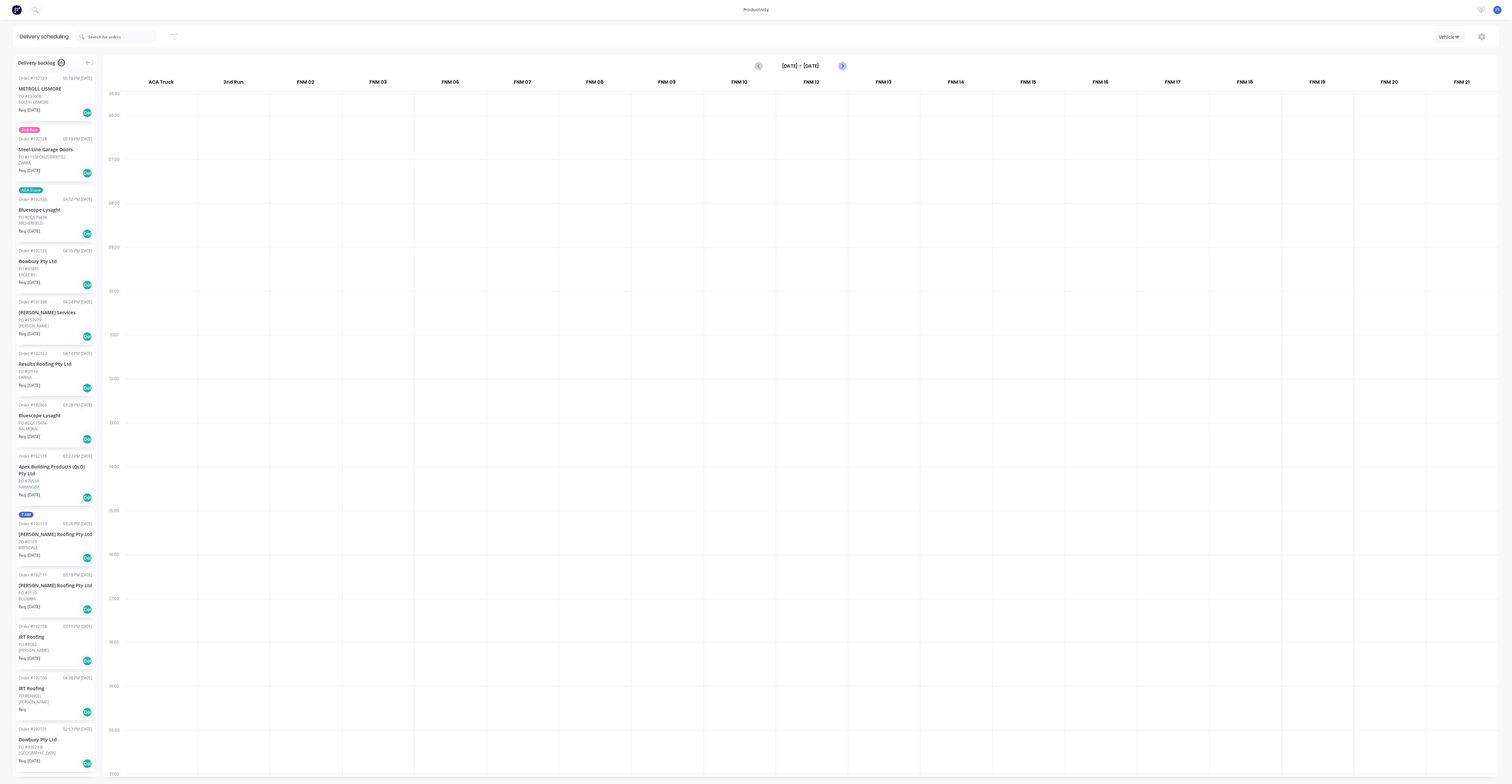
click at [844, 67] on icon "Next page" at bounding box center [842, 66] width 8 height 8
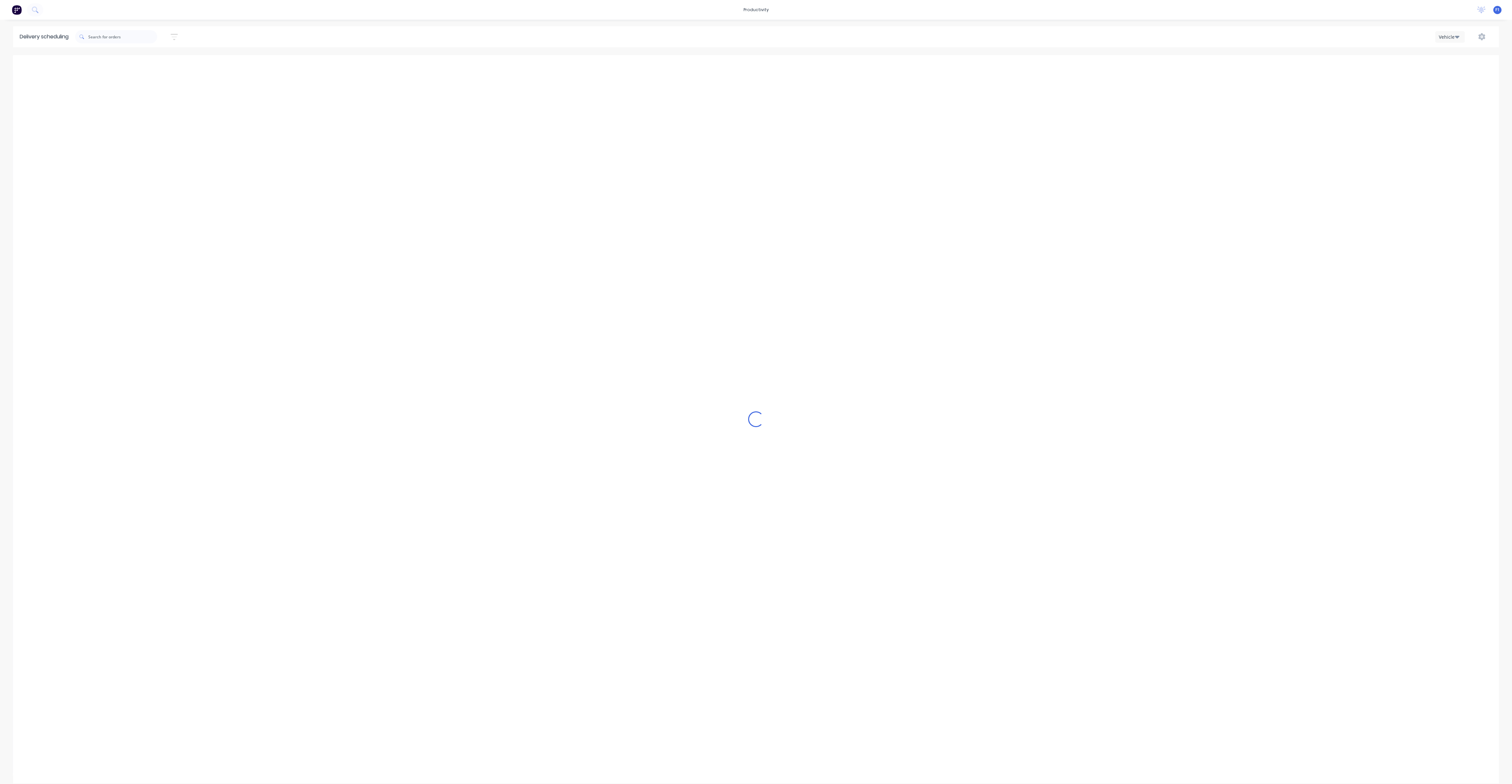
type input "[DATE] - [DATE]"
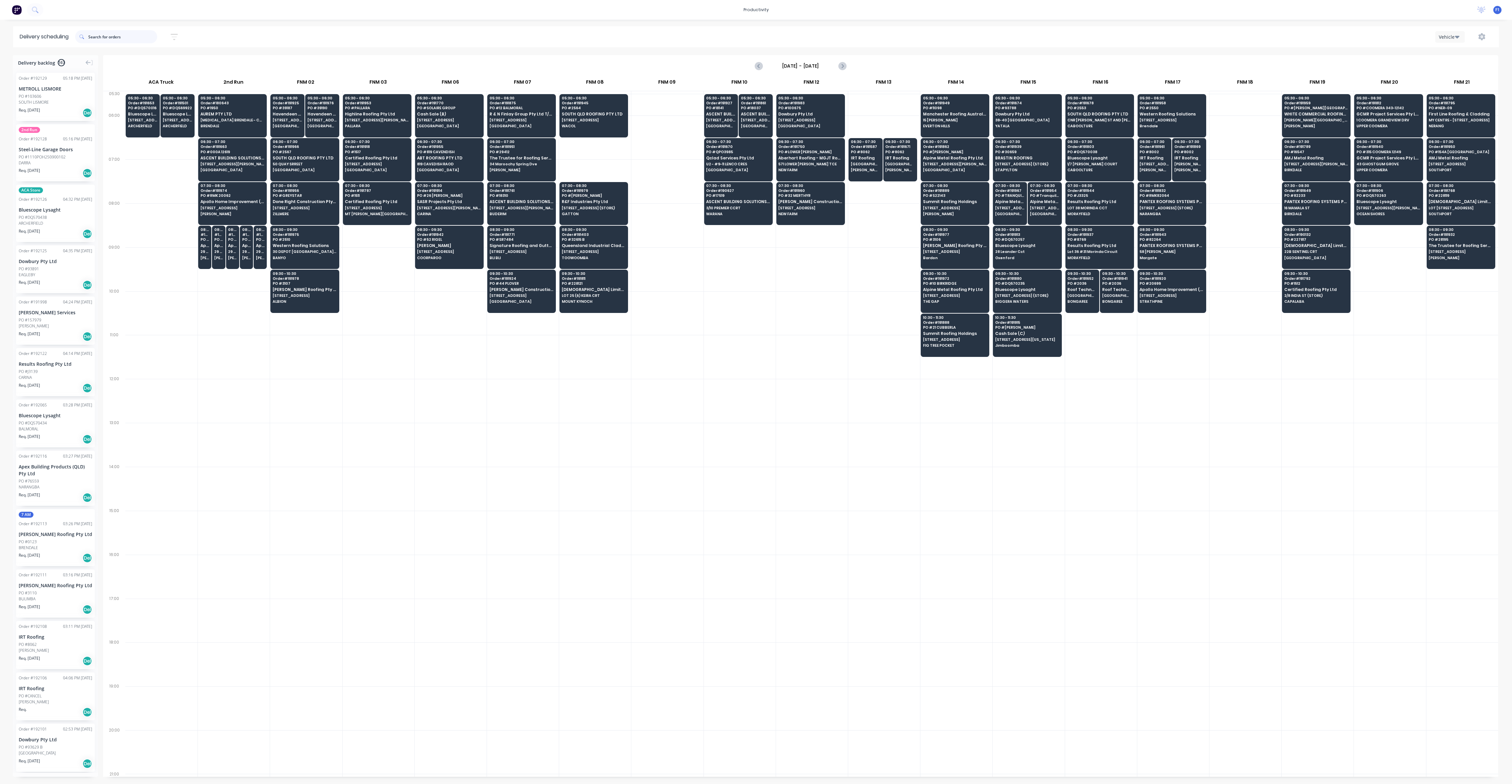
click at [113, 34] on input "text" at bounding box center [122, 36] width 69 height 13
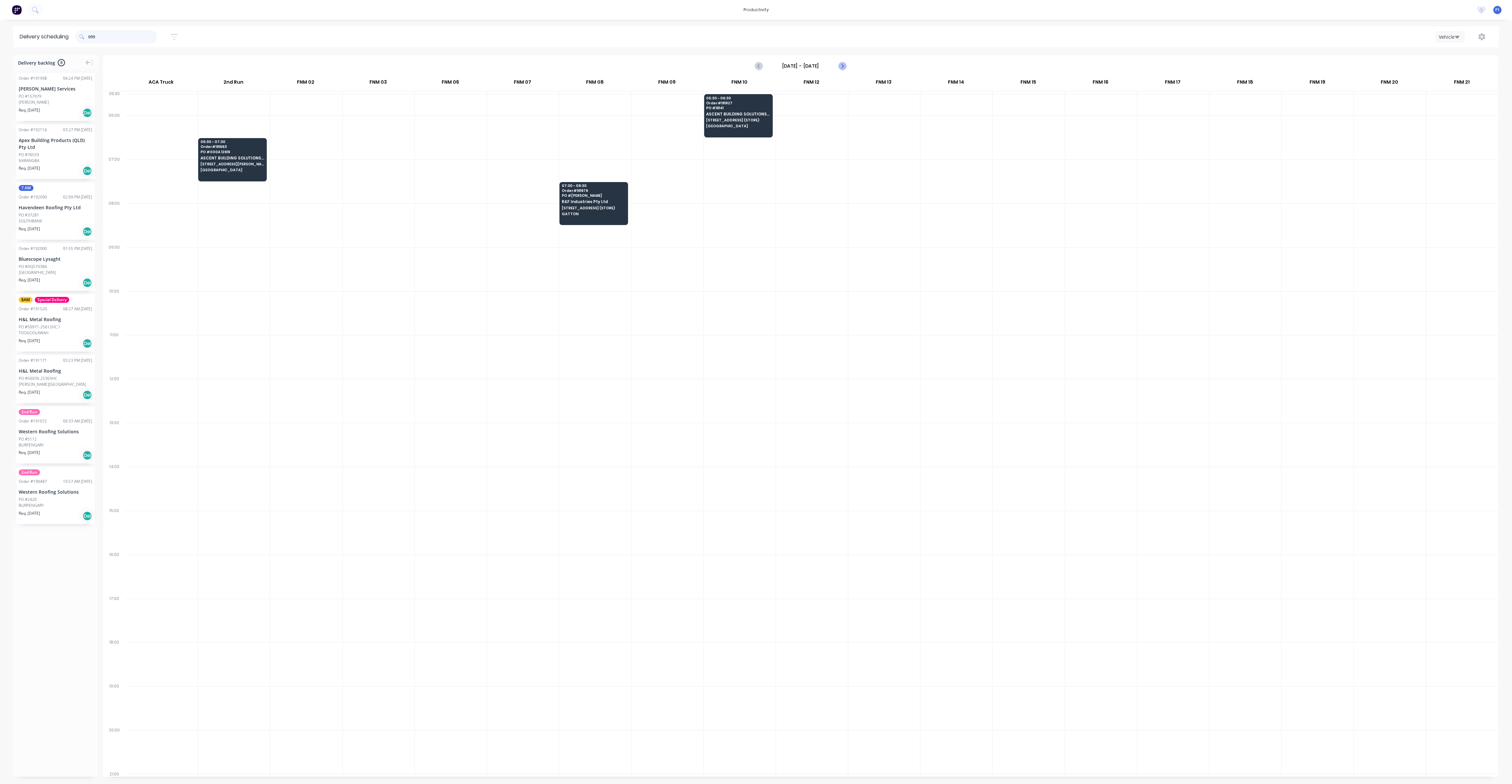
type input "099"
click at [841, 67] on icon "Next page" at bounding box center [842, 66] width 3 height 5
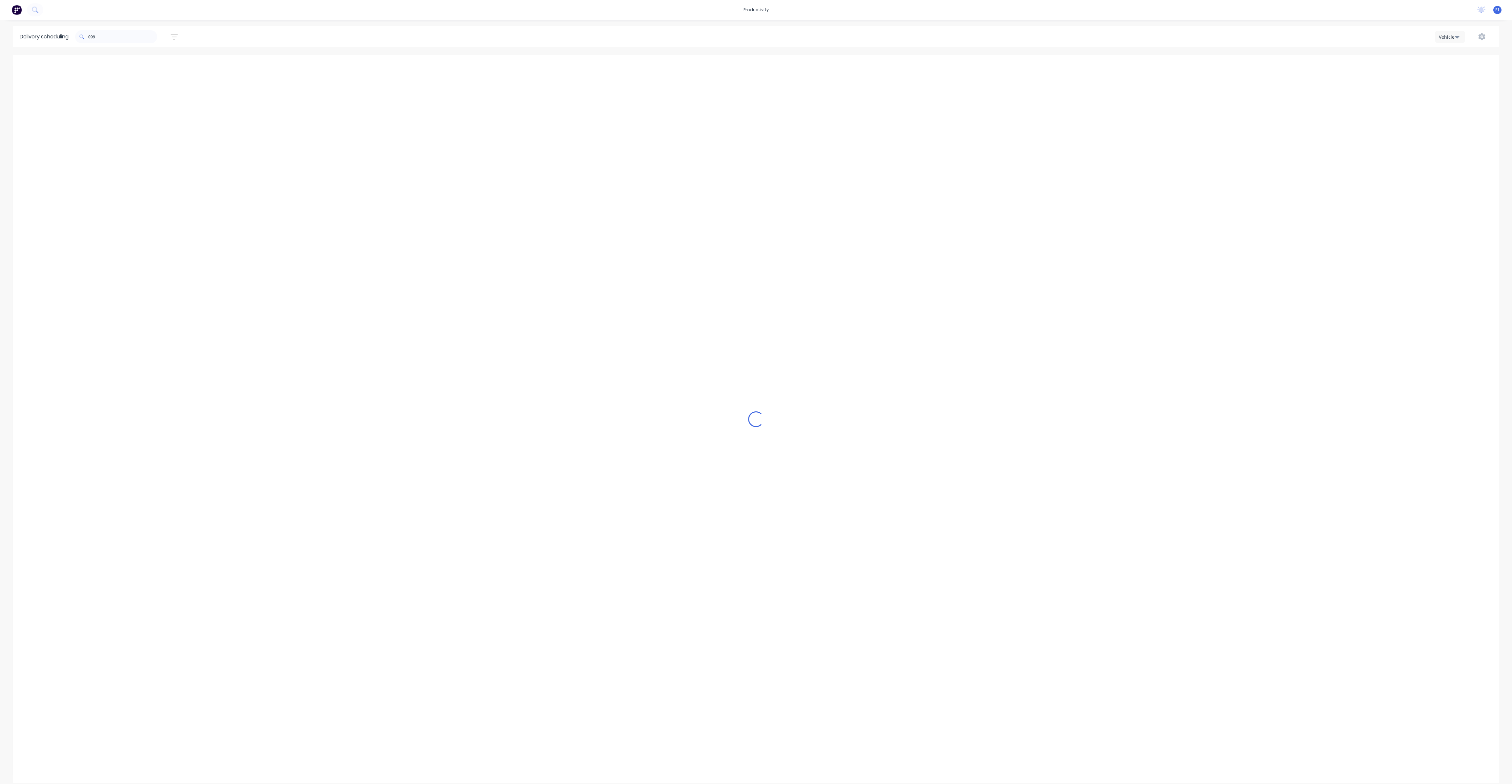
type input "[DATE] - [DATE]"
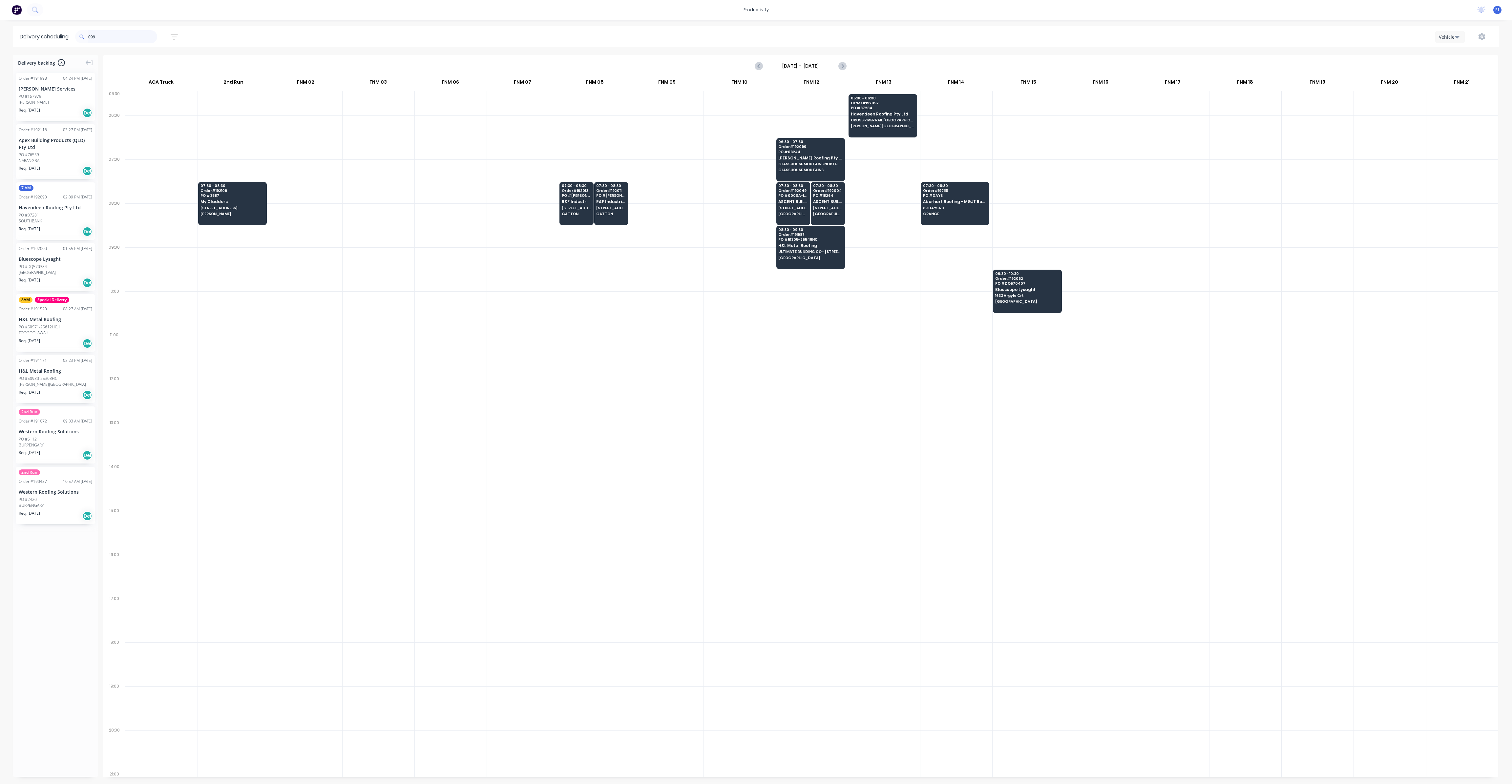
click at [110, 38] on input "099" at bounding box center [122, 36] width 69 height 13
type input "099"
click at [762, 65] on icon "Previous page" at bounding box center [758, 66] width 8 height 8
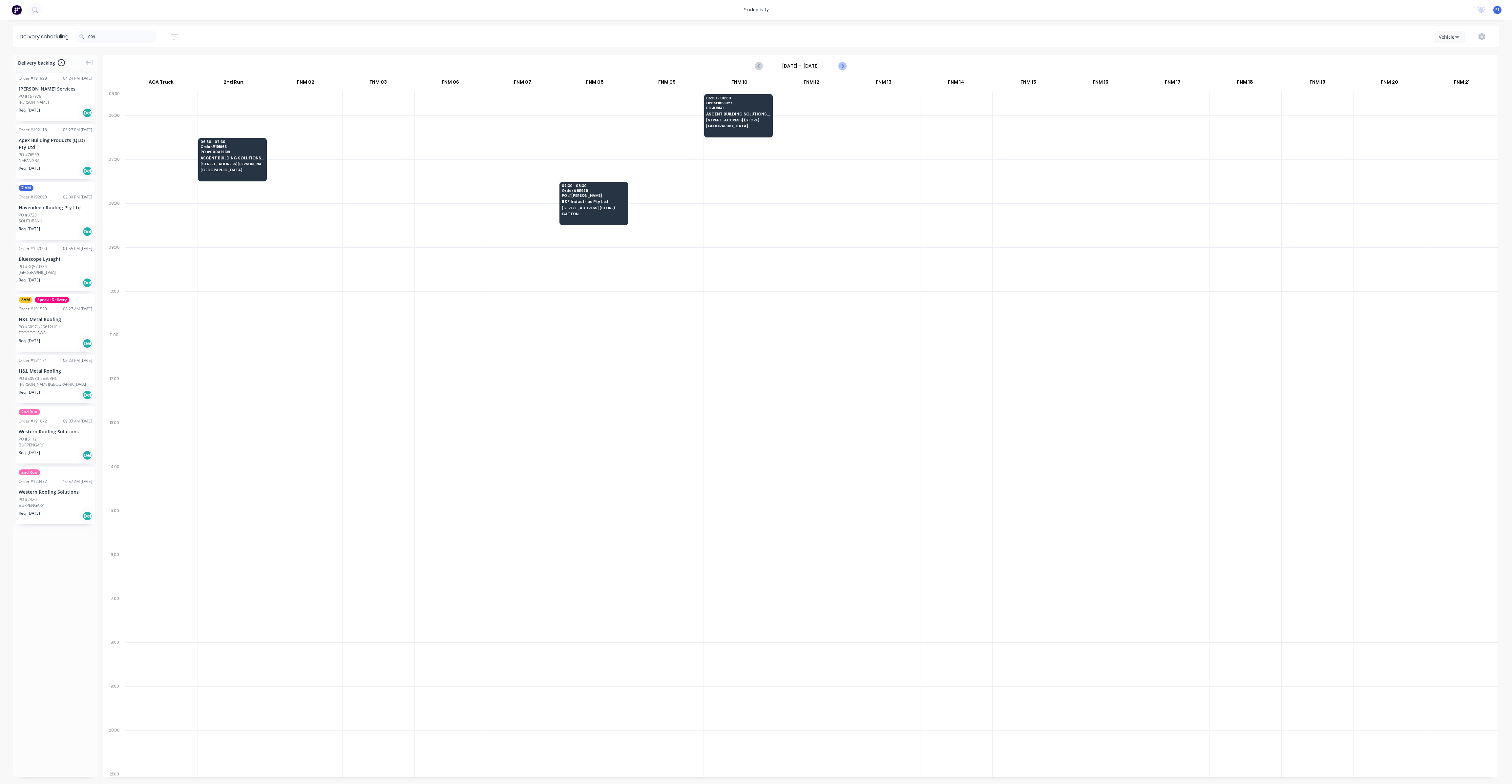
click at [844, 65] on icon "Next page" at bounding box center [842, 66] width 8 height 8
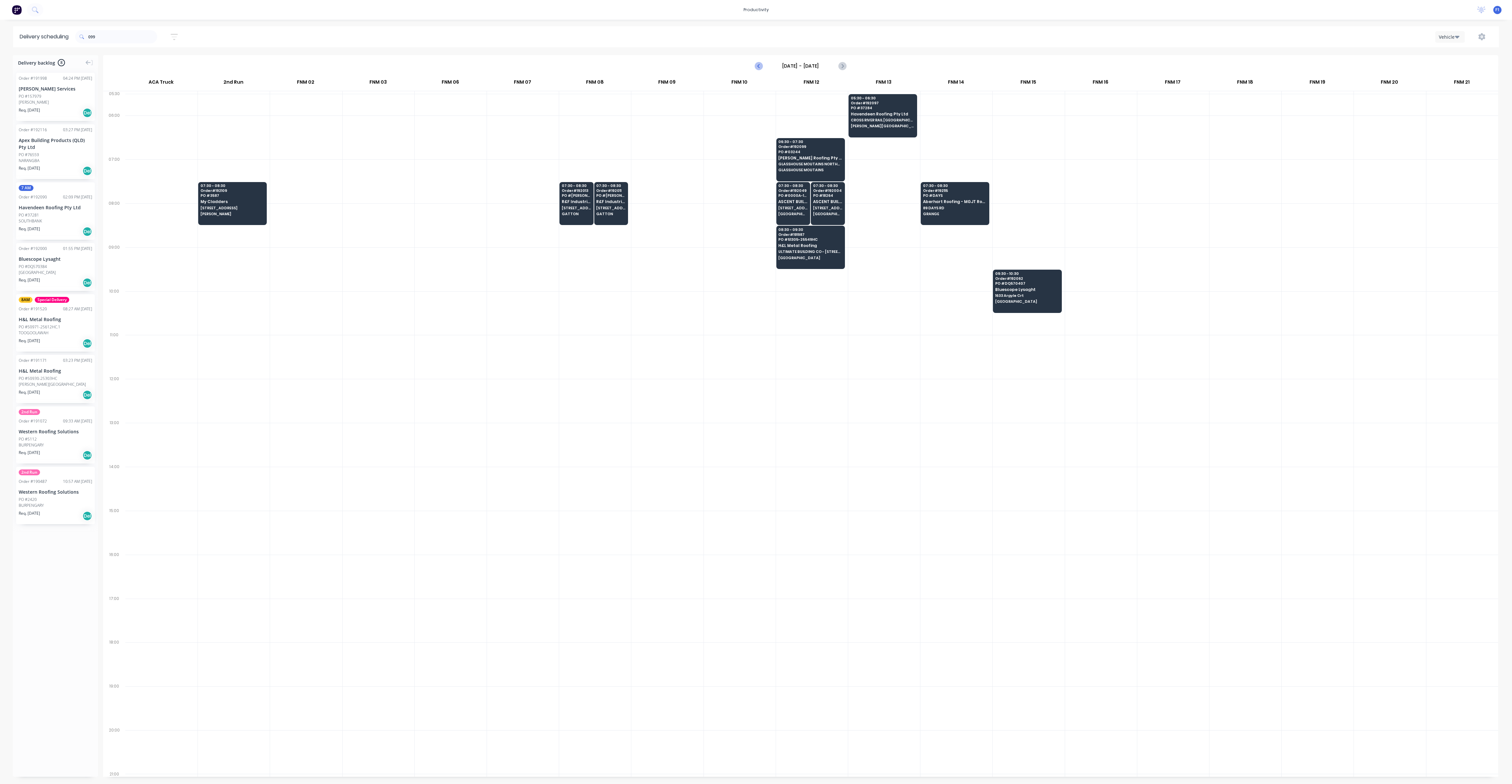
click at [762, 69] on icon "Previous page" at bounding box center [758, 66] width 8 height 8
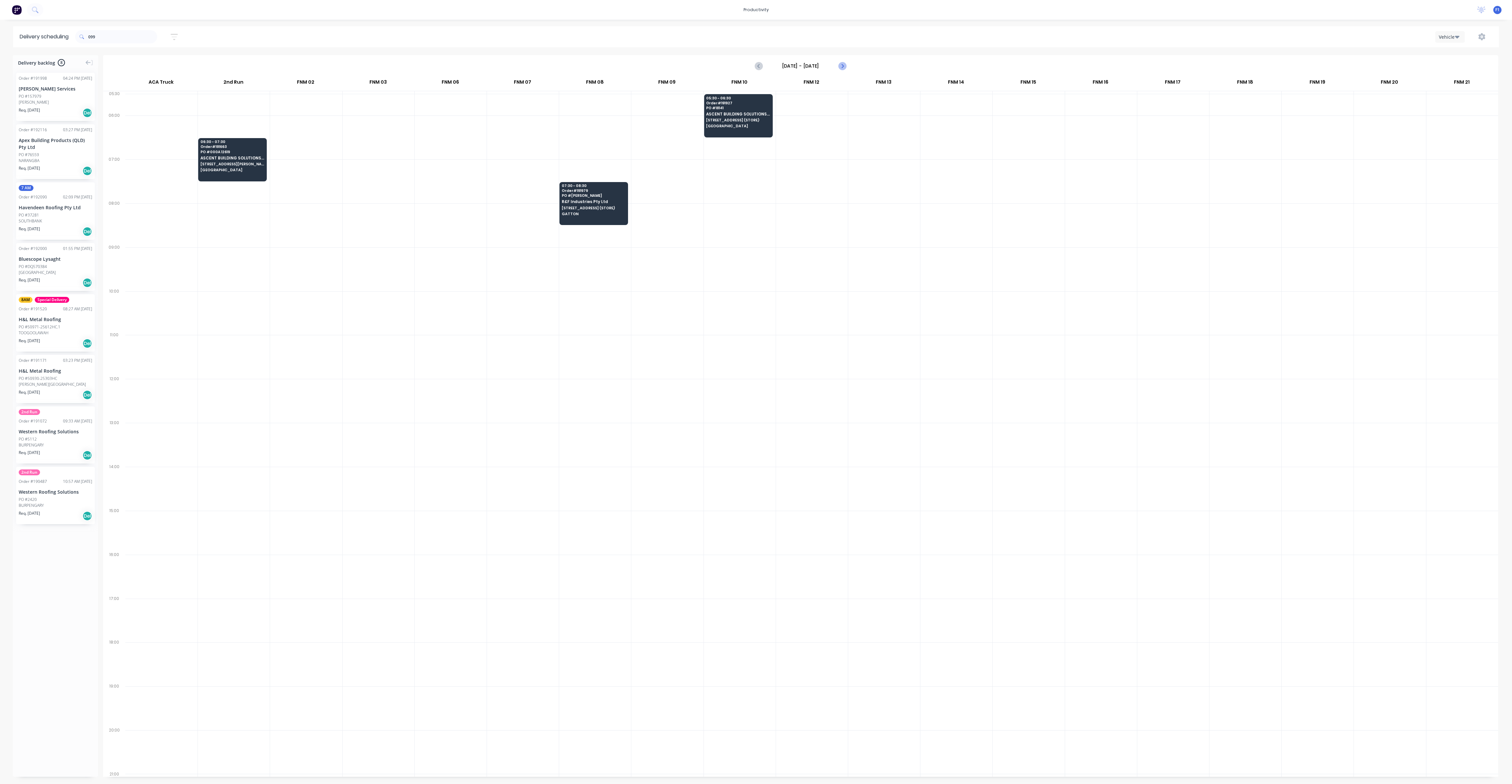
click at [841, 68] on icon "Next page" at bounding box center [842, 66] width 3 height 5
type input "[DATE] - [DATE]"
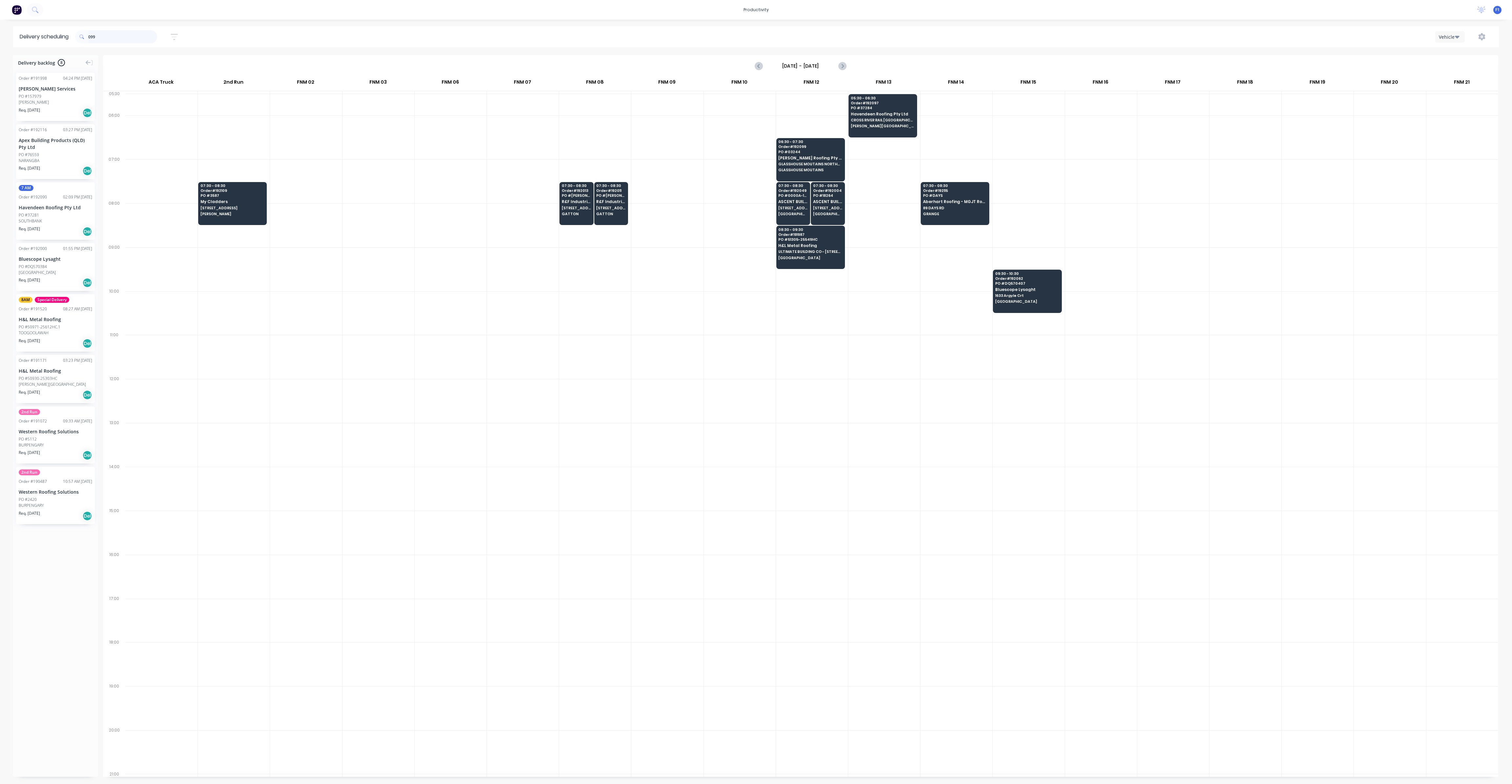
click at [113, 42] on input "099" at bounding box center [122, 36] width 69 height 13
type input "0"
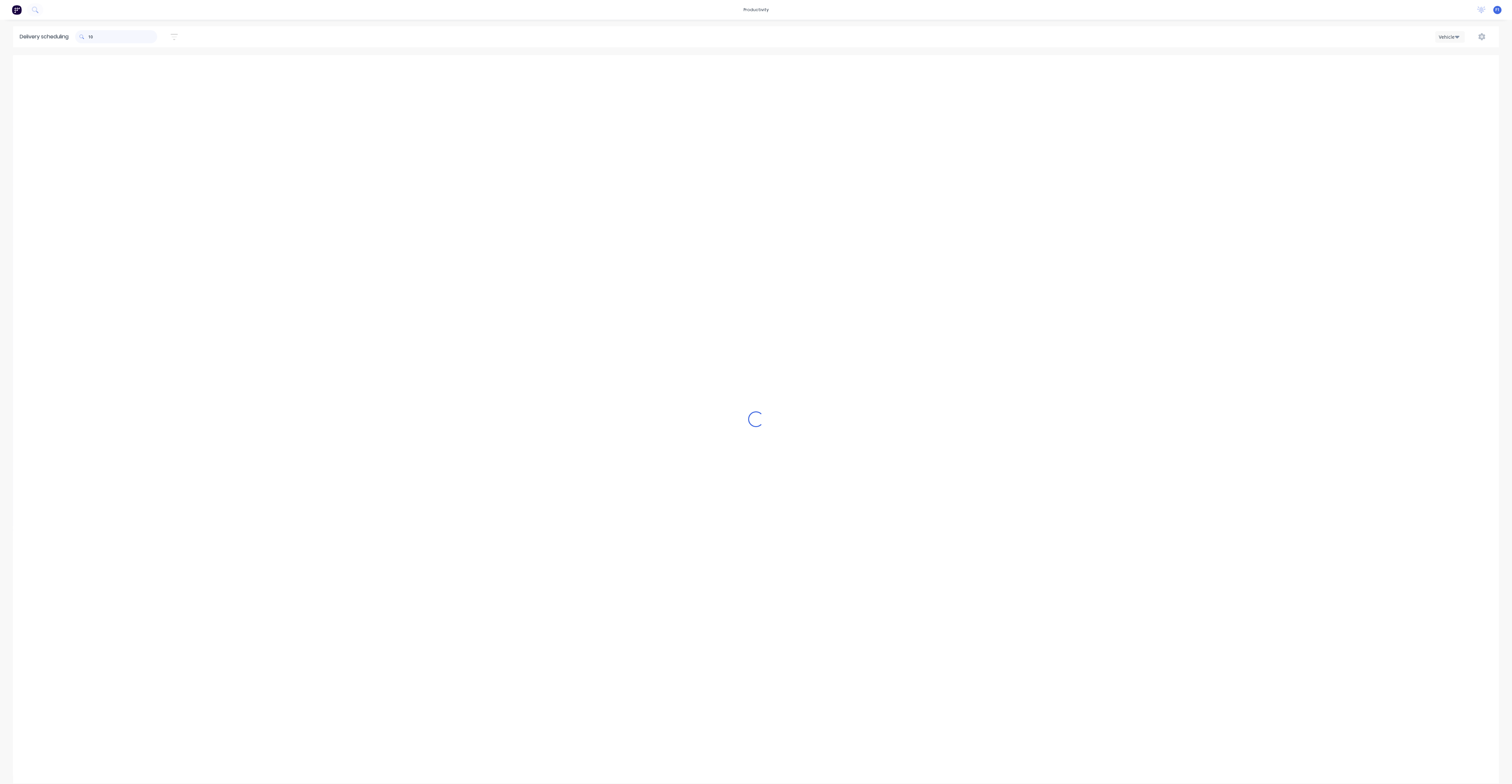
type input "1"
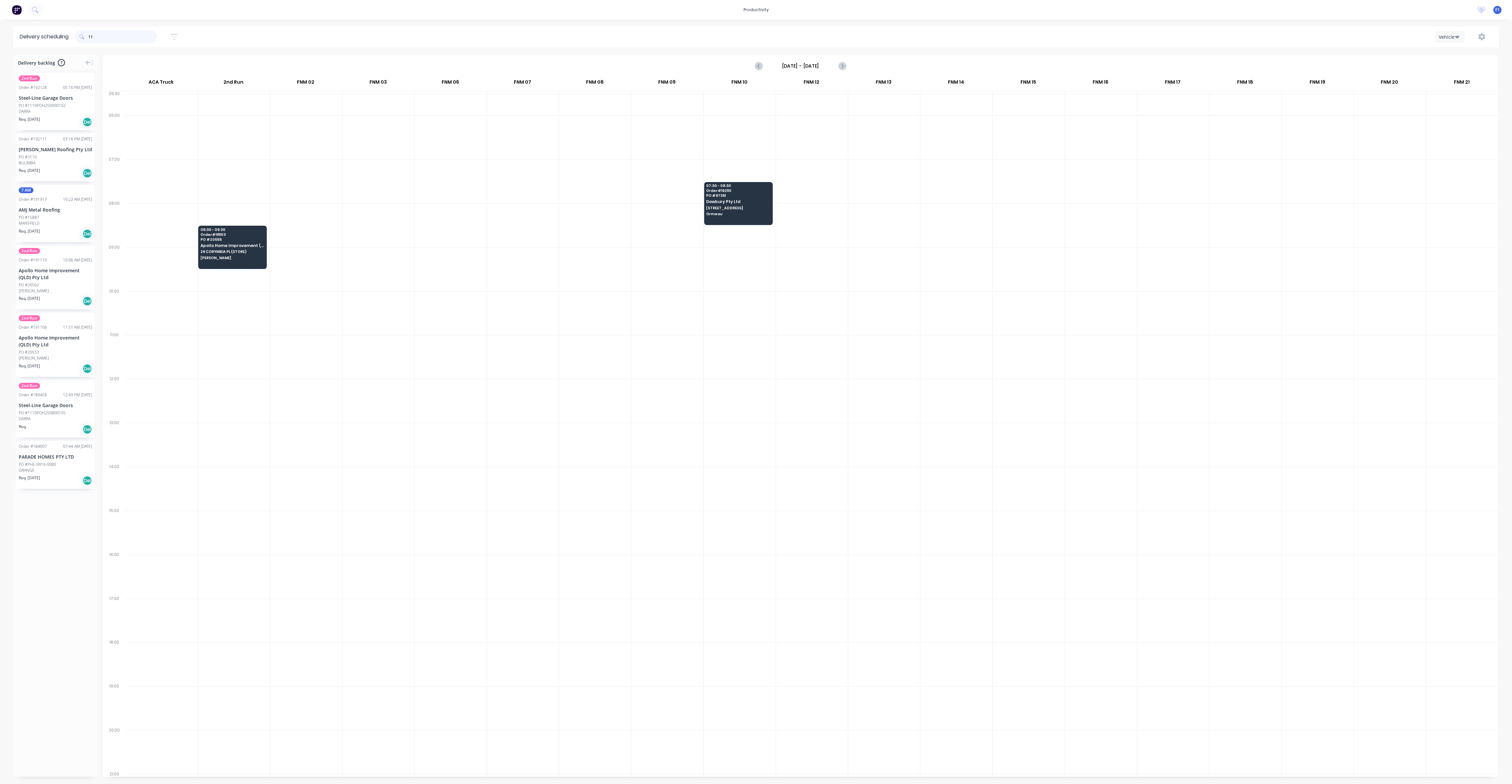
type input "1"
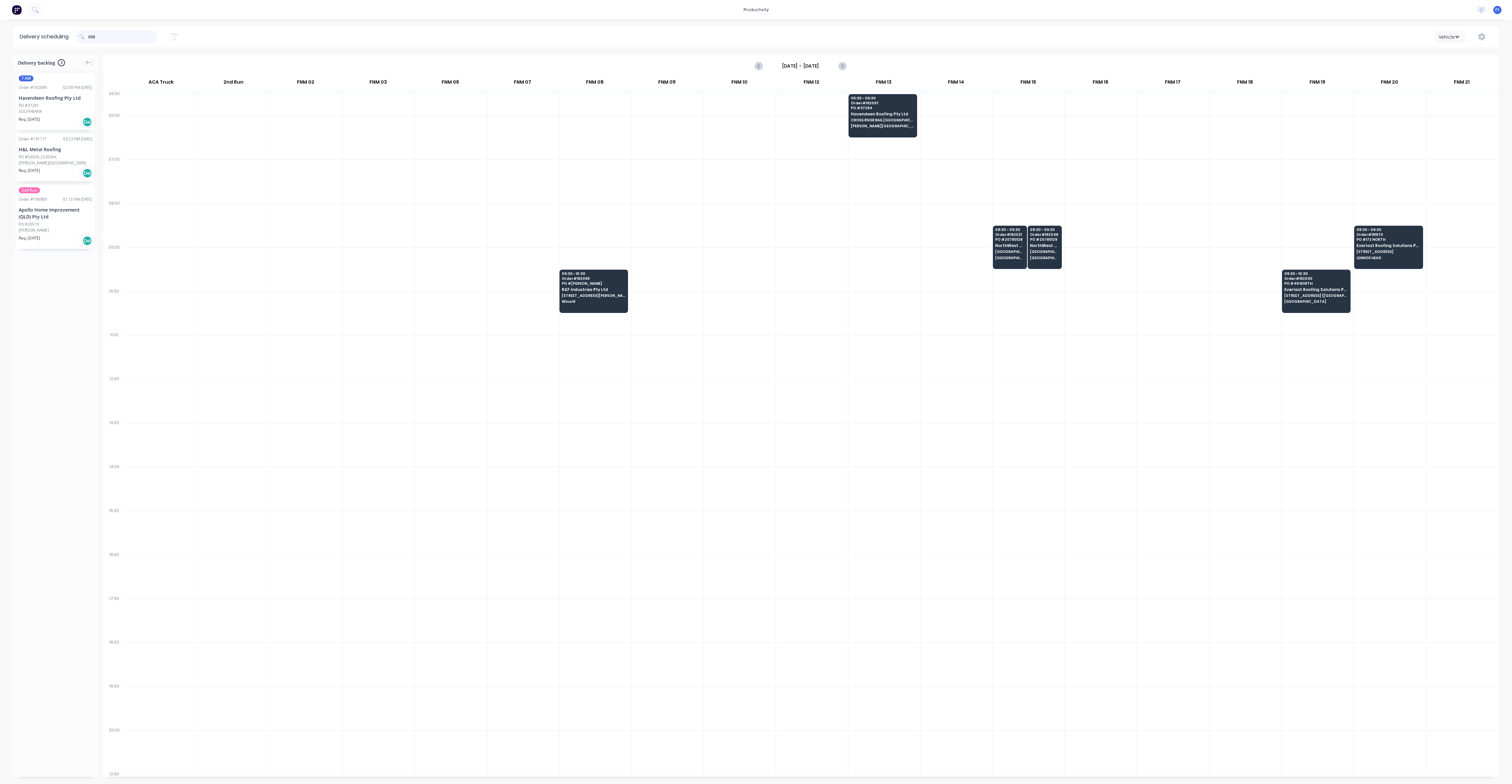
click at [114, 40] on input "098" at bounding box center [122, 36] width 69 height 13
type input "0"
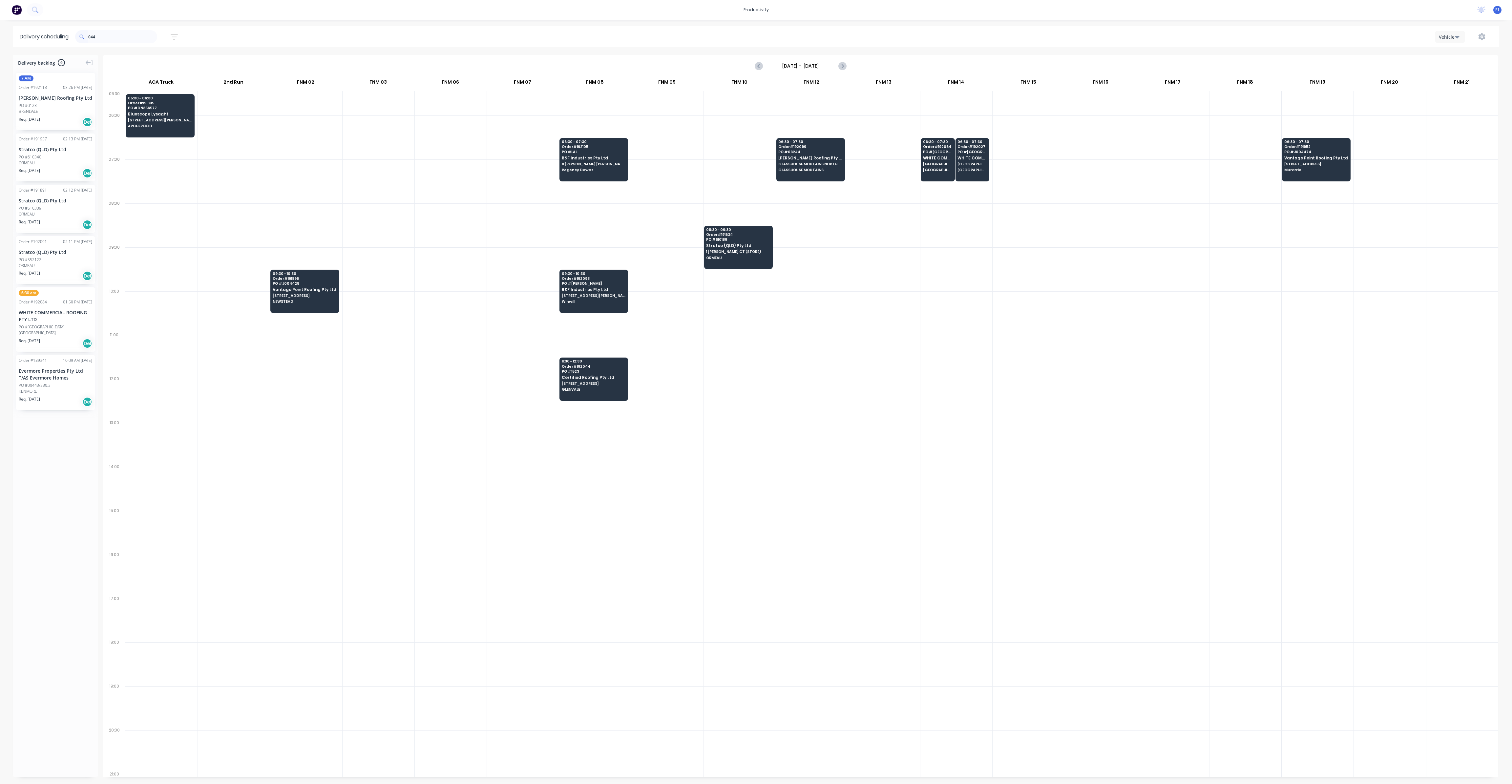
click at [0, 0] on div at bounding box center [0, 0] width 0 height 0
click at [576, 390] on div "11:30 - 12:30 Order # 192044 PO # 1523 Certified Roofing Pty Ltd [STREET_ADDRES…" at bounding box center [594, 376] width 68 height 37
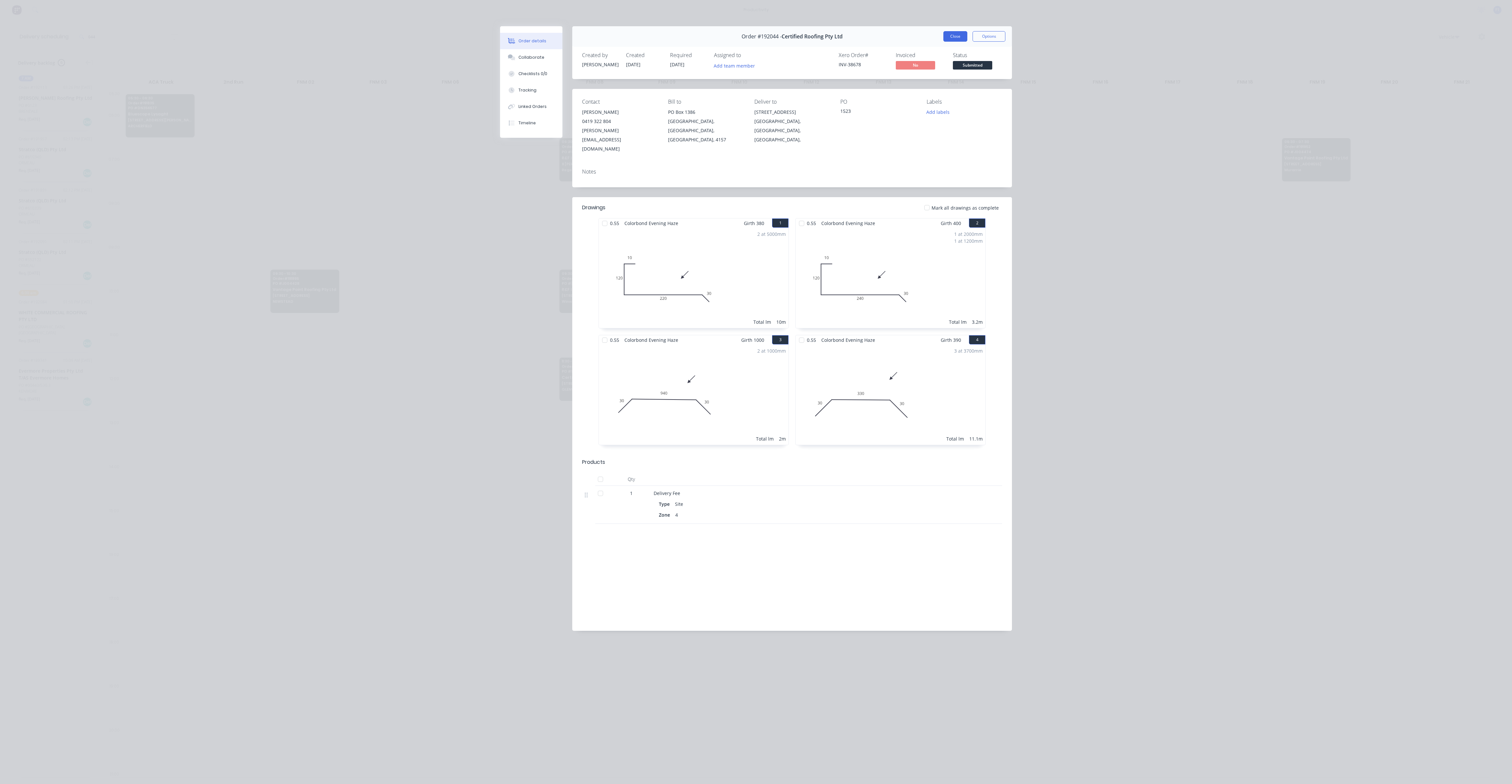
click at [958, 34] on button "Close" at bounding box center [955, 36] width 24 height 11
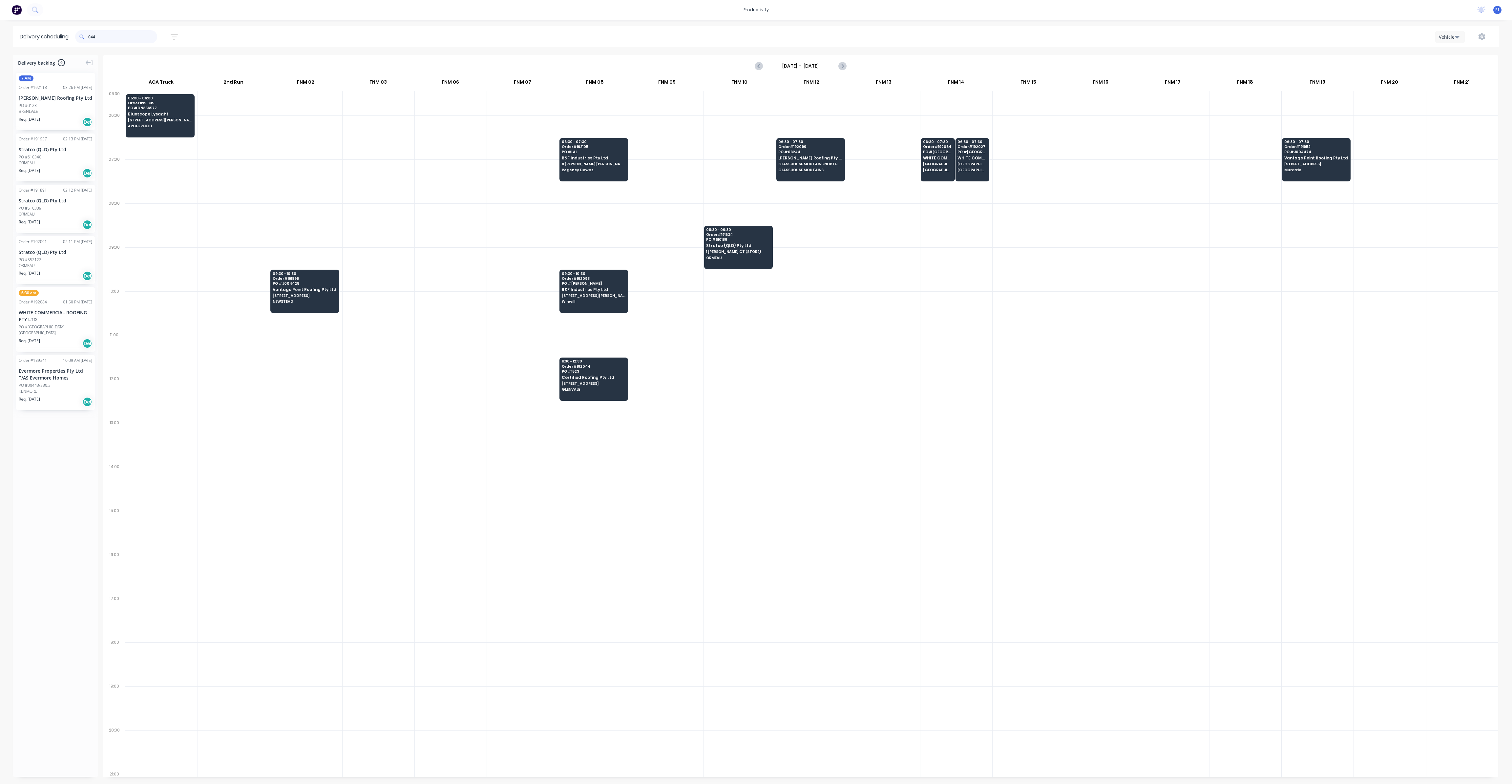
click at [119, 38] on input "044" at bounding box center [122, 36] width 69 height 13
type input "0"
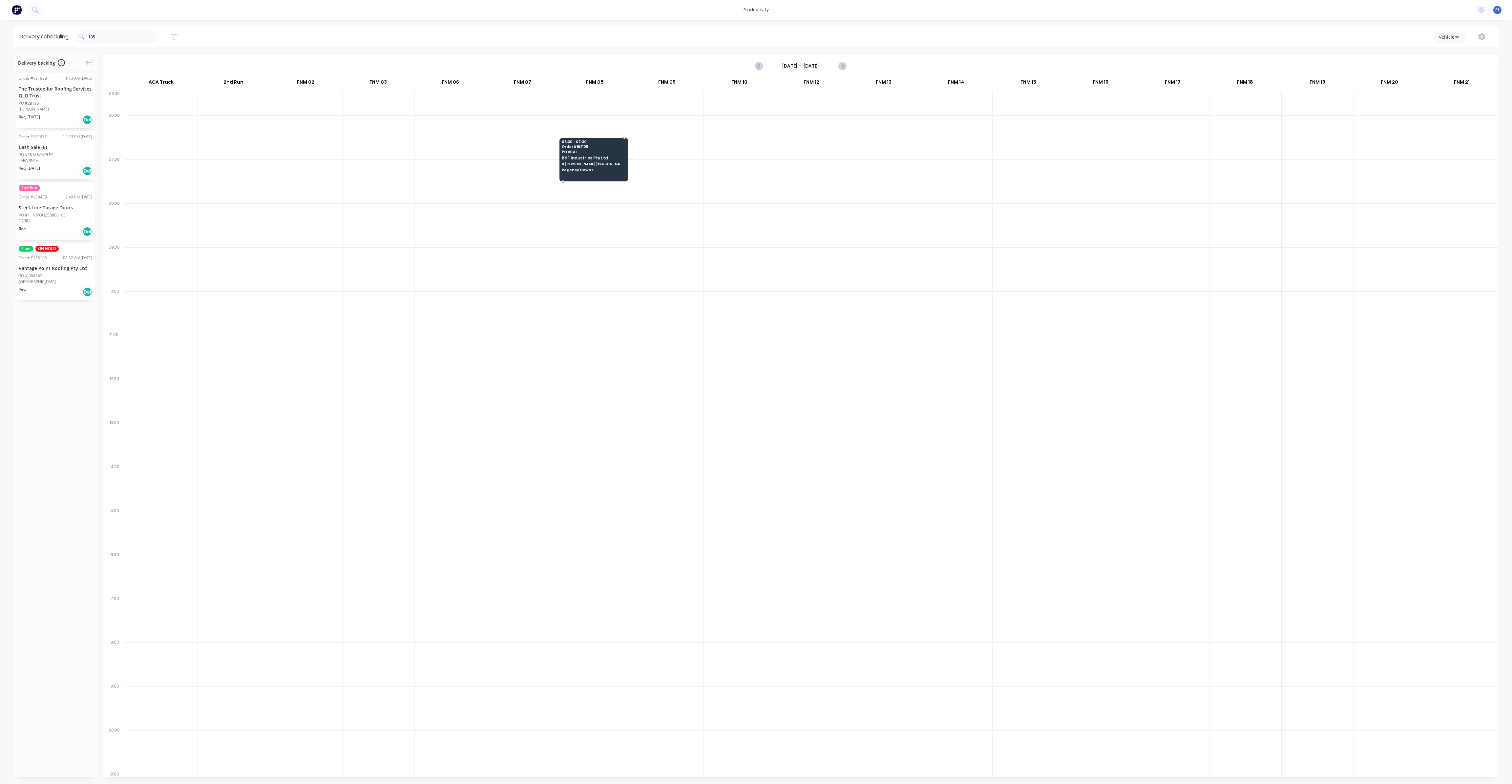
click at [585, 146] on span "Order # 192105" at bounding box center [593, 147] width 63 height 4
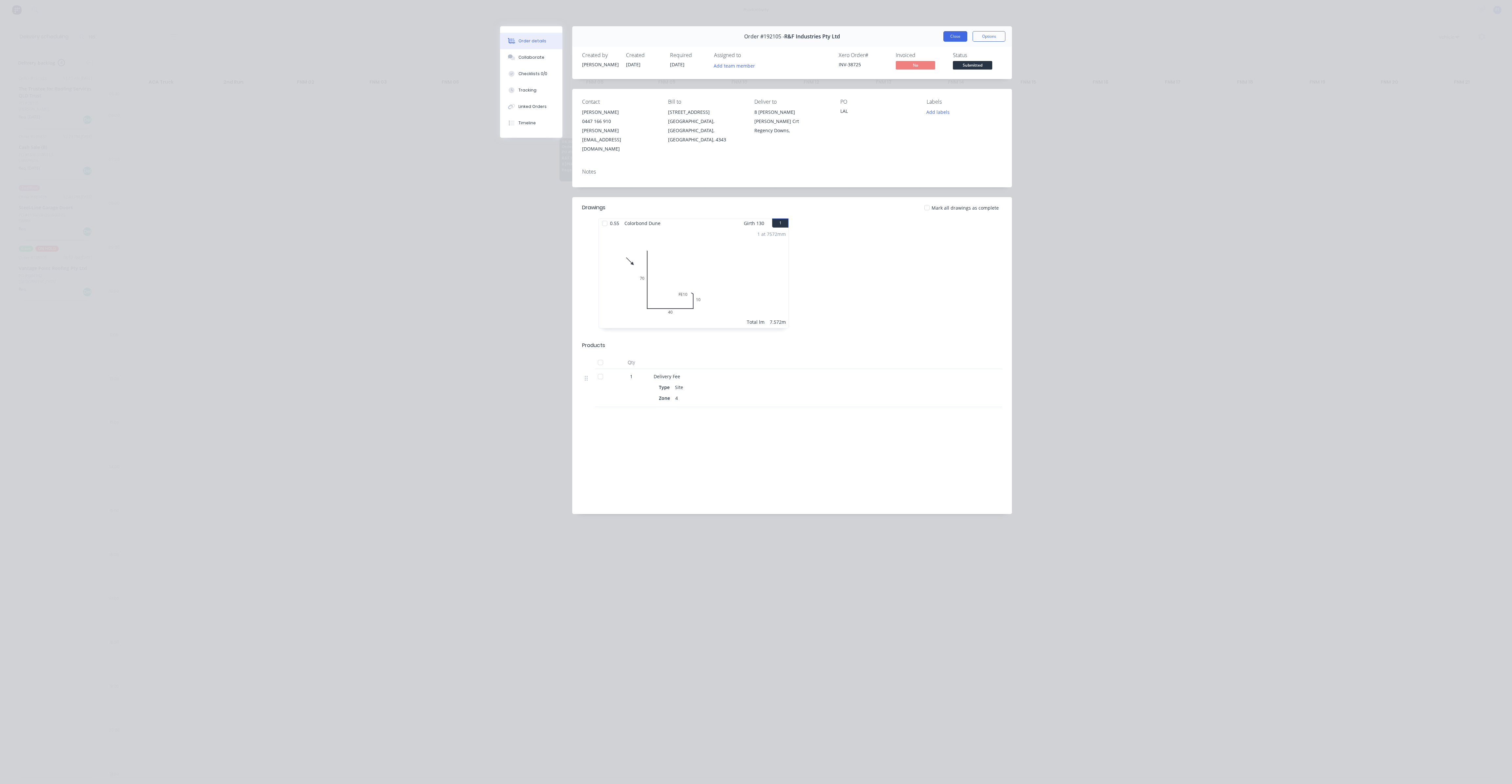
click at [960, 36] on button "Close" at bounding box center [955, 36] width 24 height 11
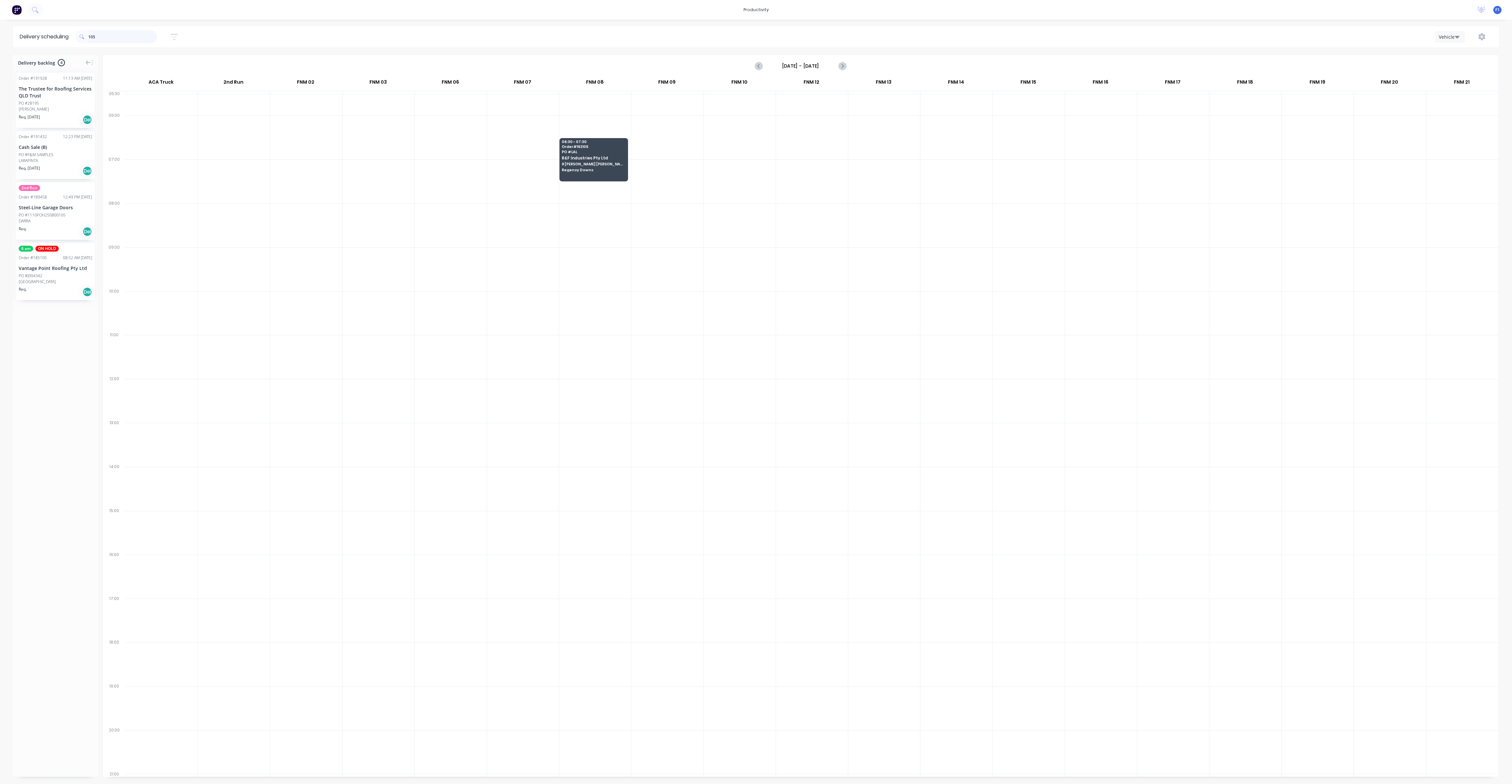
click at [113, 38] on input "105" at bounding box center [122, 36] width 69 height 13
type input "1"
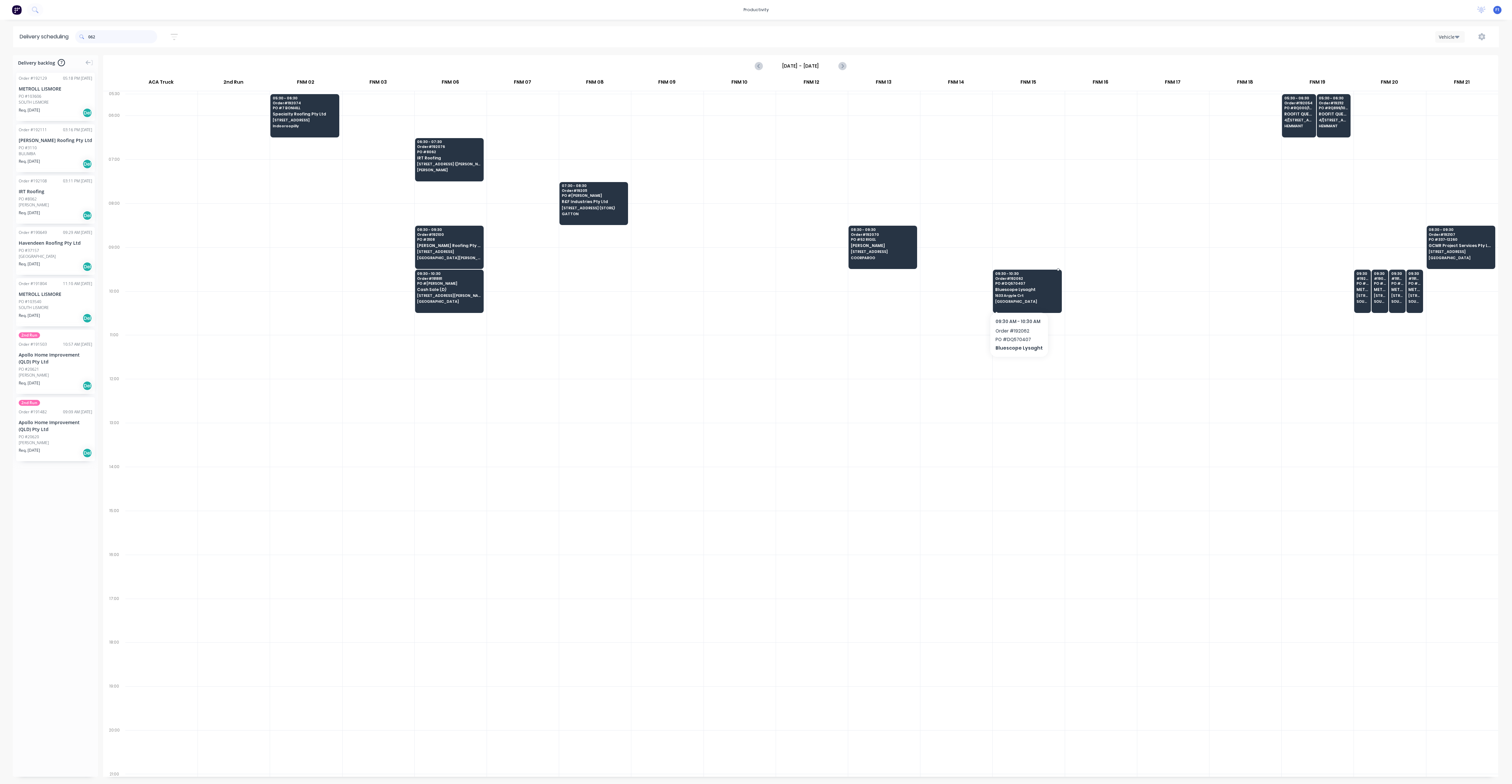
type input "062"
click at [1018, 295] on span "1633 Argyle Crt" at bounding box center [1027, 295] width 63 height 4
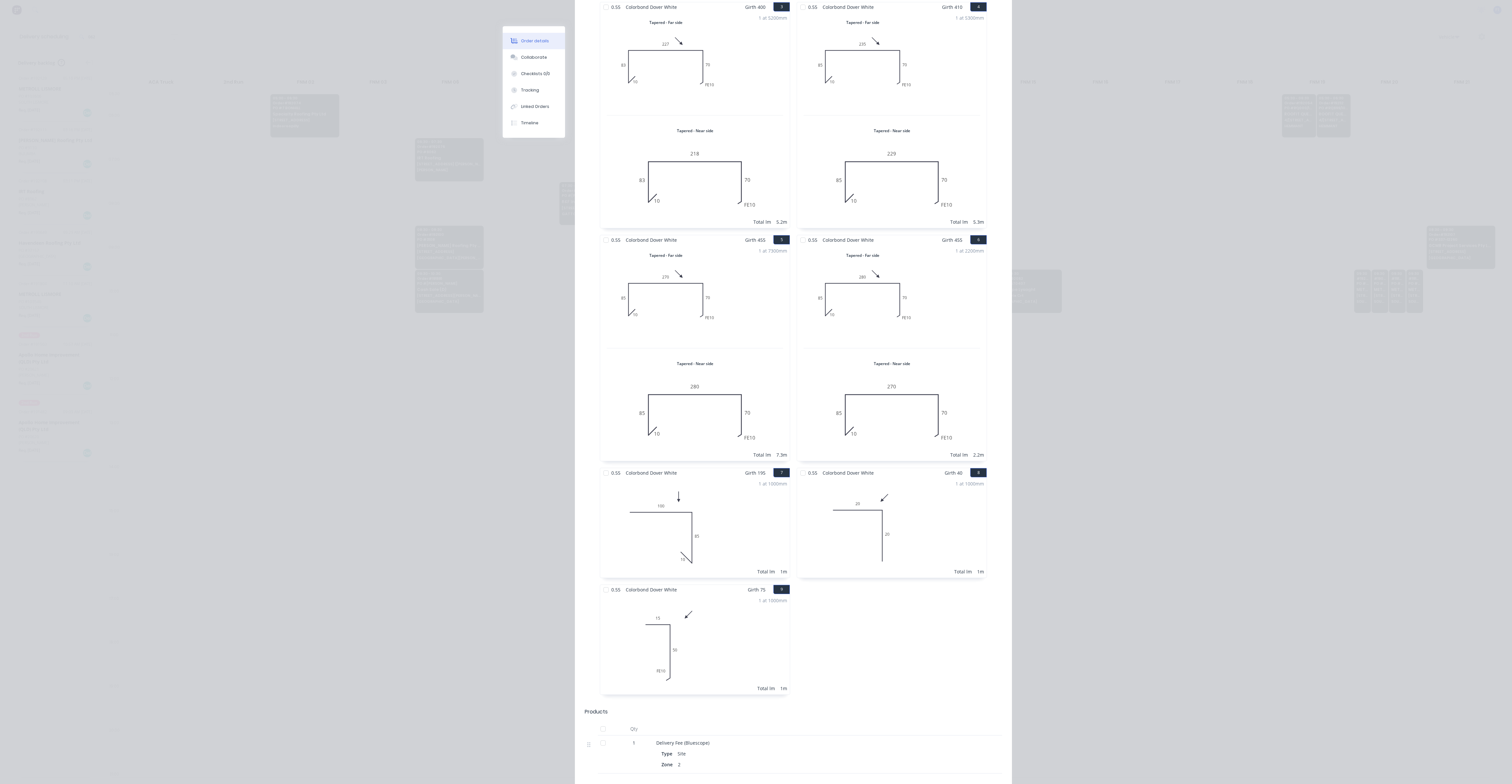
scroll to position [197, 0]
